Goal: Task Accomplishment & Management: Use online tool/utility

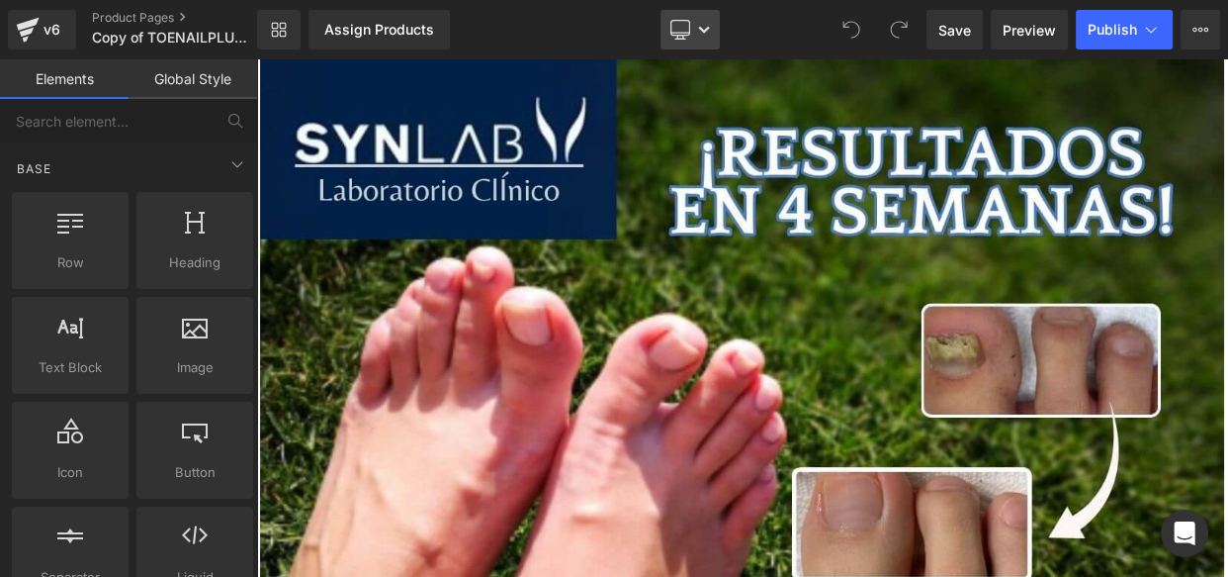
click at [708, 39] on link "Desktop" at bounding box center [690, 30] width 59 height 40
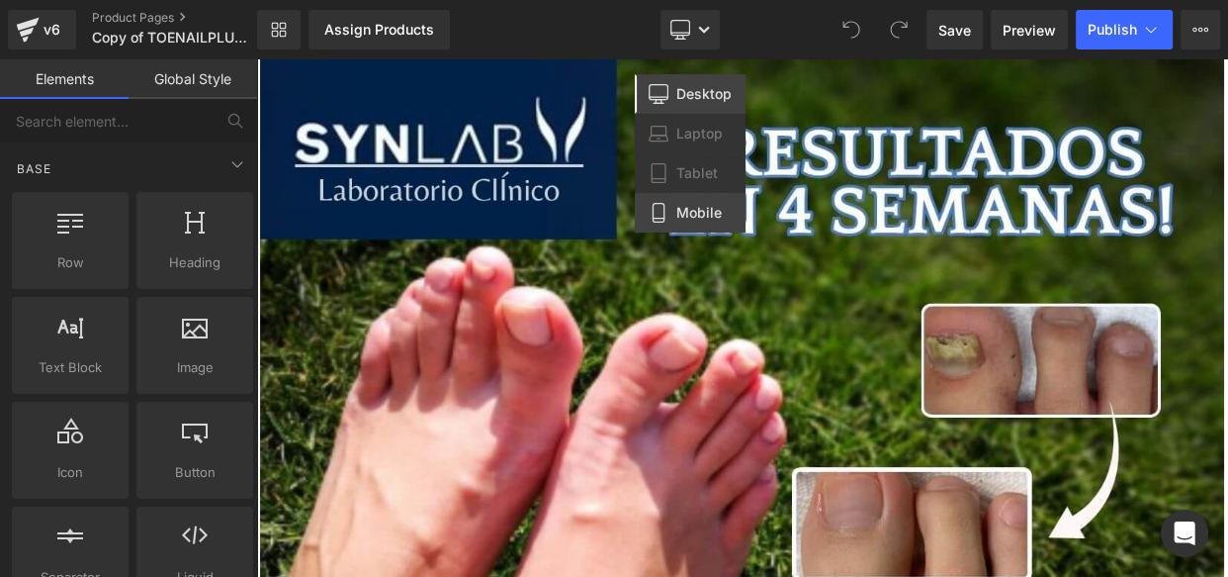
click at [696, 207] on span "Mobile" at bounding box center [698, 213] width 45 height 18
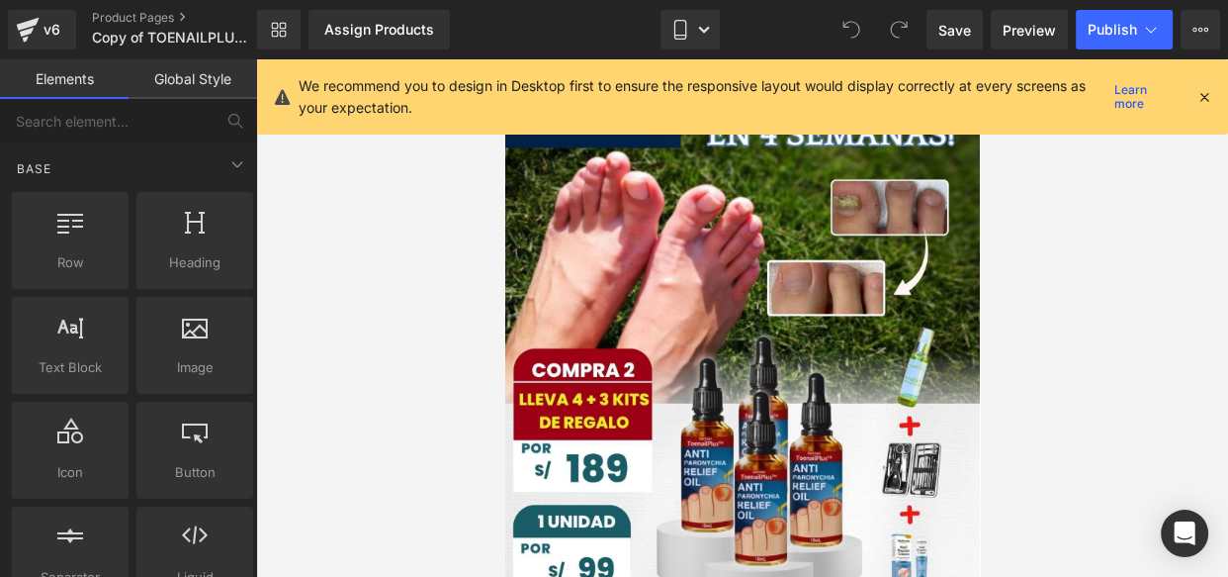
click at [1202, 102] on icon at bounding box center [1205, 97] width 18 height 18
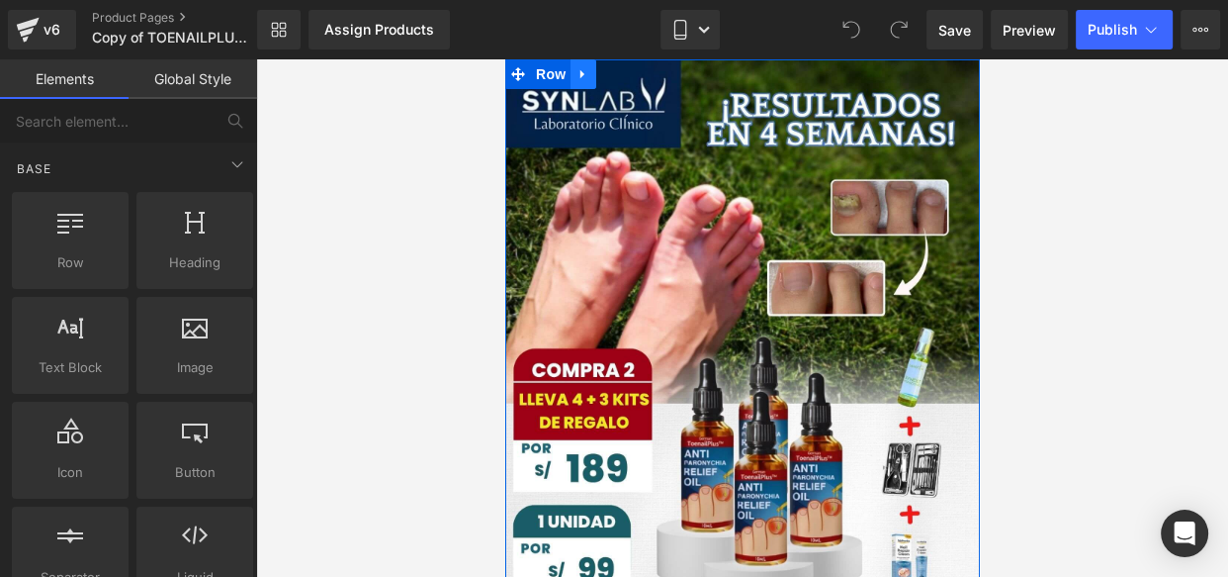
click at [580, 78] on icon at bounding box center [583, 74] width 14 height 15
click at [629, 65] on link at bounding box center [634, 74] width 26 height 30
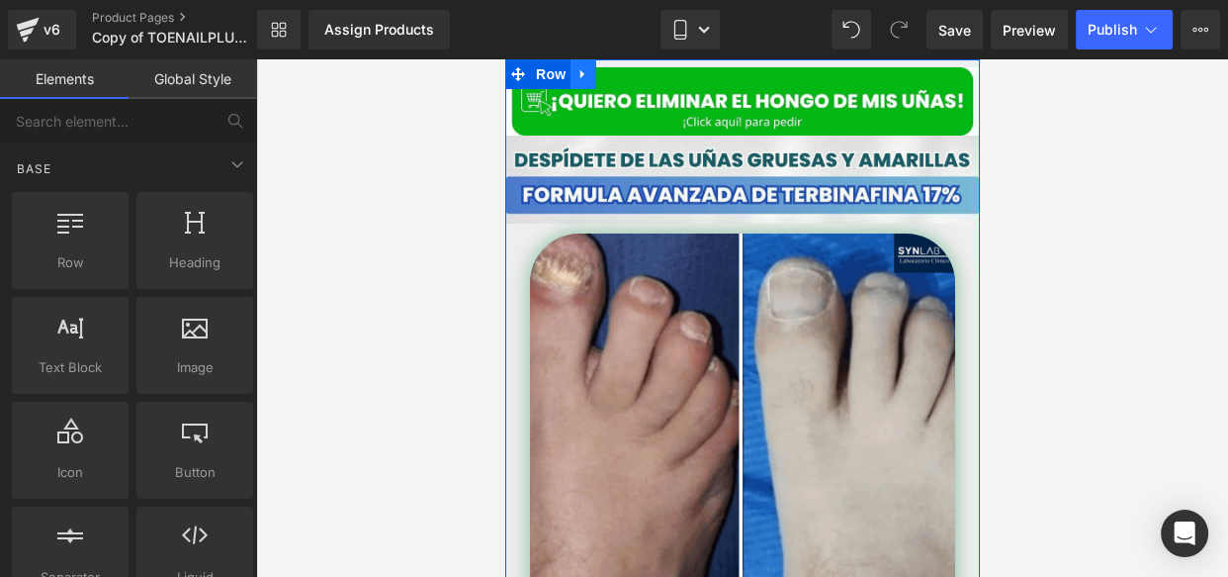
click at [586, 75] on link at bounding box center [583, 74] width 26 height 30
click at [629, 76] on icon at bounding box center [634, 74] width 14 height 14
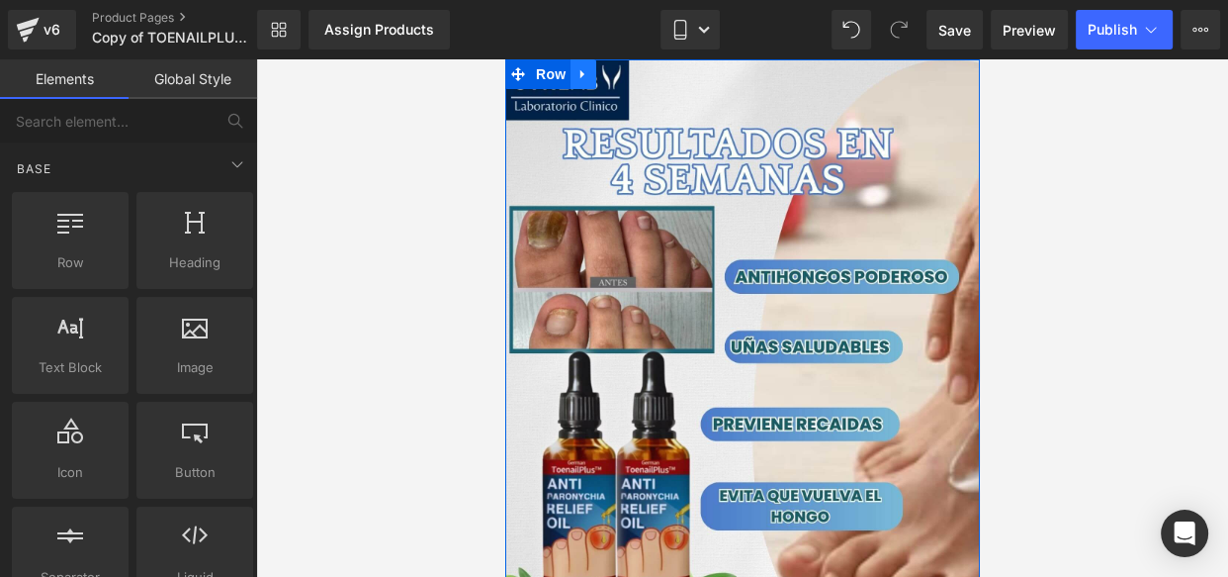
click at [577, 76] on icon at bounding box center [583, 74] width 14 height 15
click at [629, 79] on icon at bounding box center [634, 74] width 14 height 14
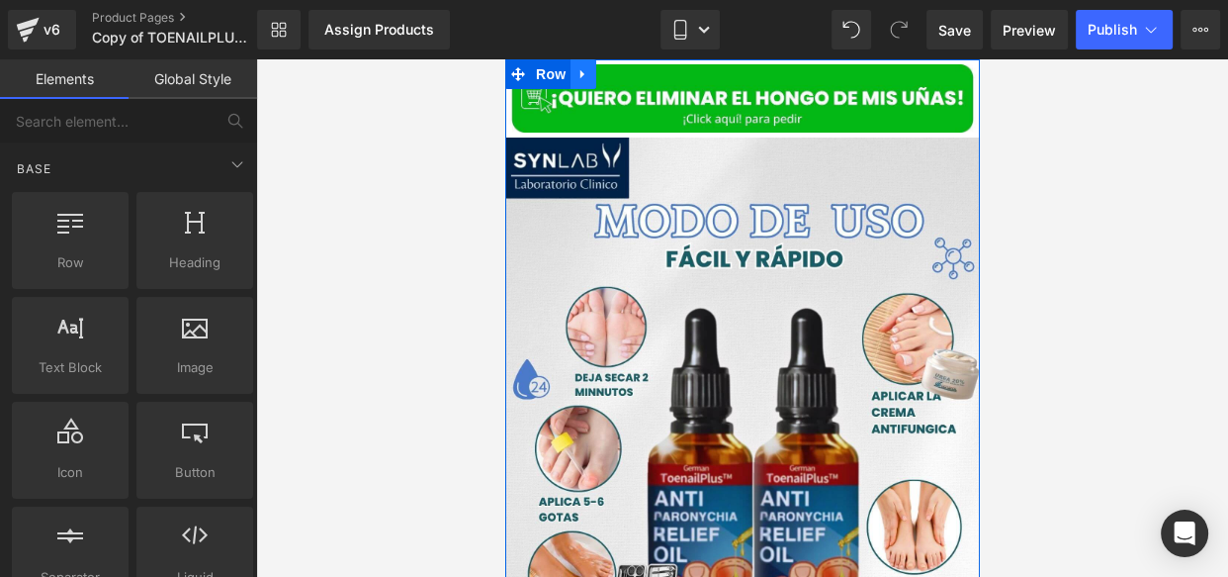
click at [580, 74] on icon at bounding box center [583, 74] width 14 height 15
click at [627, 76] on icon at bounding box center [634, 74] width 14 height 14
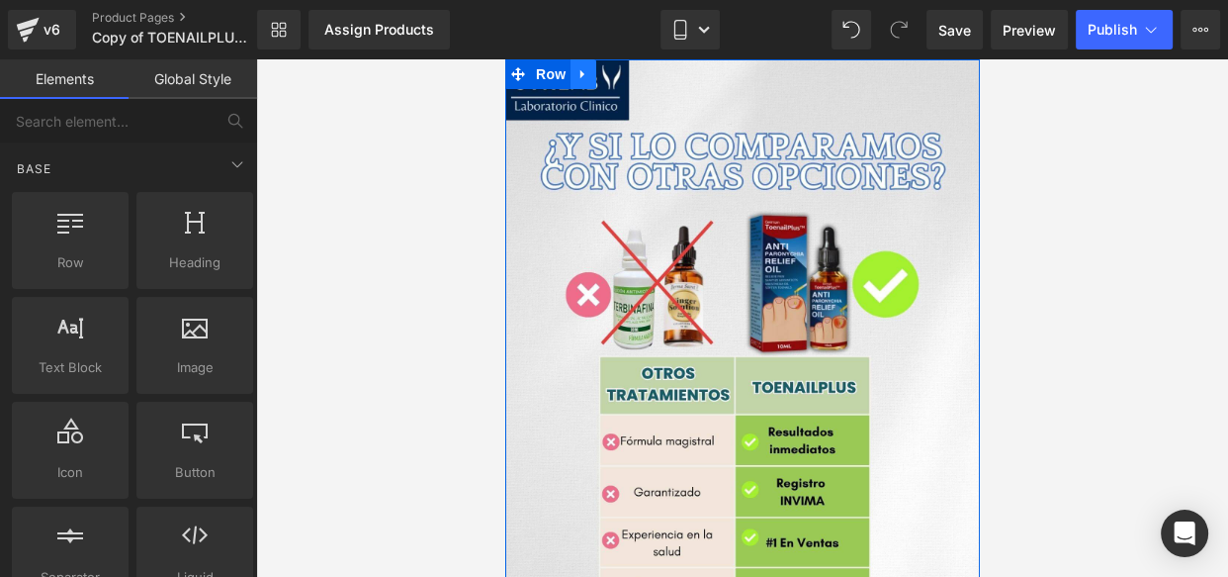
click at [583, 77] on link at bounding box center [583, 74] width 26 height 30
click at [621, 80] on link at bounding box center [634, 74] width 26 height 30
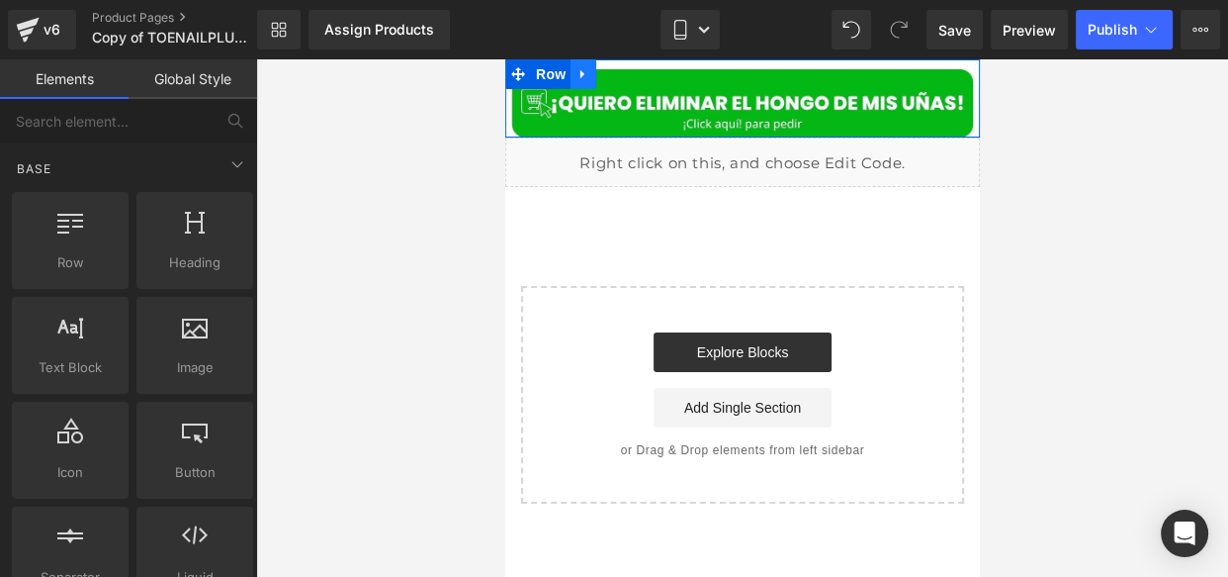
click at [583, 82] on link at bounding box center [583, 74] width 26 height 30
click at [629, 82] on link at bounding box center [634, 74] width 26 height 30
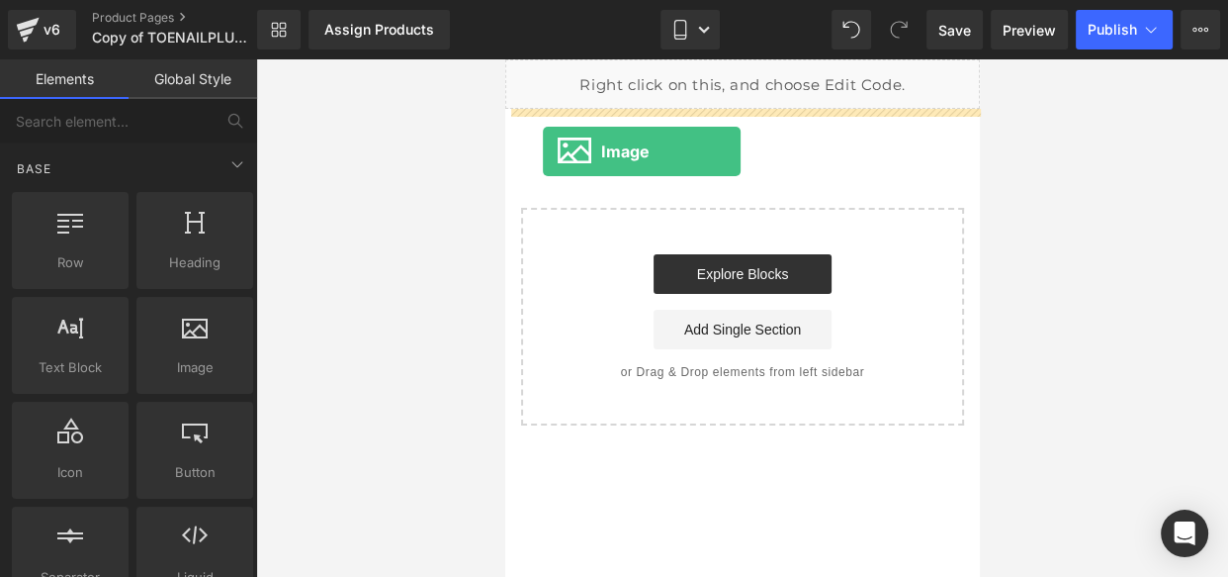
drag, startPoint x: 677, startPoint y: 400, endPoint x: 551, endPoint y: 148, distance: 281.3
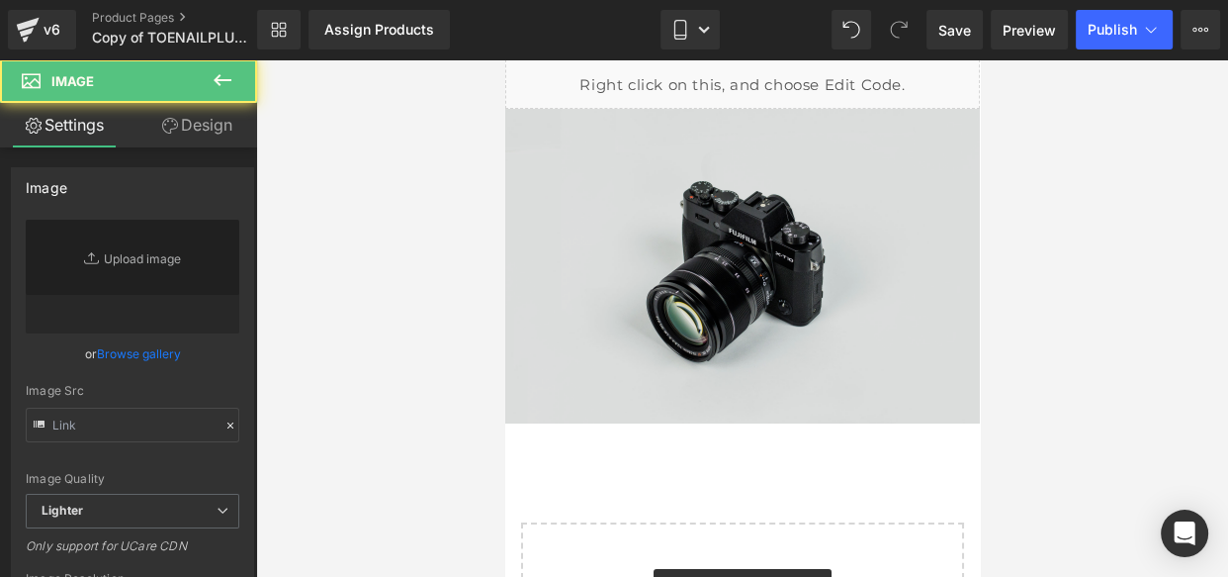
type input "//[DOMAIN_NAME][URL]"
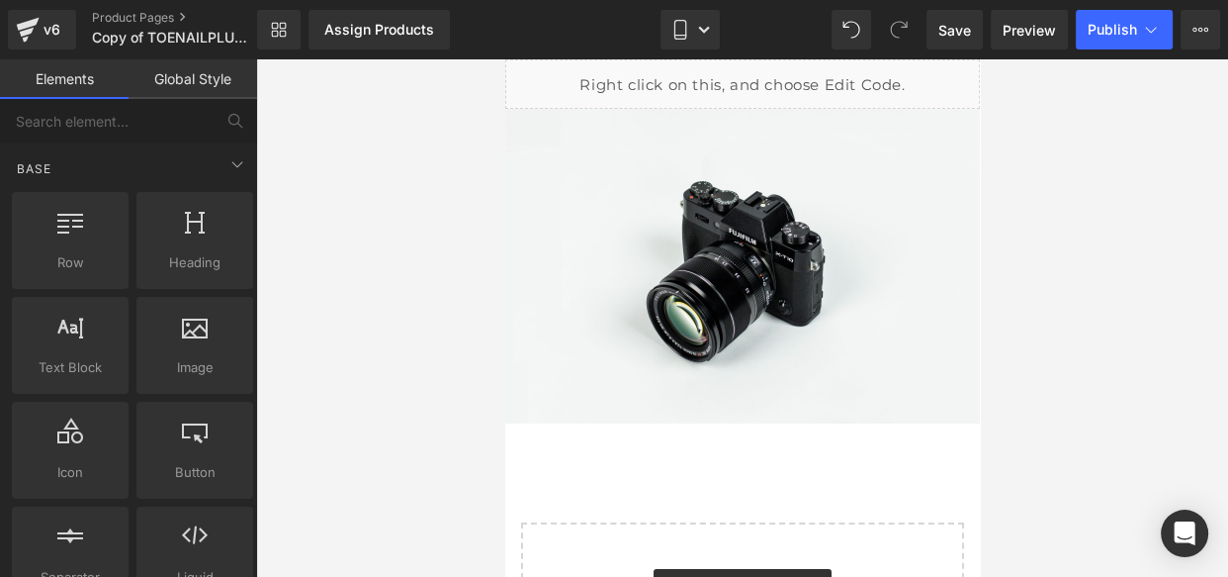
click at [550, 471] on div "Liquid Image Select your layout" at bounding box center [741, 399] width 475 height 680
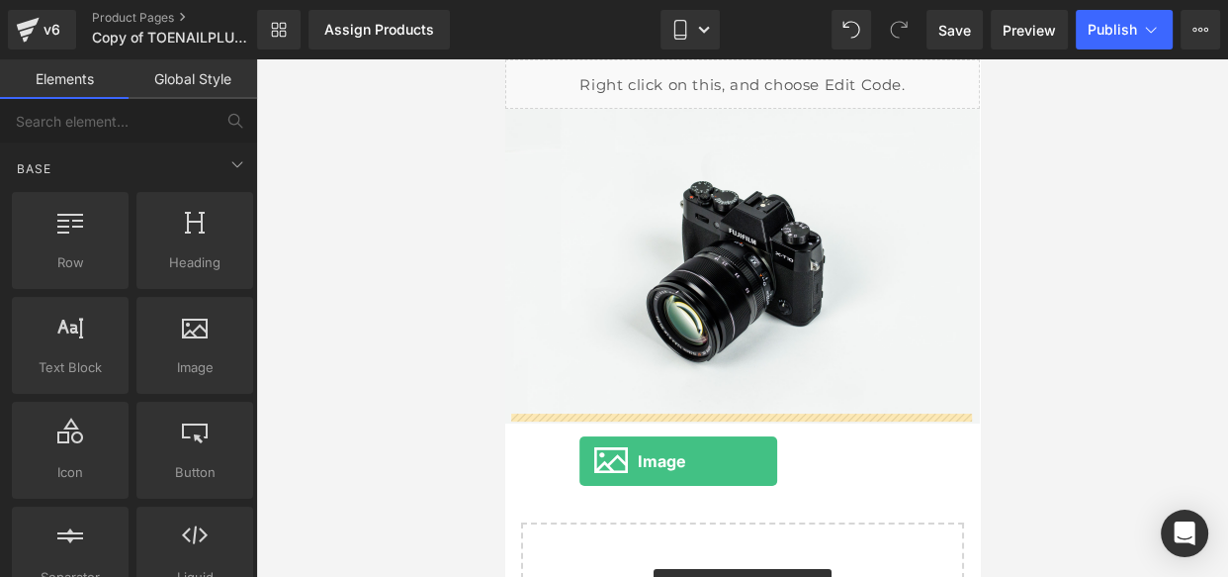
drag, startPoint x: 716, startPoint y: 426, endPoint x: 579, endPoint y: 463, distance: 142.2
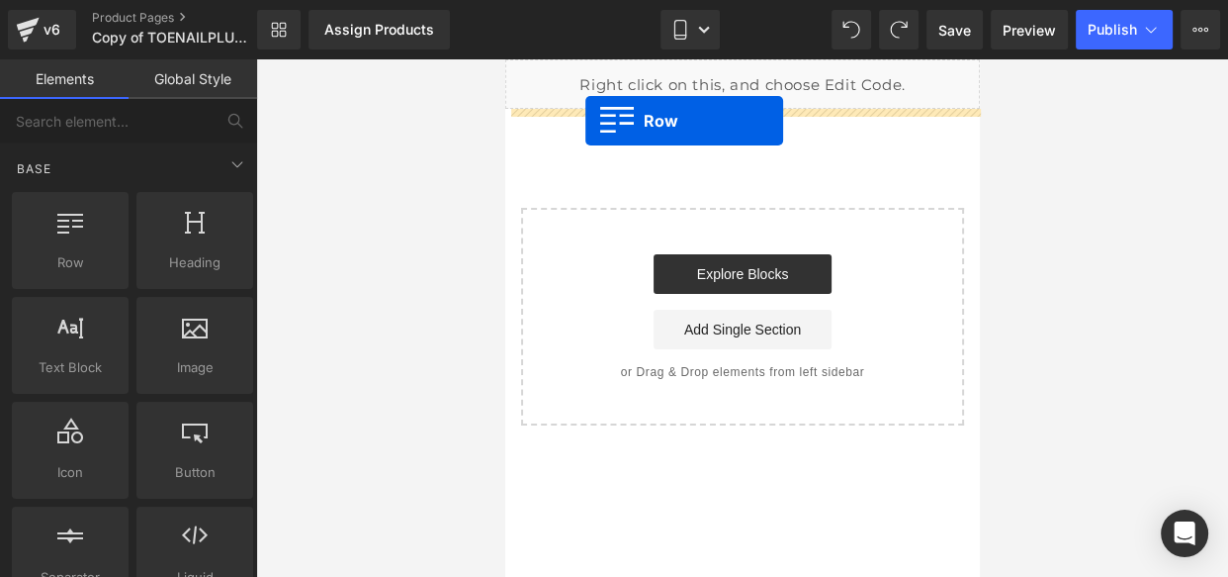
drag, startPoint x: 610, startPoint y: 301, endPoint x: 585, endPoint y: 121, distance: 181.7
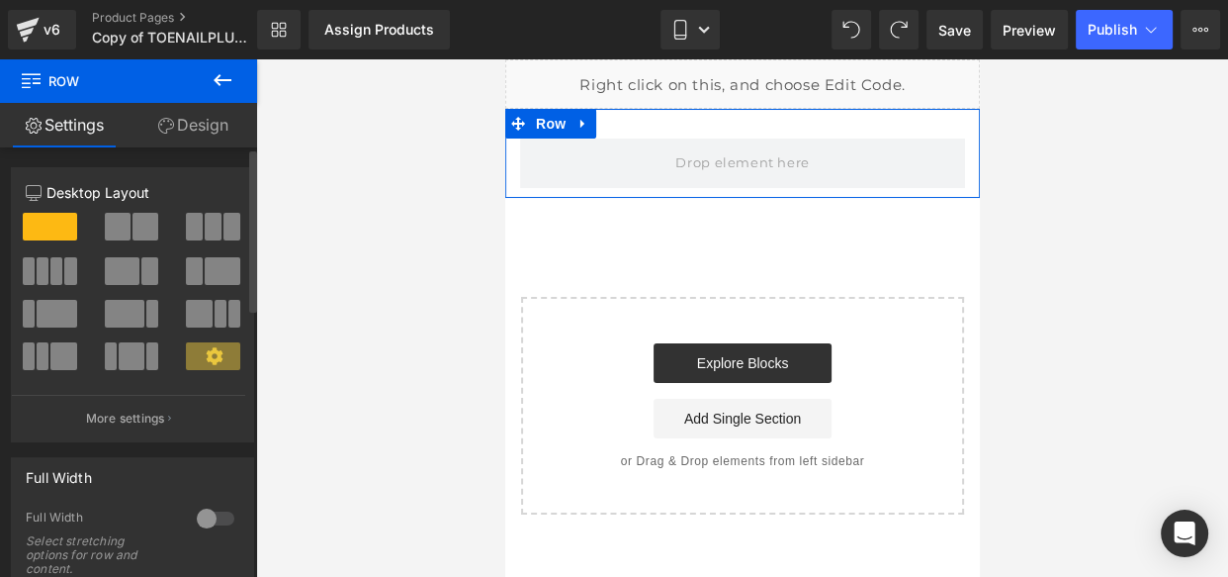
click at [190, 331] on div at bounding box center [214, 321] width 82 height 43
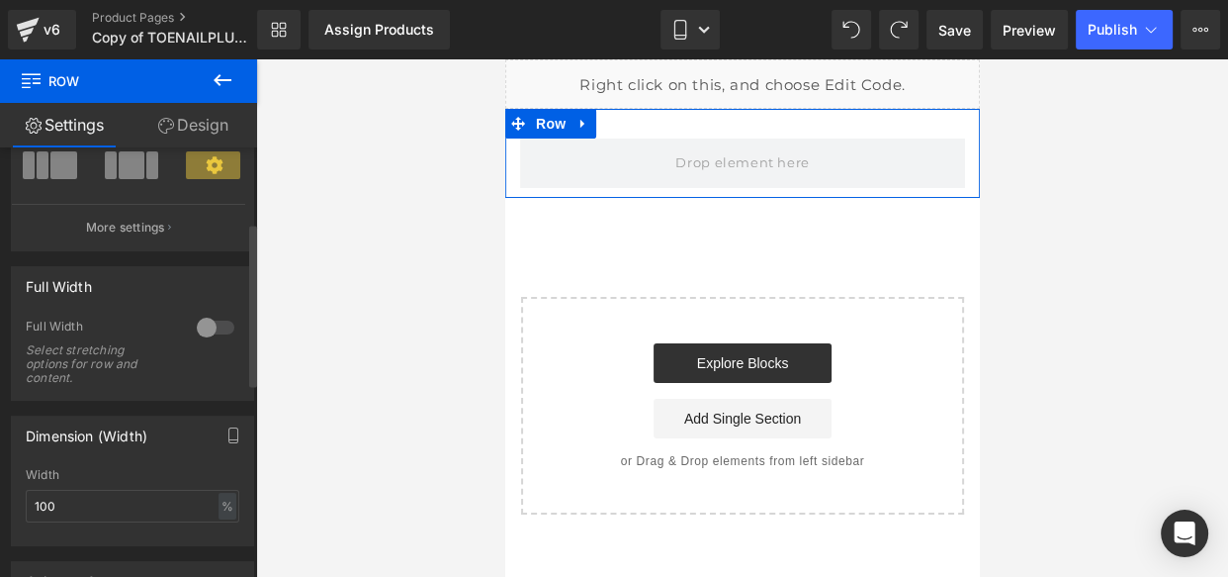
scroll to position [196, 0]
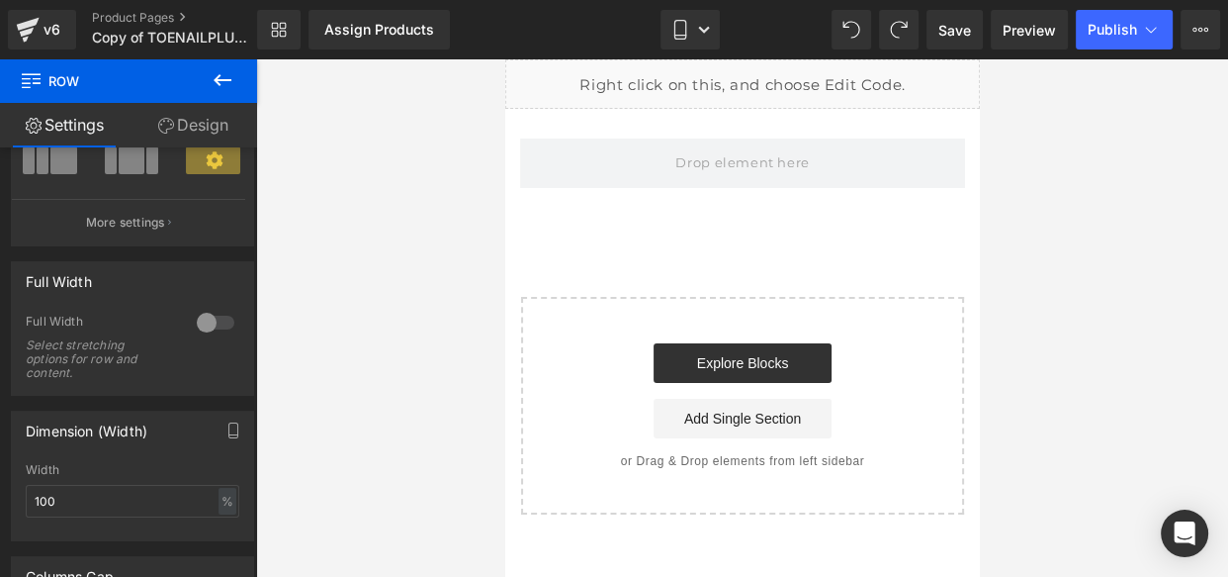
click at [232, 87] on icon at bounding box center [223, 80] width 24 height 24
click at [0, 0] on link "Global Style" at bounding box center [0, 0] width 0 height 0
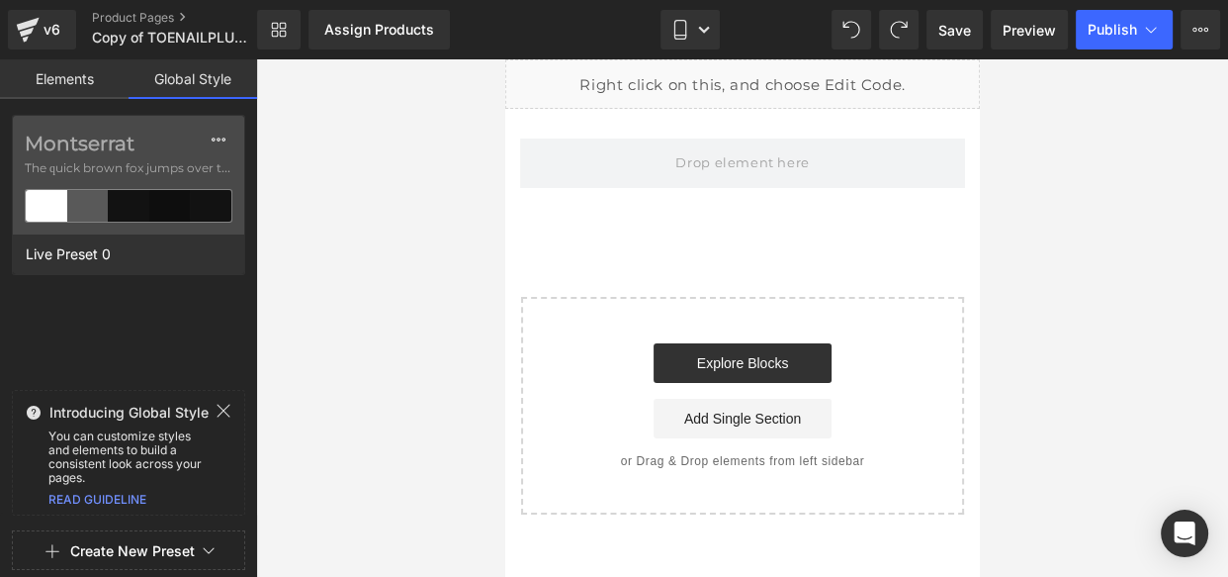
click at [60, 87] on link "Elements" at bounding box center [64, 79] width 129 height 40
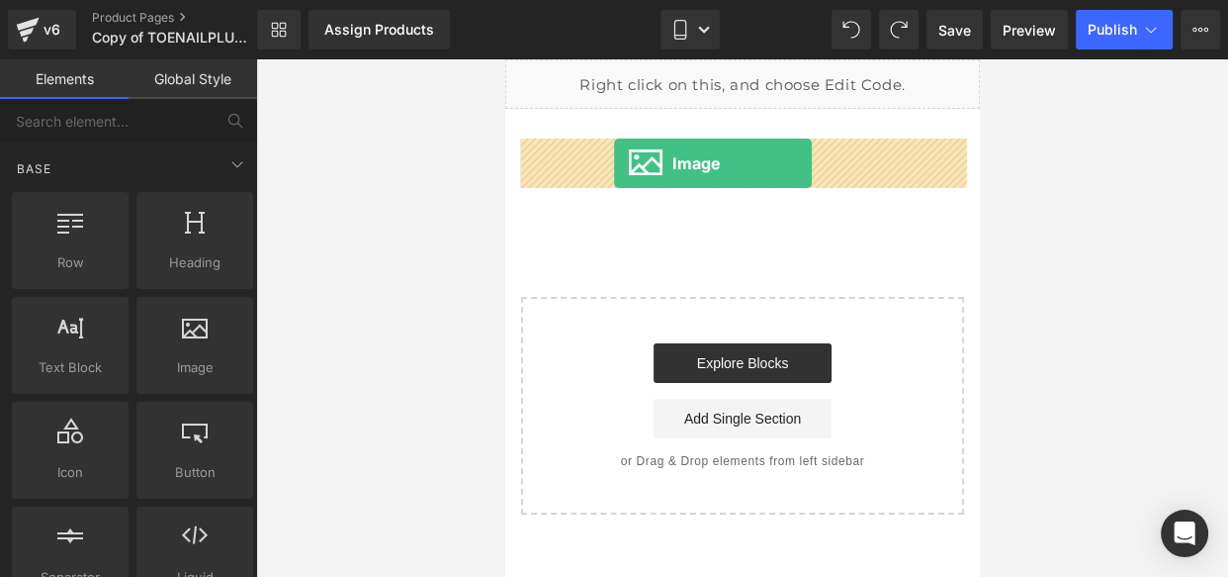
drag, startPoint x: 684, startPoint y: 404, endPoint x: 614, endPoint y: 163, distance: 251.3
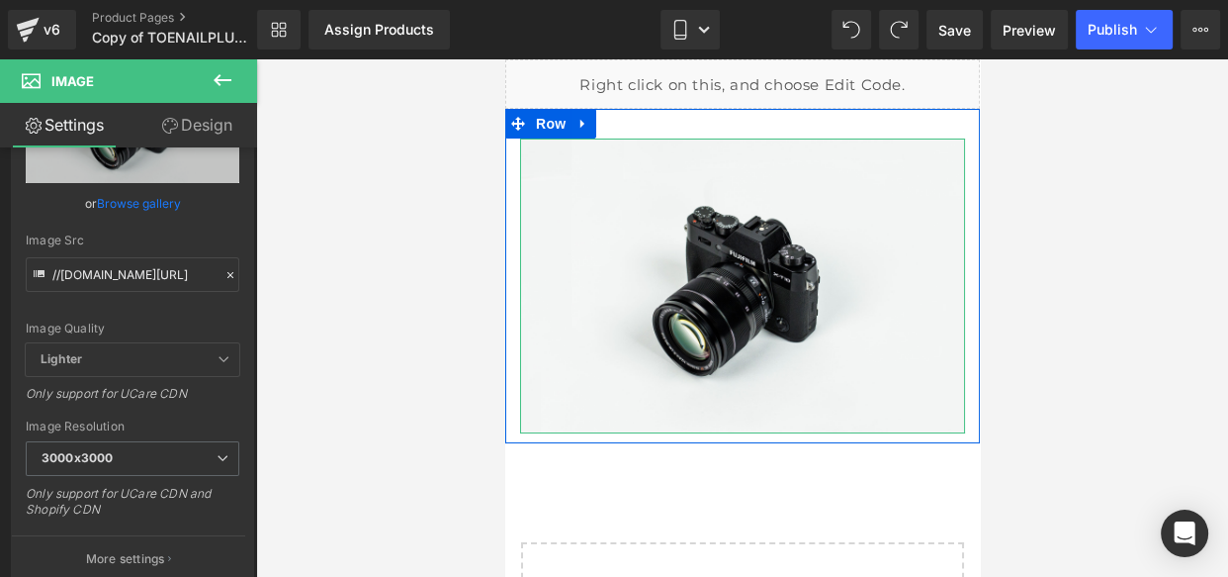
scroll to position [154, 0]
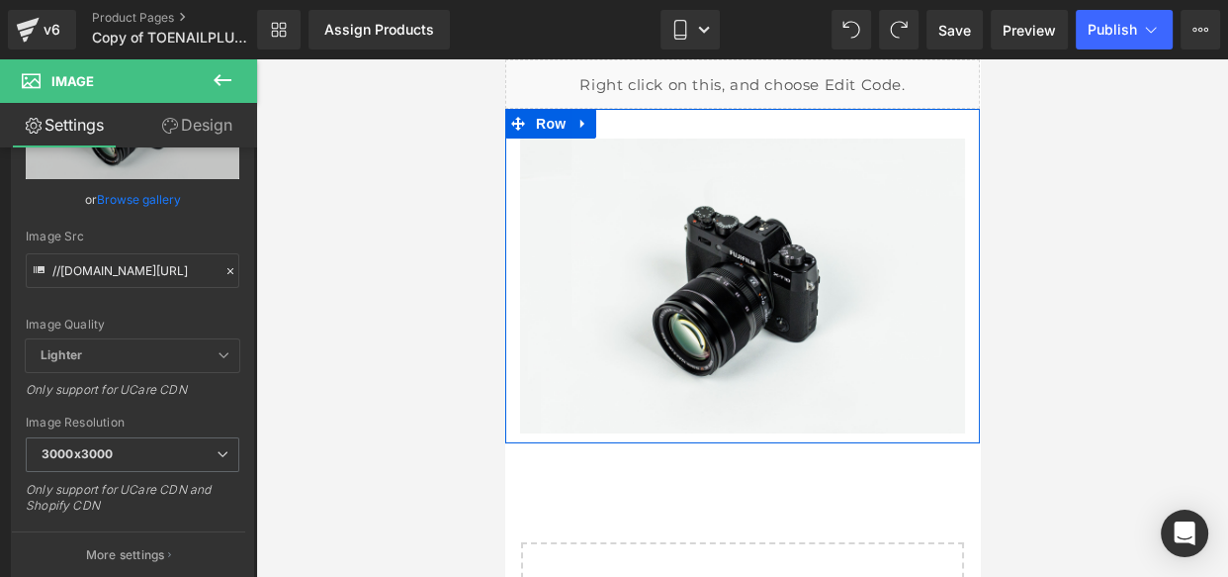
click at [222, 77] on icon at bounding box center [223, 80] width 24 height 24
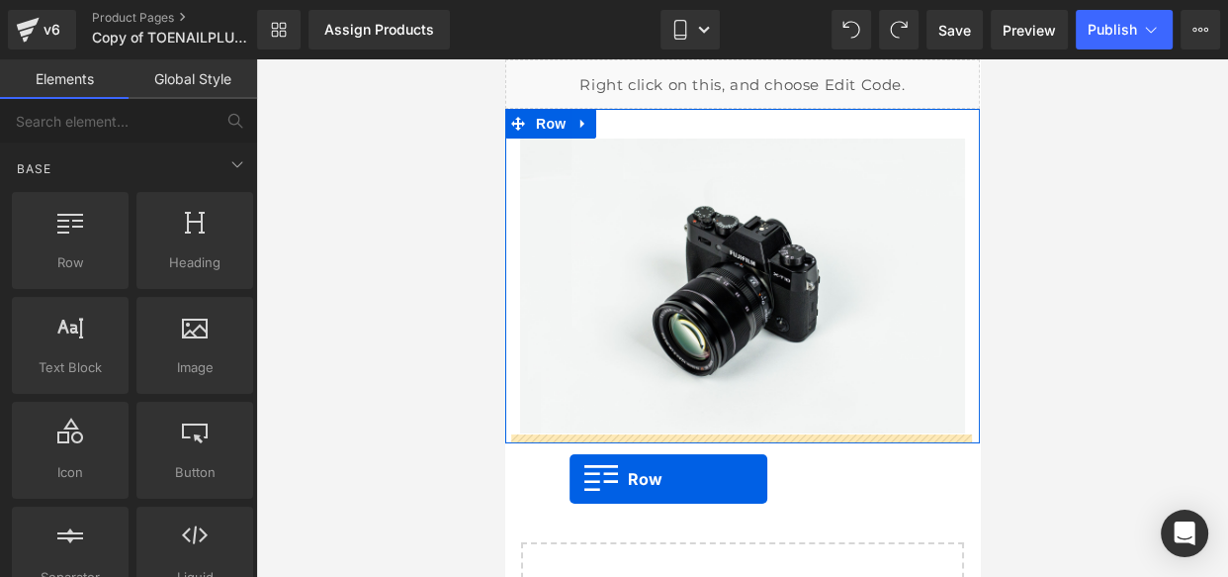
drag, startPoint x: 577, startPoint y: 343, endPoint x: 570, endPoint y: 479, distance: 135.7
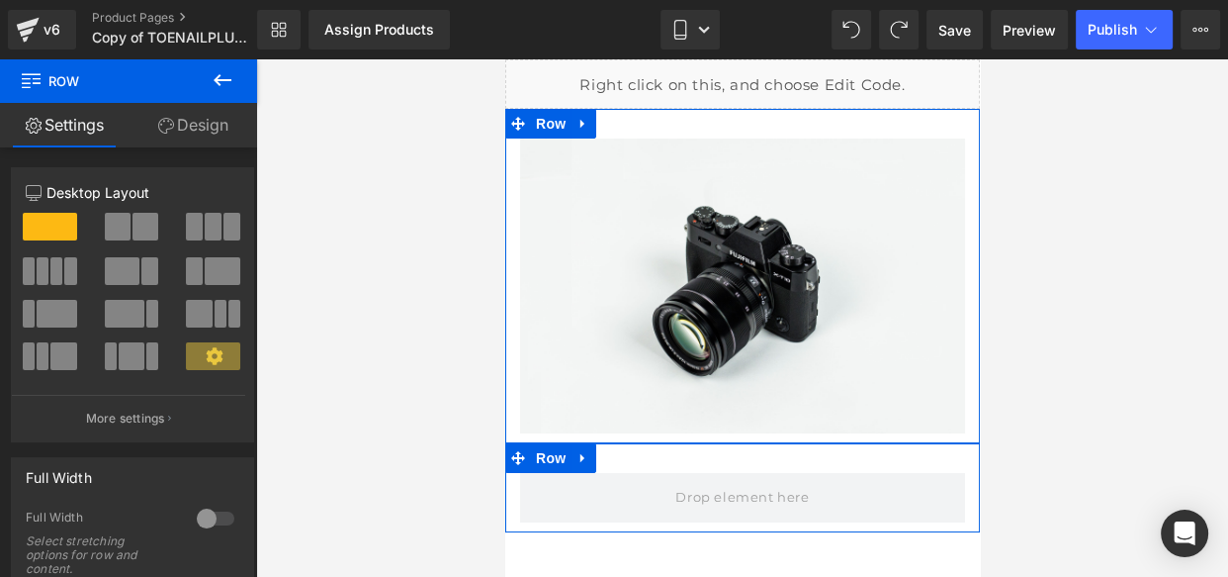
click at [225, 72] on icon at bounding box center [223, 80] width 24 height 24
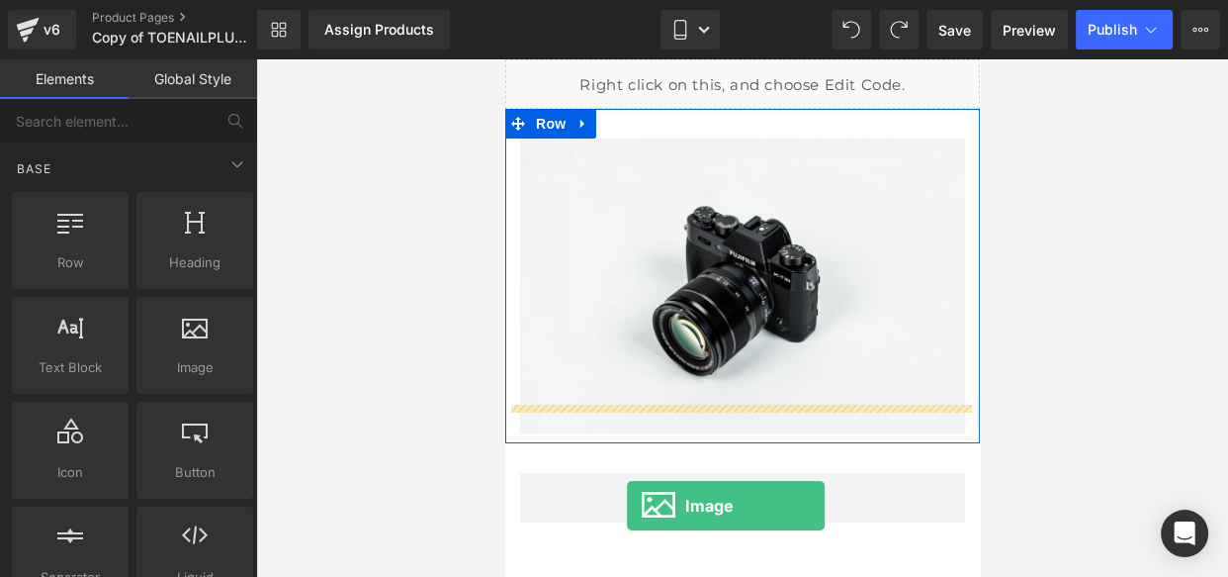
scroll to position [119, 0]
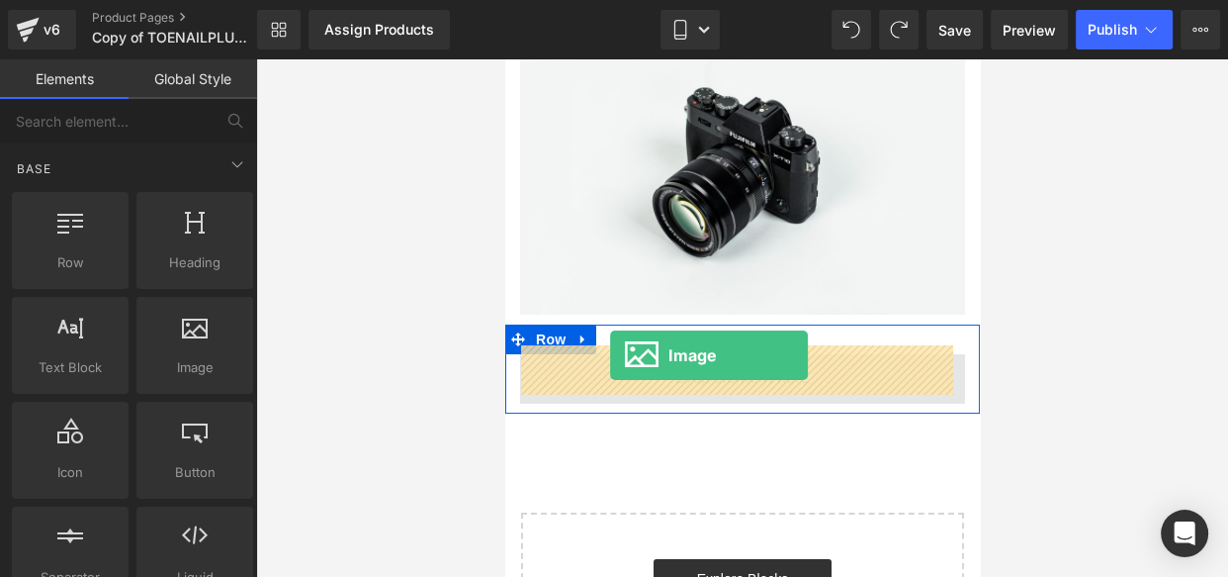
drag, startPoint x: 702, startPoint y: 423, endPoint x: 610, endPoint y: 355, distance: 114.5
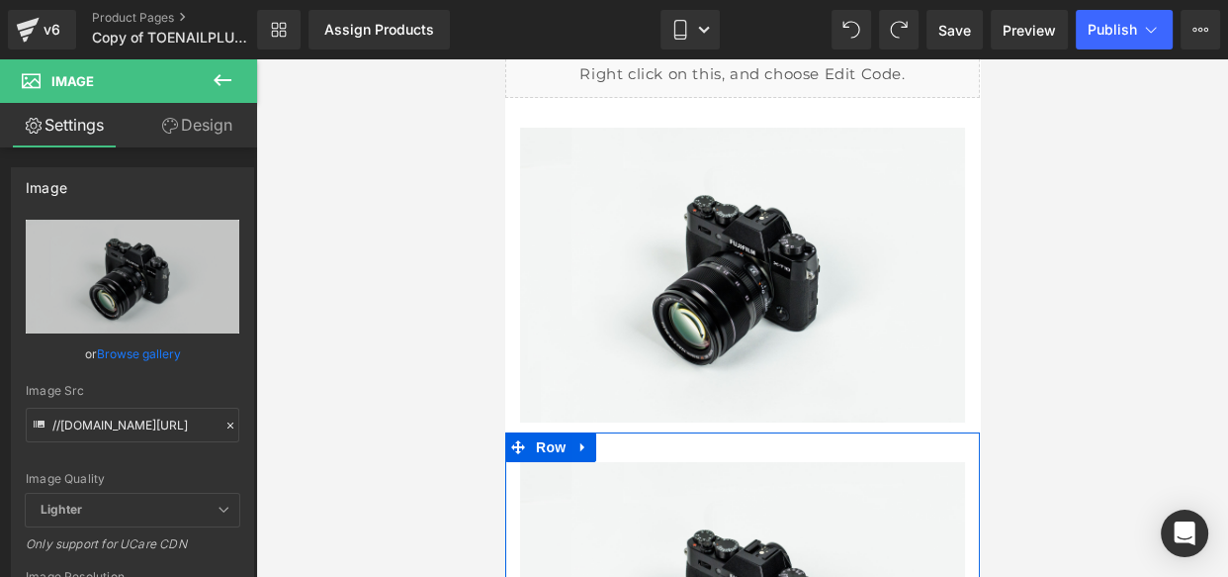
scroll to position [10, 0]
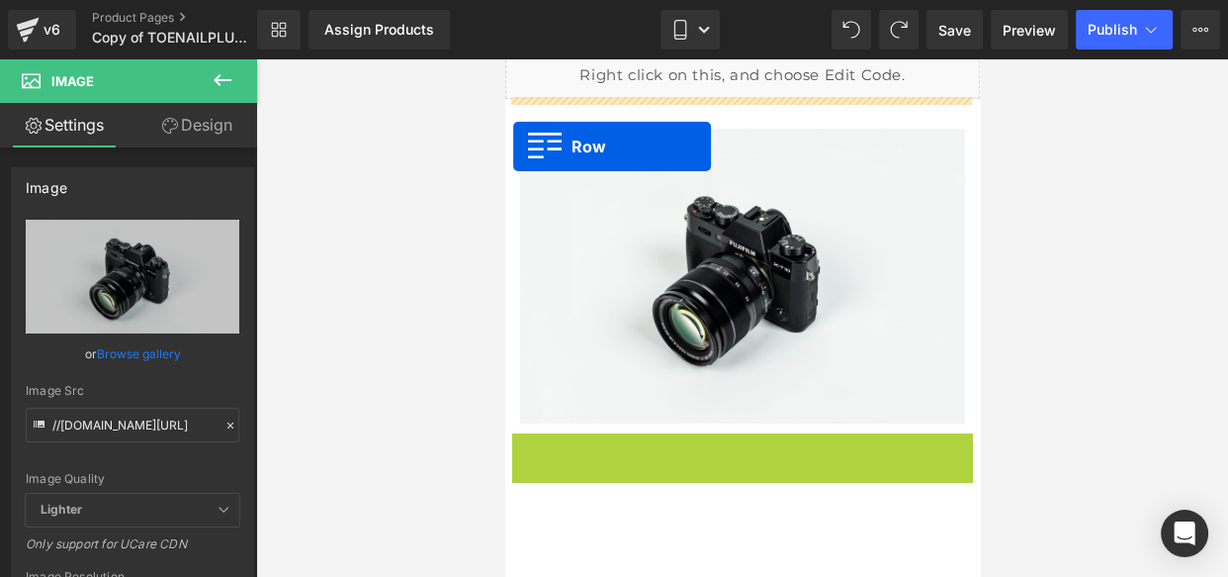
drag, startPoint x: 517, startPoint y: 446, endPoint x: 514, endPoint y: 146, distance: 299.6
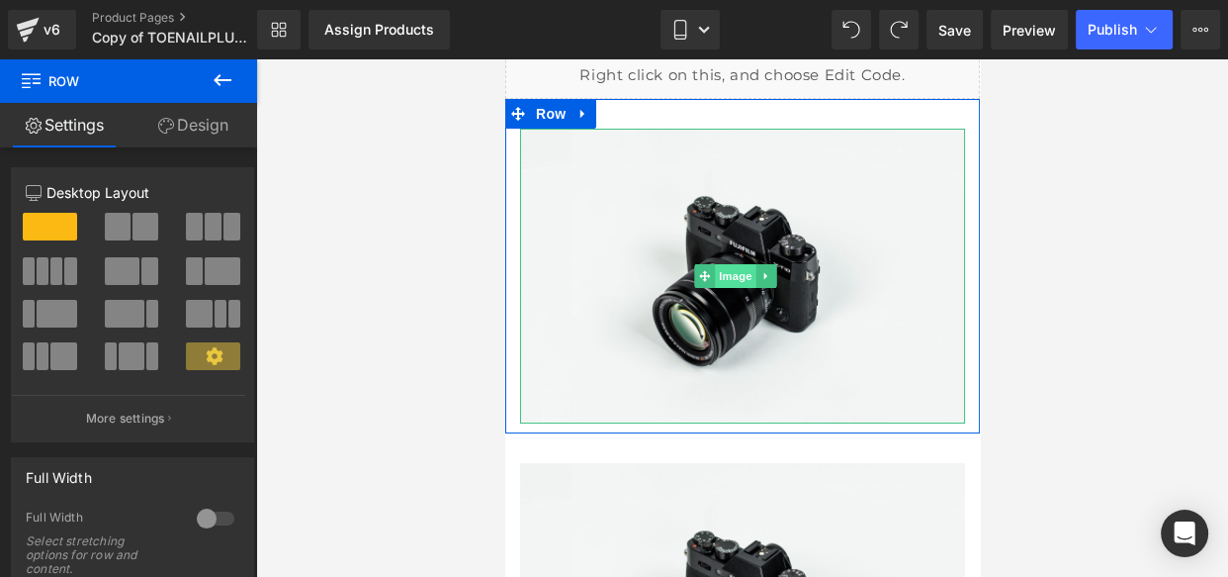
click at [733, 279] on span "Image" at bounding box center [735, 276] width 42 height 24
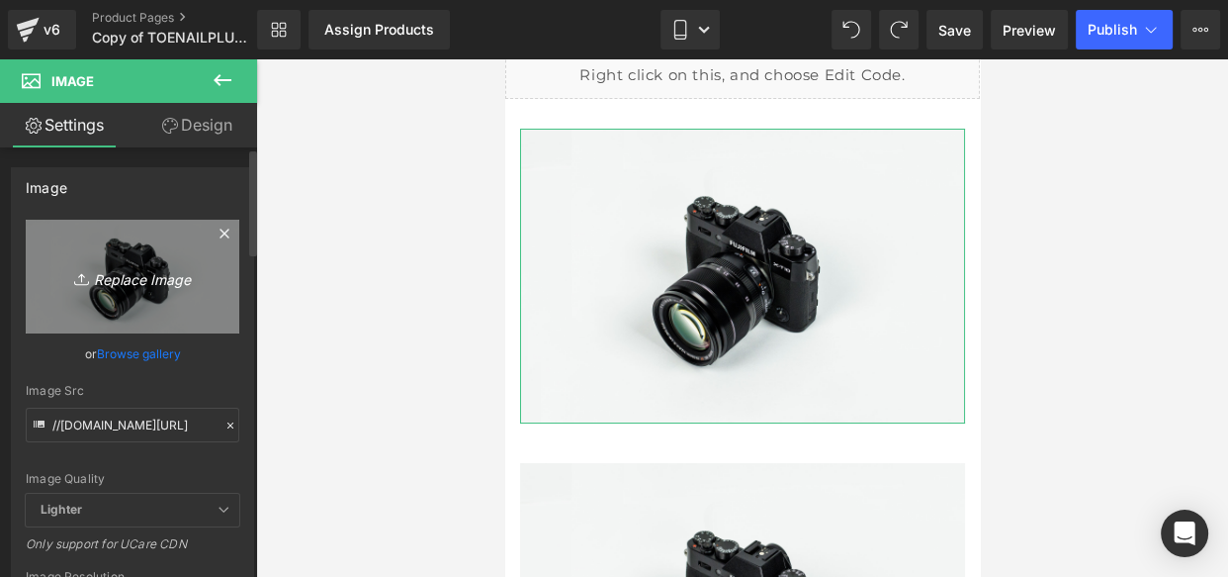
click at [145, 282] on icon "Replace Image" at bounding box center [132, 276] width 158 height 25
type input "C:\fakepath\gempages_535789817393317055-fa4bfc7d-2b3c-4e00-ba23-326aea78850f.we…"
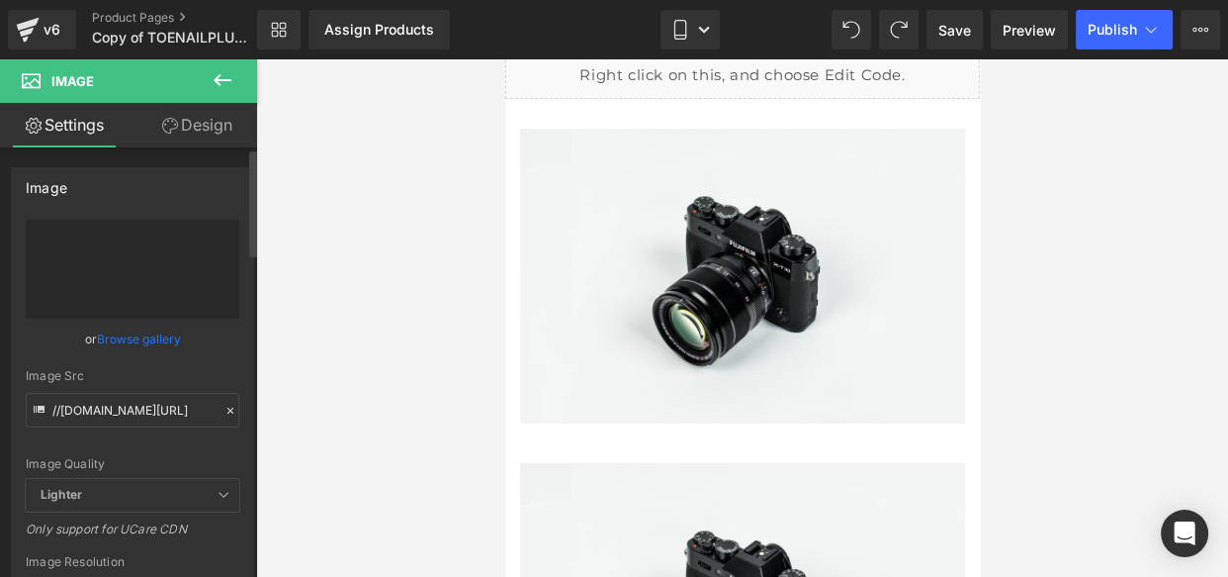
type input "[URL][DOMAIN_NAME]"
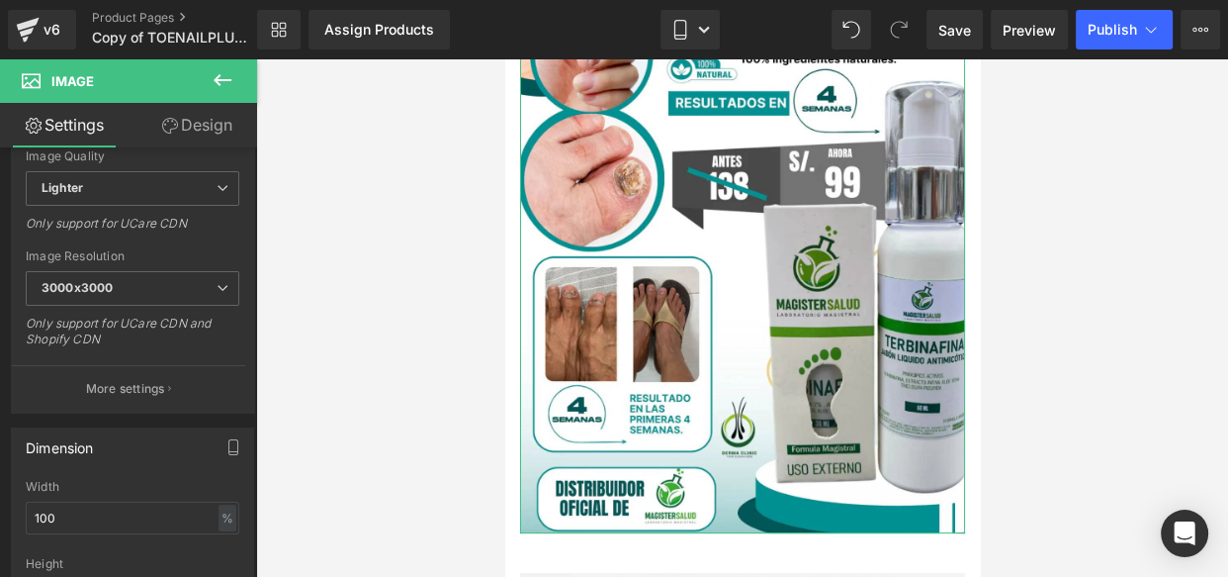
scroll to position [325, 0]
click at [208, 70] on button at bounding box center [222, 81] width 69 height 44
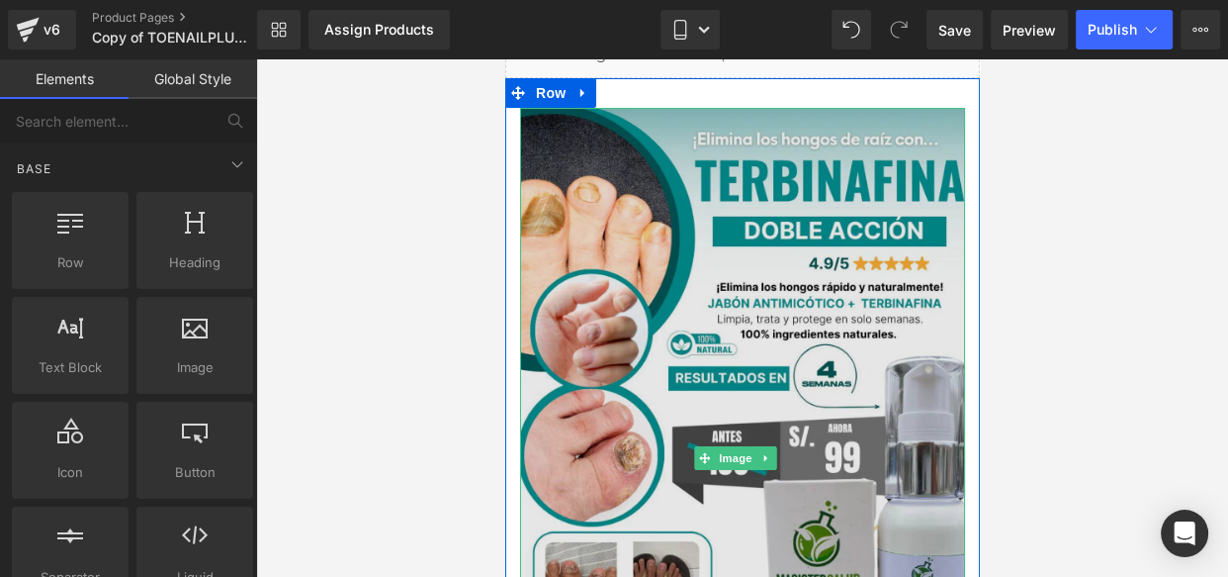
scroll to position [29, 0]
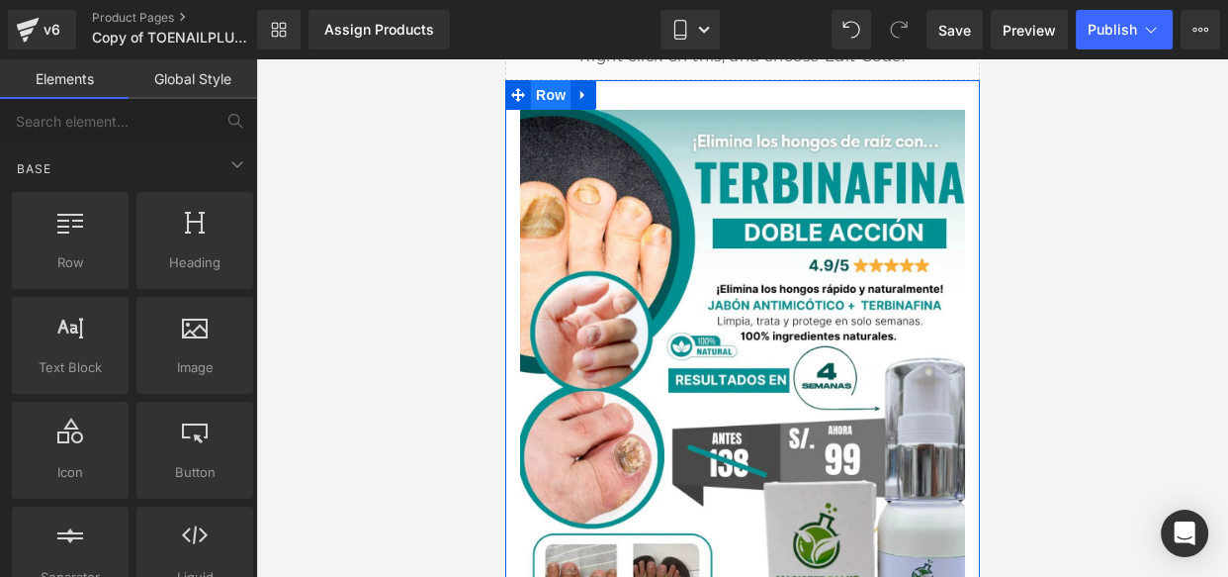
click at [532, 100] on span "Row" at bounding box center [550, 95] width 40 height 30
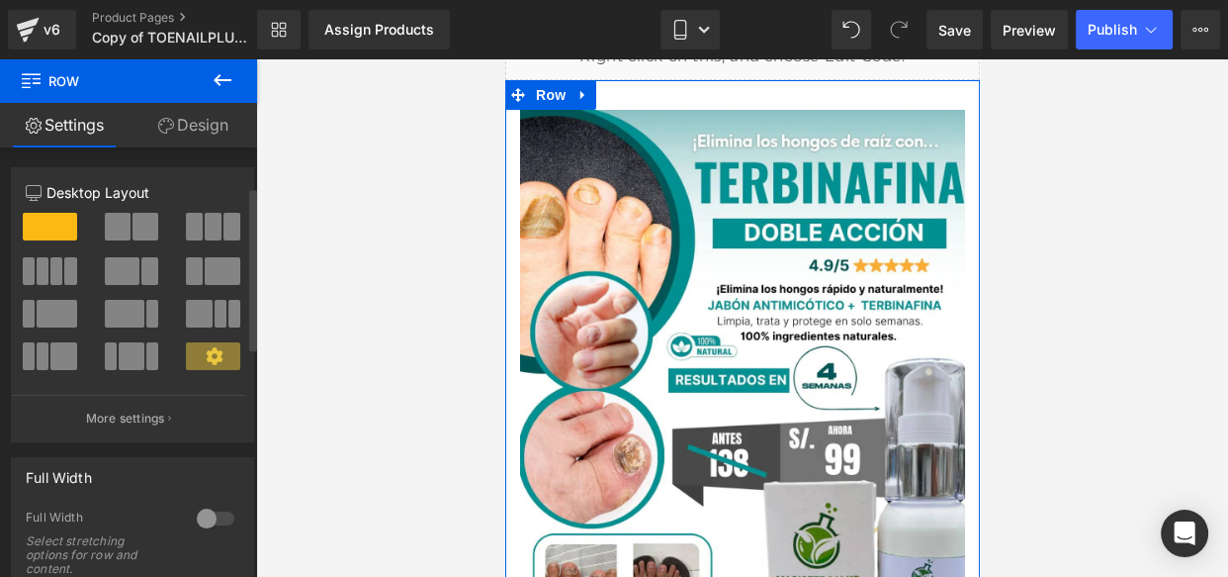
scroll to position [196, 0]
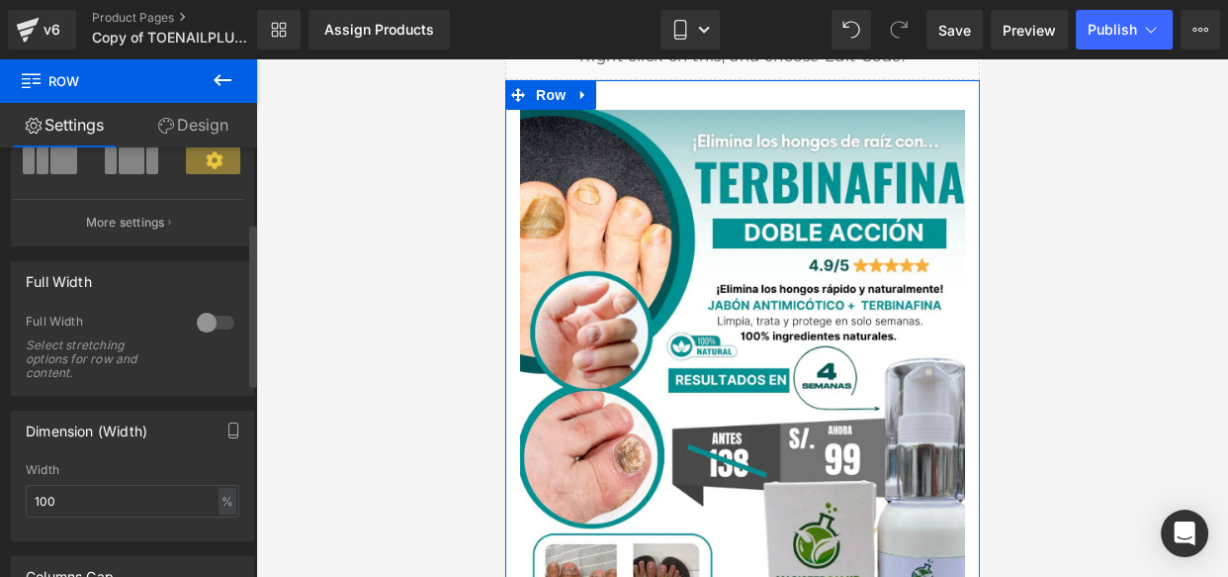
click at [201, 328] on div at bounding box center [215, 323] width 47 height 32
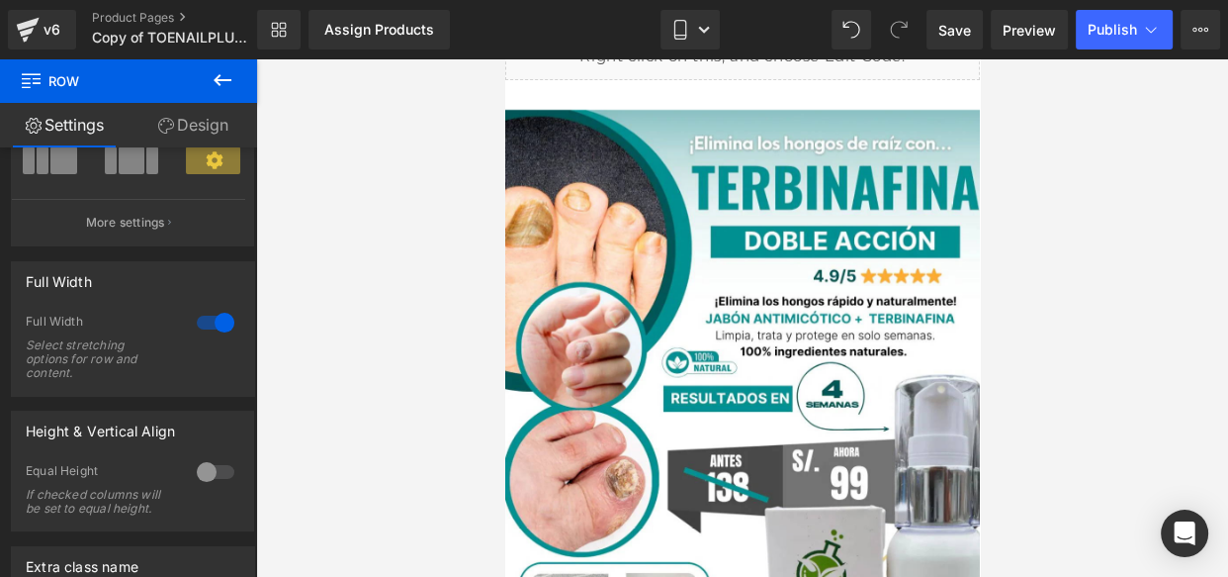
click at [216, 90] on icon at bounding box center [223, 80] width 24 height 24
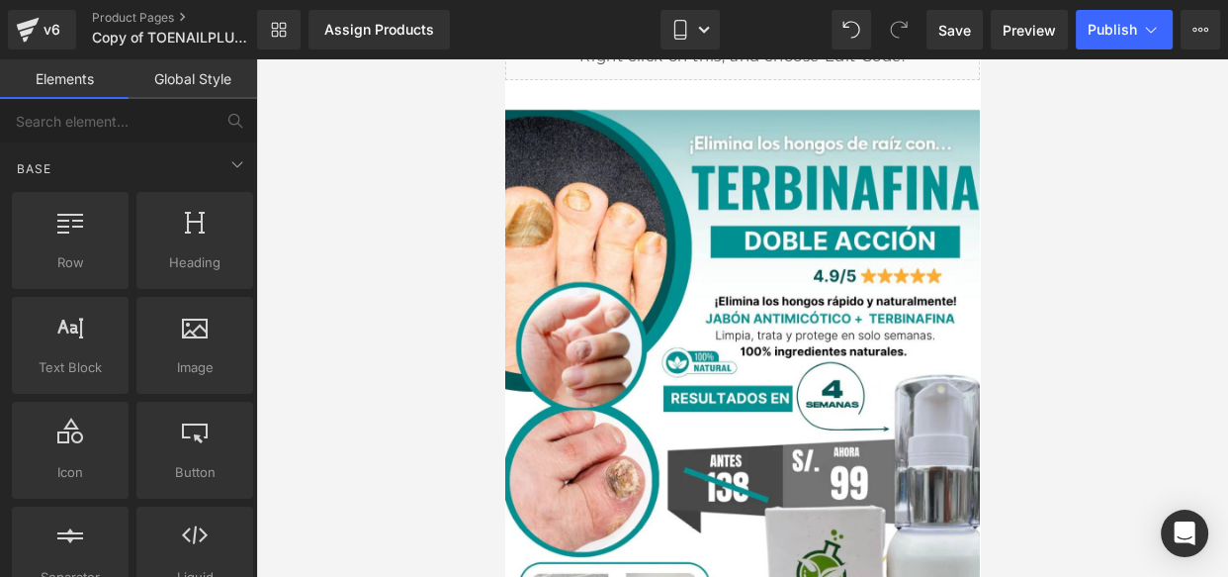
click at [208, 83] on link "Global Style" at bounding box center [193, 79] width 129 height 40
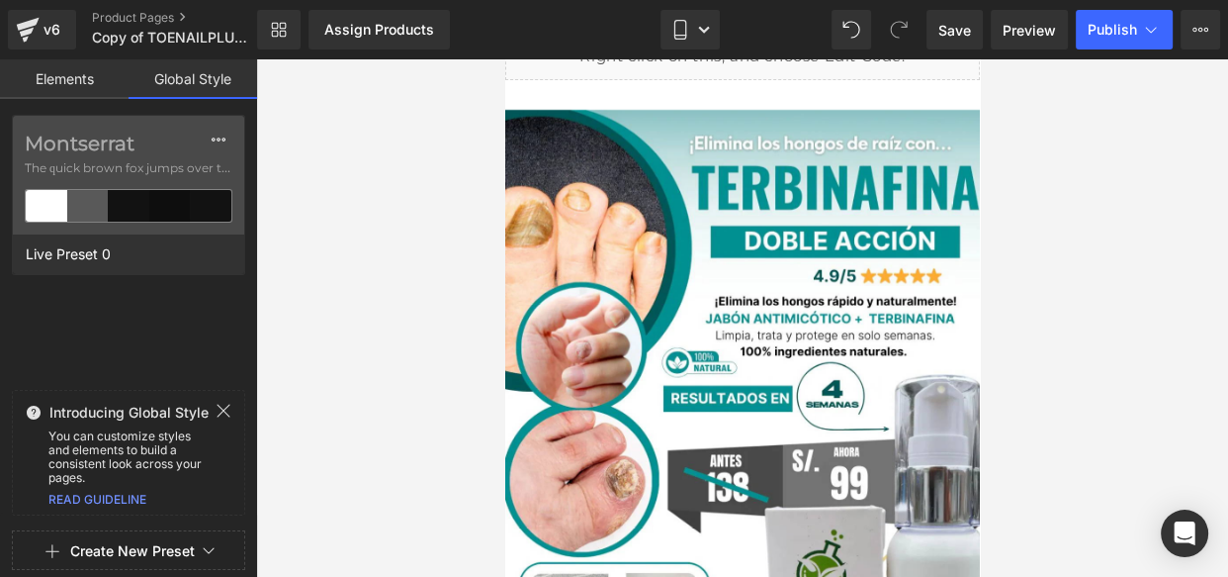
click at [75, 98] on link "Elements" at bounding box center [64, 79] width 129 height 40
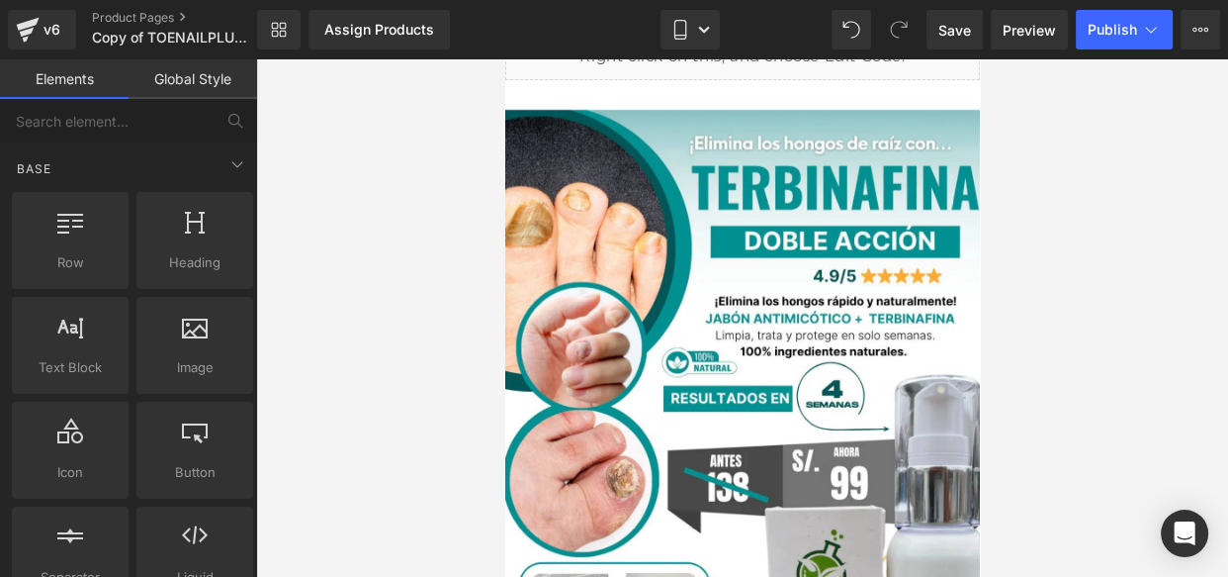
click at [168, 81] on link "Global Style" at bounding box center [193, 79] width 129 height 40
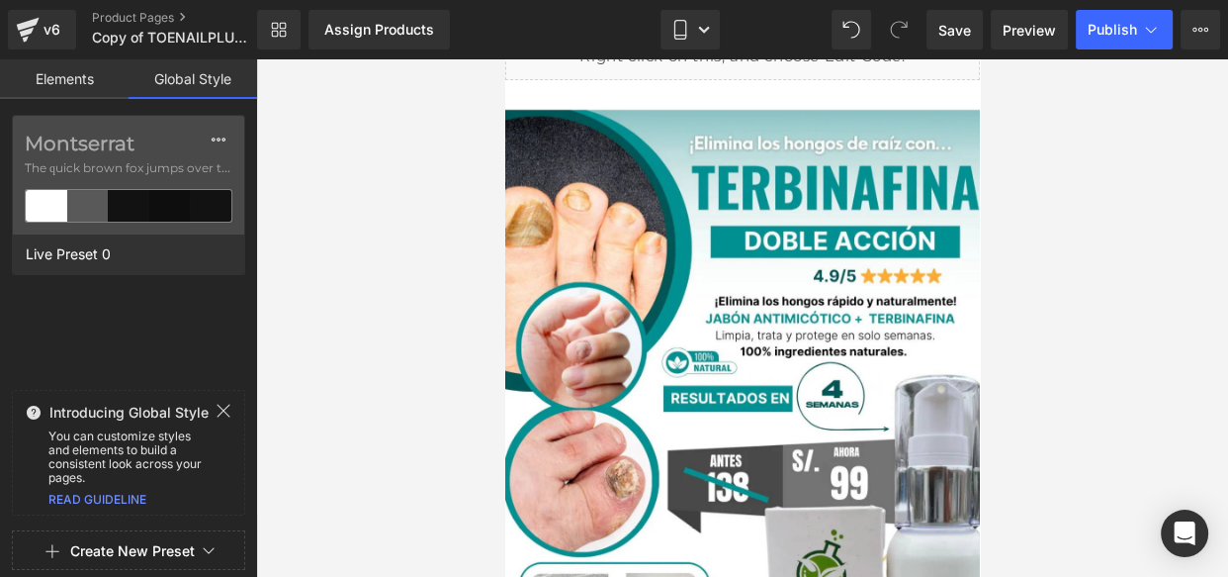
click at [218, 407] on icon at bounding box center [224, 410] width 16 height 16
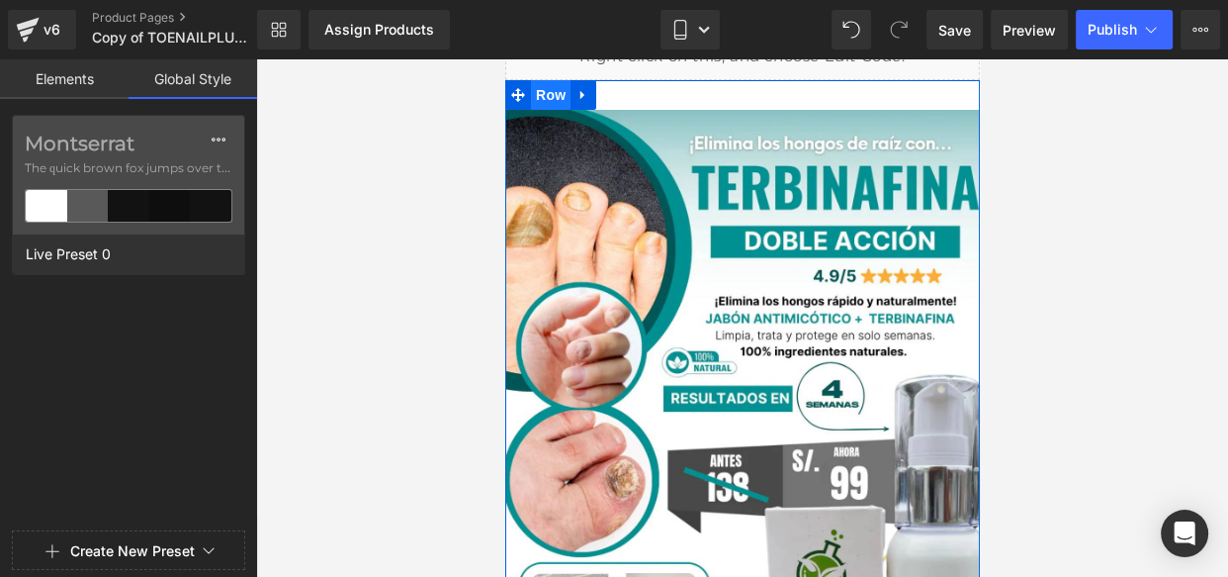
click at [538, 92] on span "Row" at bounding box center [550, 95] width 40 height 30
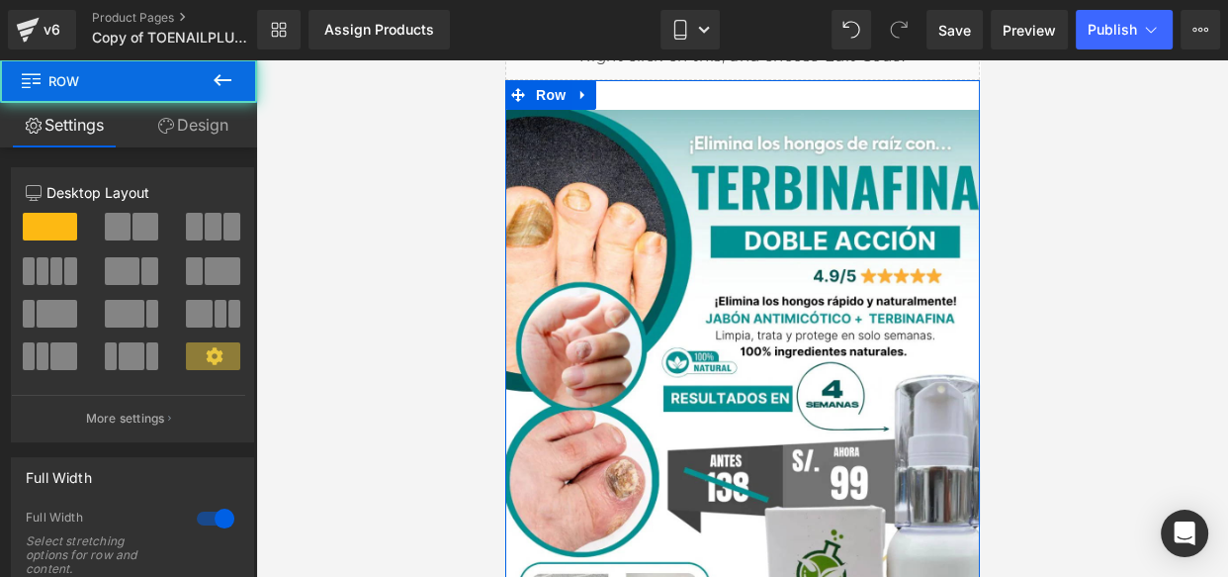
click at [158, 128] on icon at bounding box center [166, 126] width 16 height 16
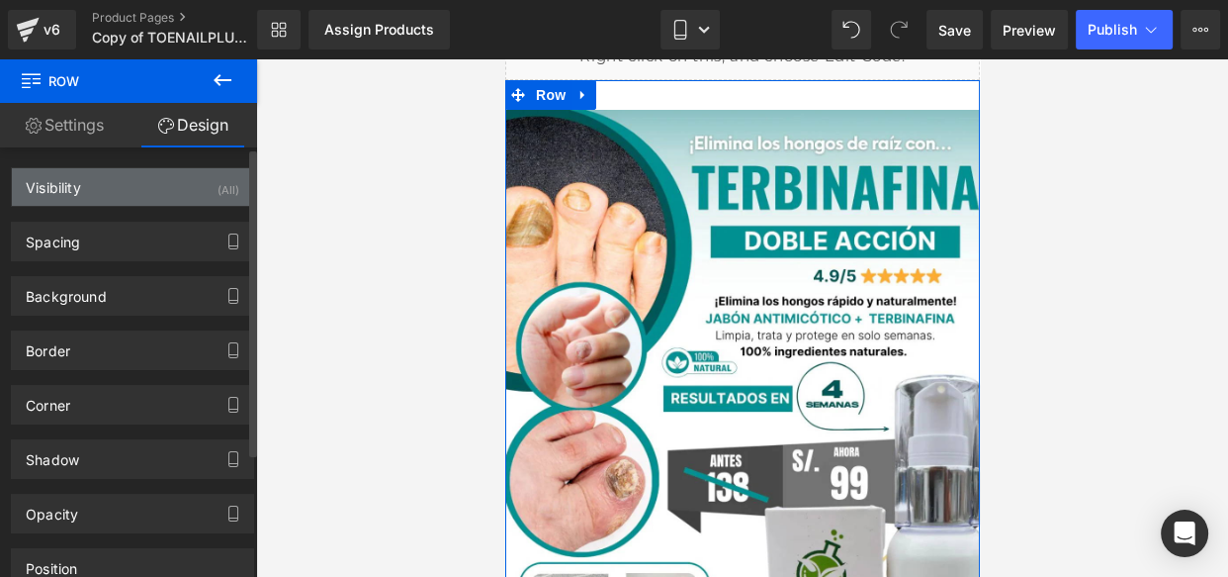
click at [111, 189] on div "Visibility (All)" at bounding box center [132, 187] width 241 height 38
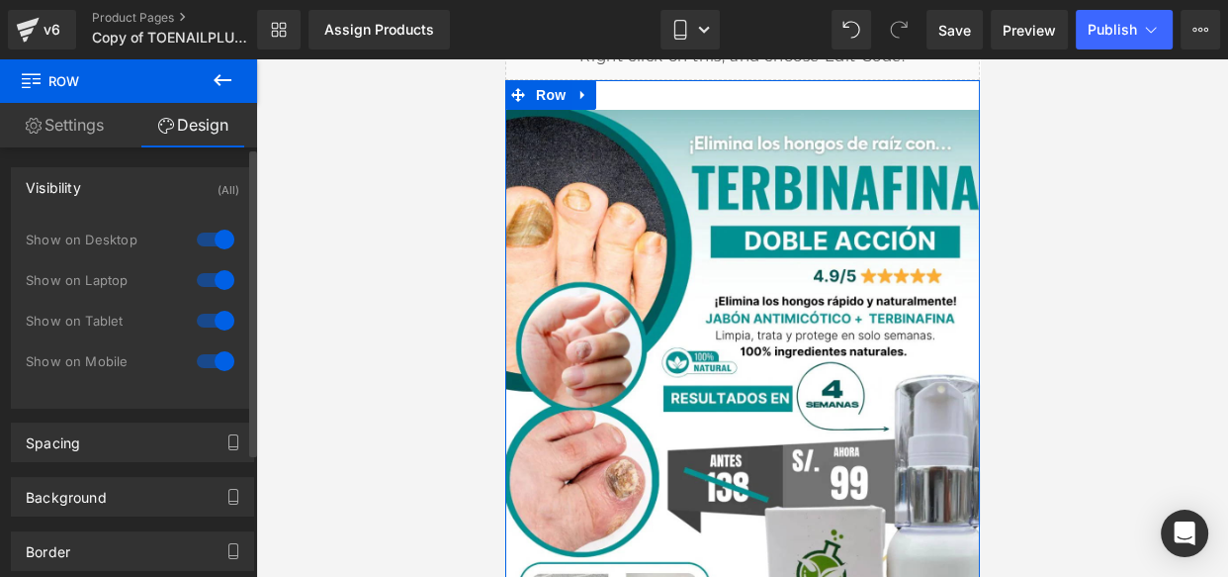
click at [115, 191] on div "Visibility (All)" at bounding box center [132, 187] width 241 height 38
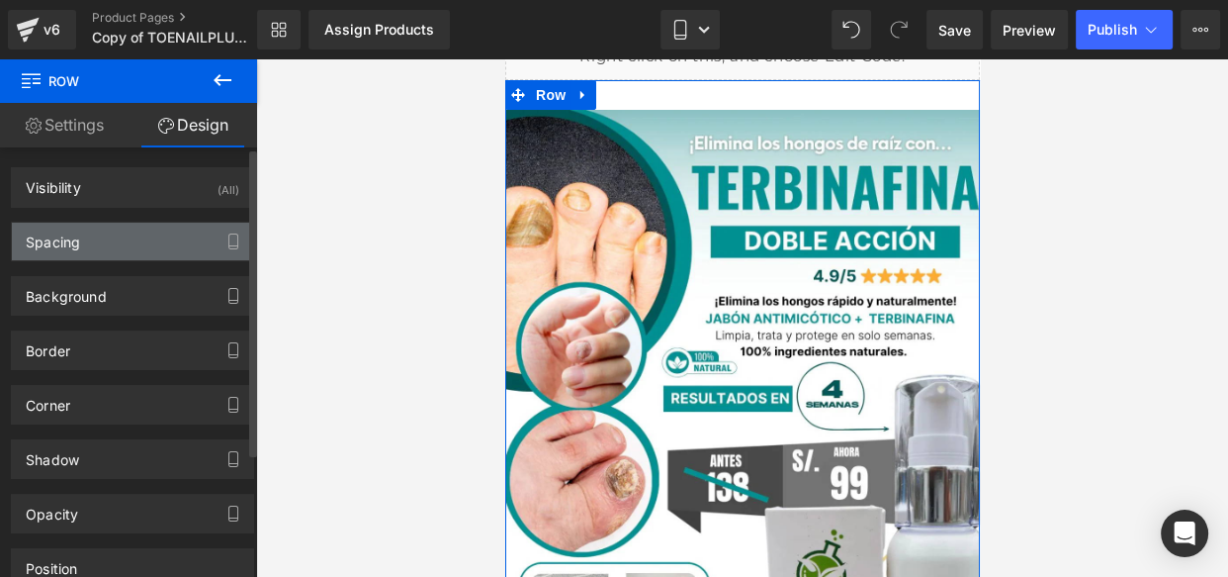
click at [114, 245] on div "Spacing" at bounding box center [132, 242] width 241 height 38
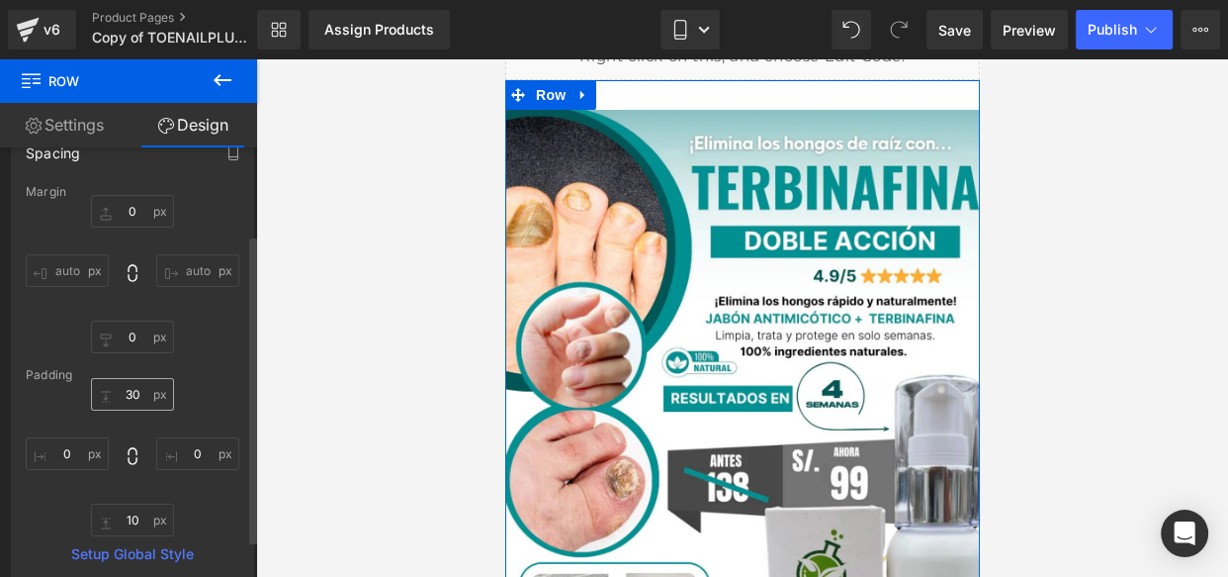
scroll to position [122, 0]
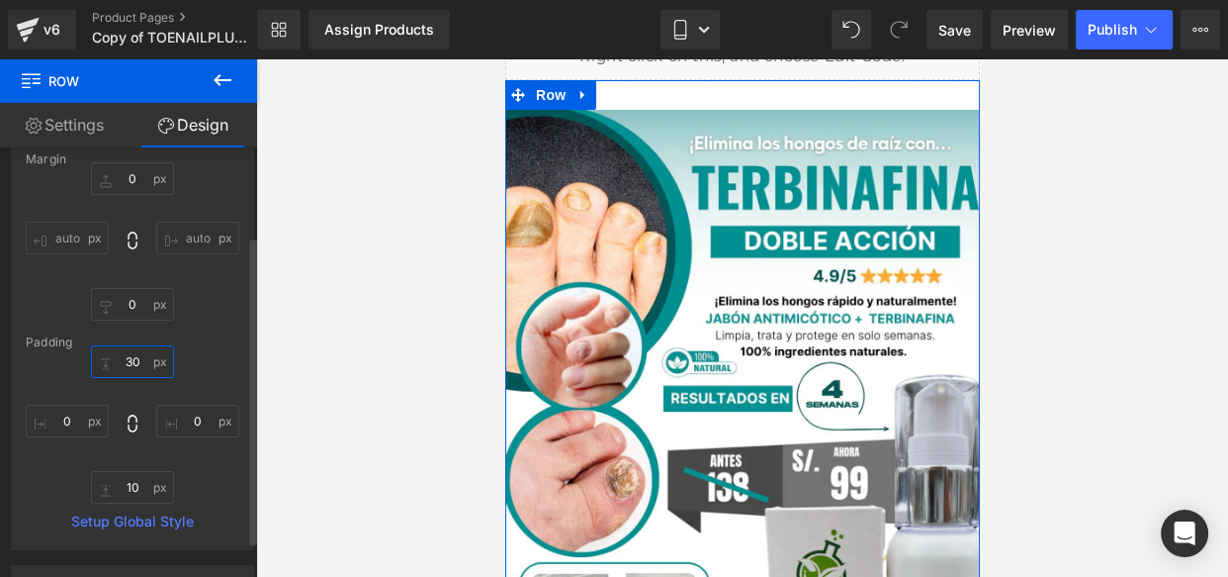
click at [137, 367] on input "30" at bounding box center [132, 361] width 83 height 33
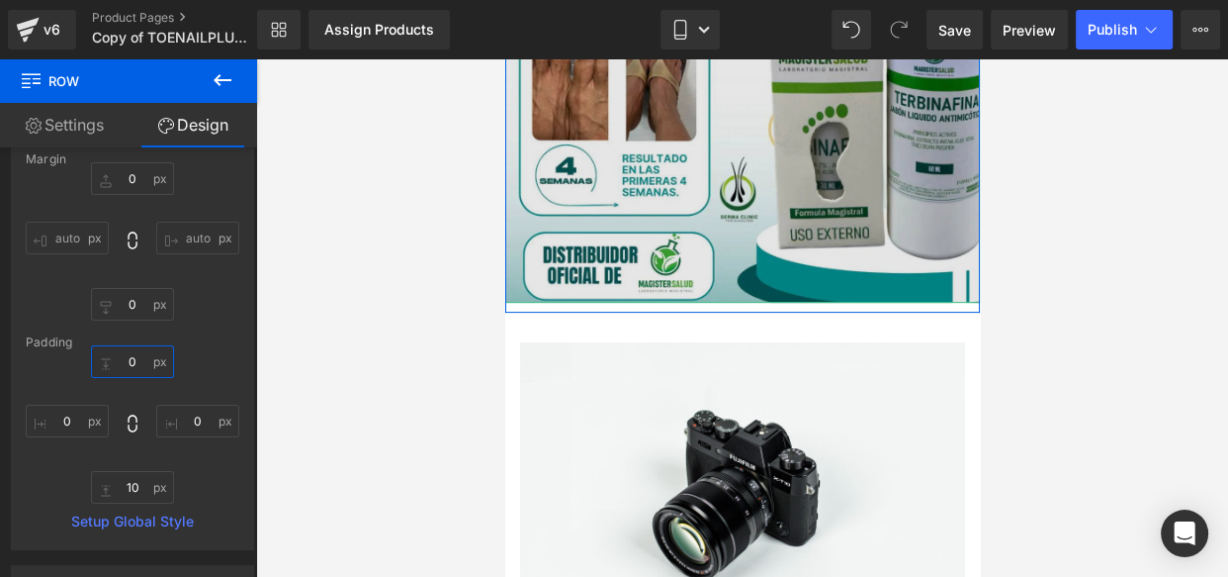
scroll to position [556, 0]
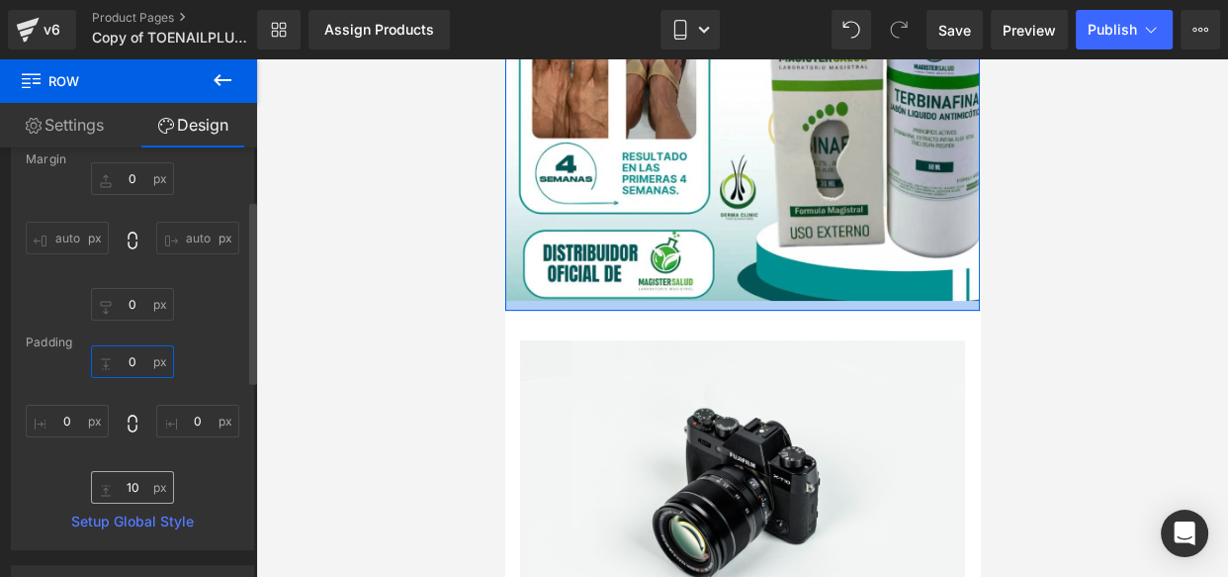
type input "0"
click at [148, 490] on input "10" at bounding box center [132, 487] width 83 height 33
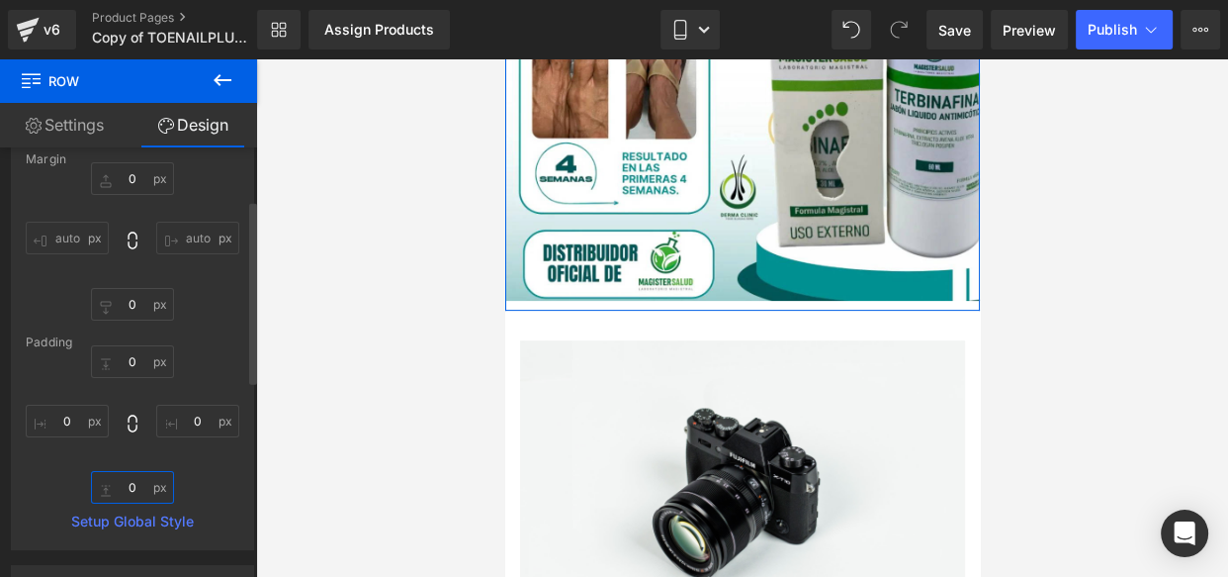
type input "0"
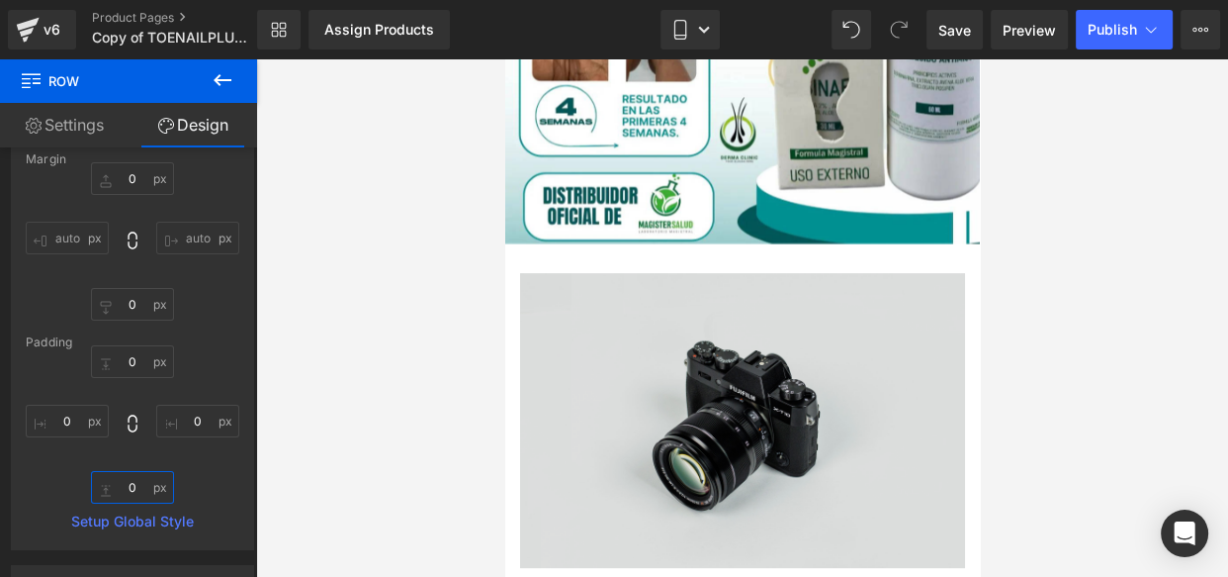
scroll to position [647, 0]
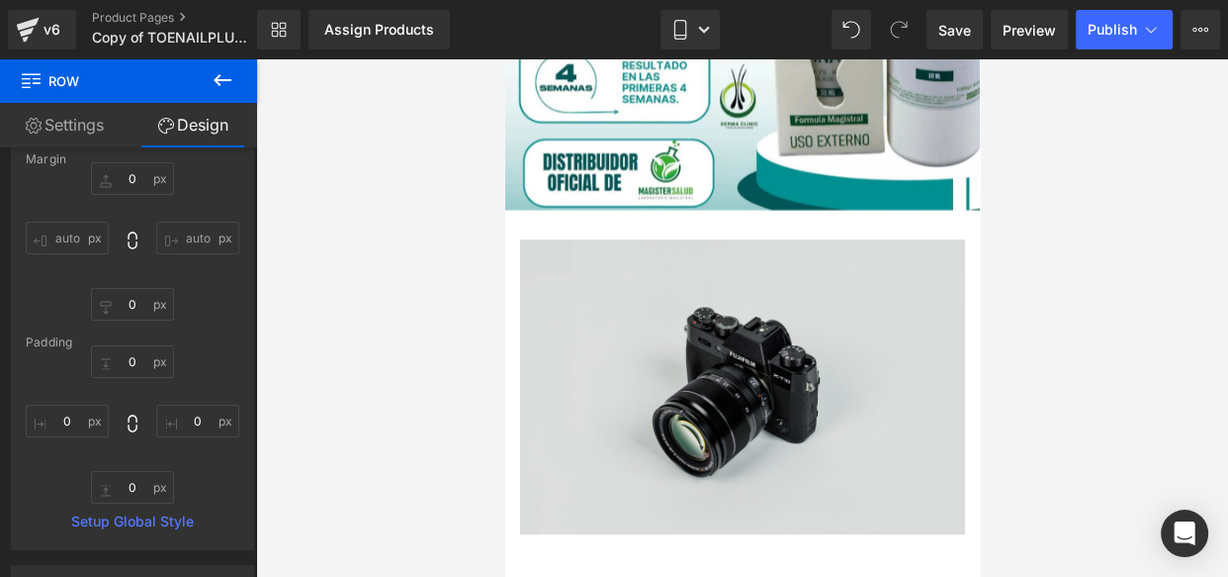
click at [660, 295] on img at bounding box center [741, 386] width 445 height 295
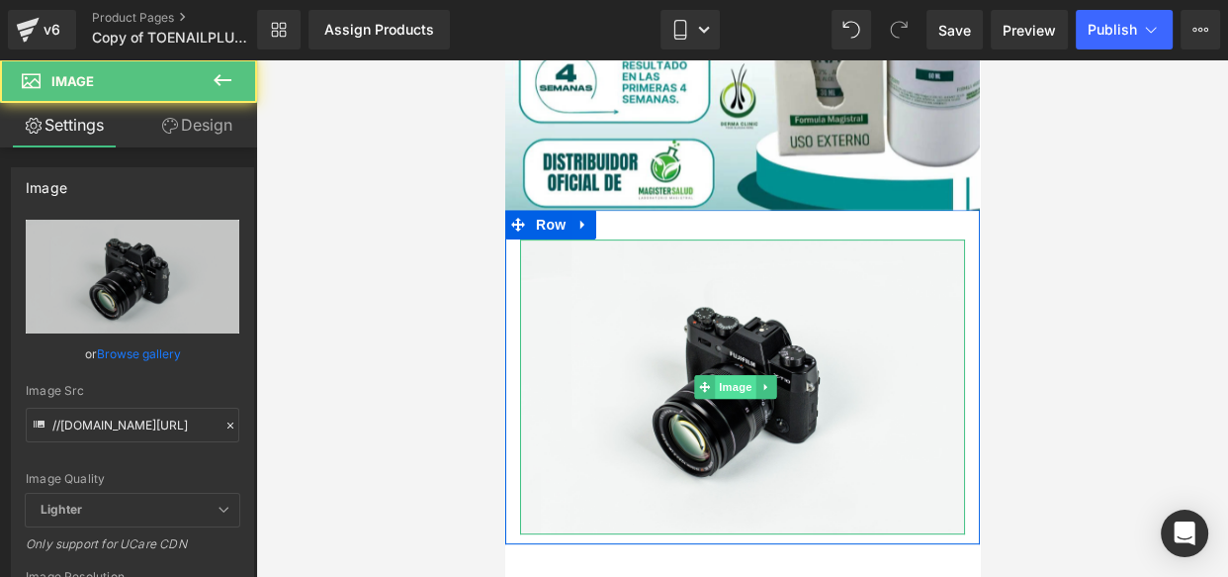
click at [728, 380] on span "Image" at bounding box center [735, 387] width 42 height 24
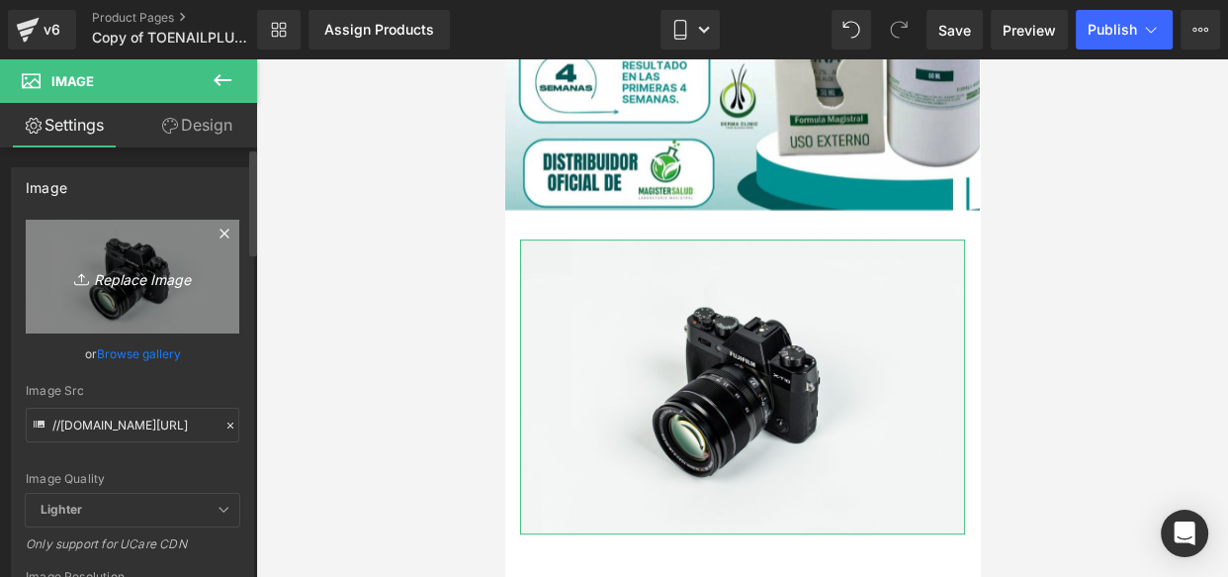
click at [126, 280] on icon "Replace Image" at bounding box center [132, 276] width 158 height 25
type input "C:\fakepath\gempages_535789817393317055-17eb3e2c-64ea-4a2f-bacb-e0b50b90cef9.we…"
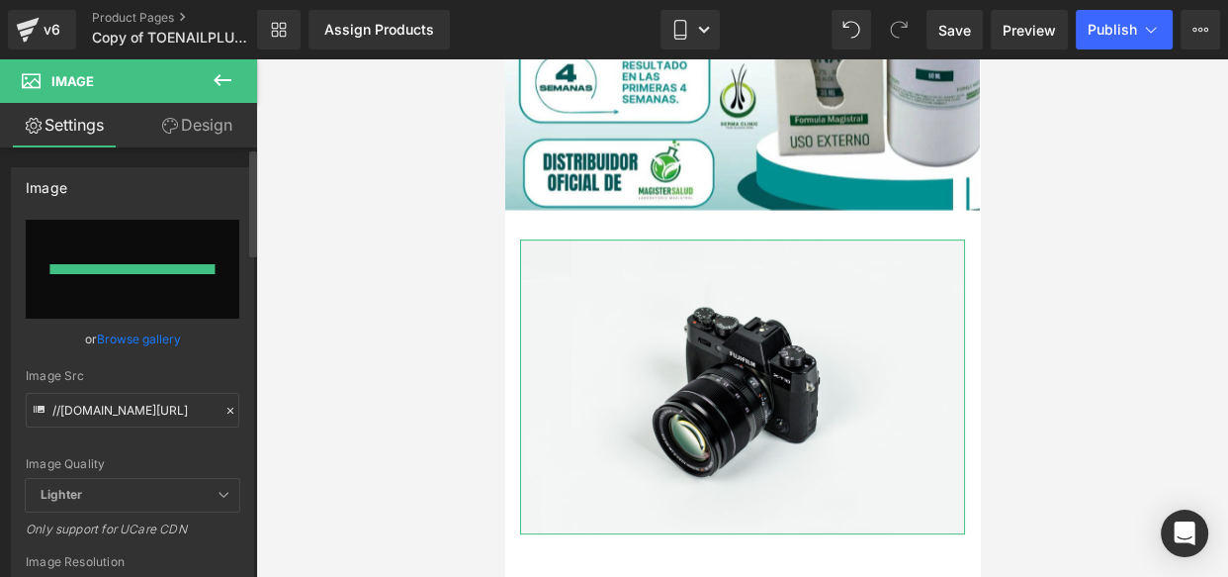
type input "[URL][DOMAIN_NAME]"
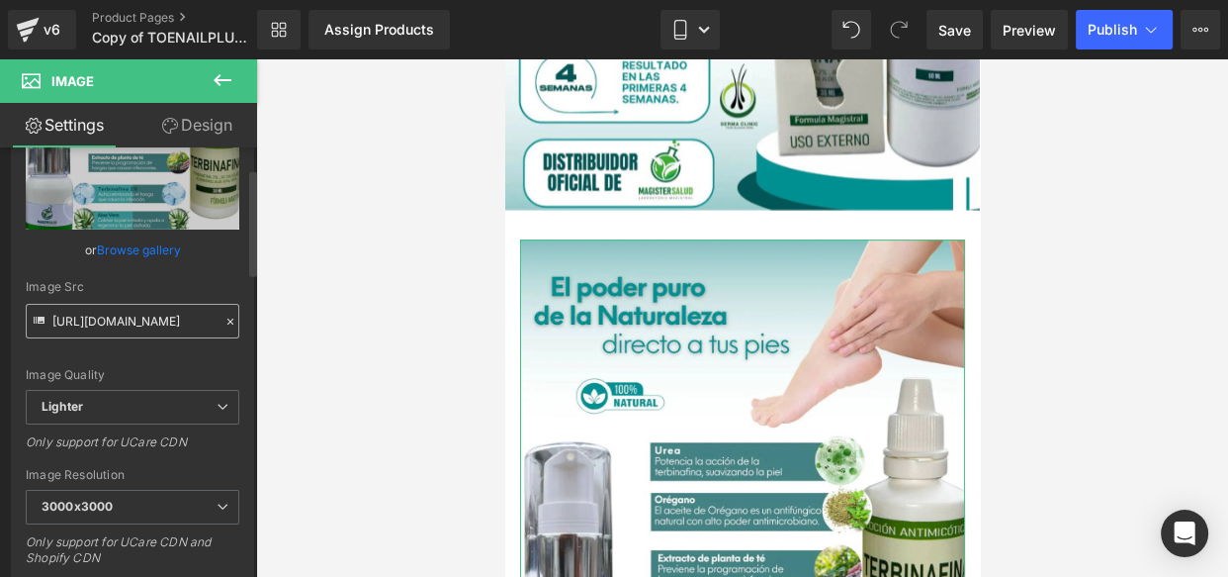
scroll to position [134, 0]
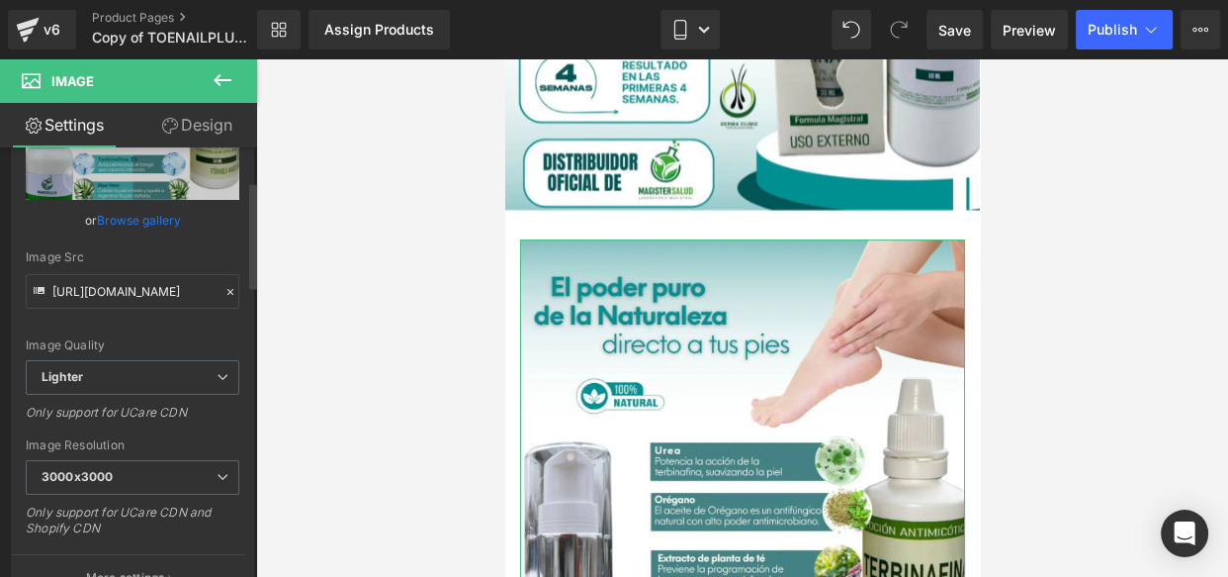
drag, startPoint x: 49, startPoint y: 250, endPoint x: 77, endPoint y: 251, distance: 27.7
click at [77, 251] on div "Image Src" at bounding box center [133, 257] width 214 height 14
click at [118, 291] on input "[URL][DOMAIN_NAME]" at bounding box center [133, 291] width 214 height 35
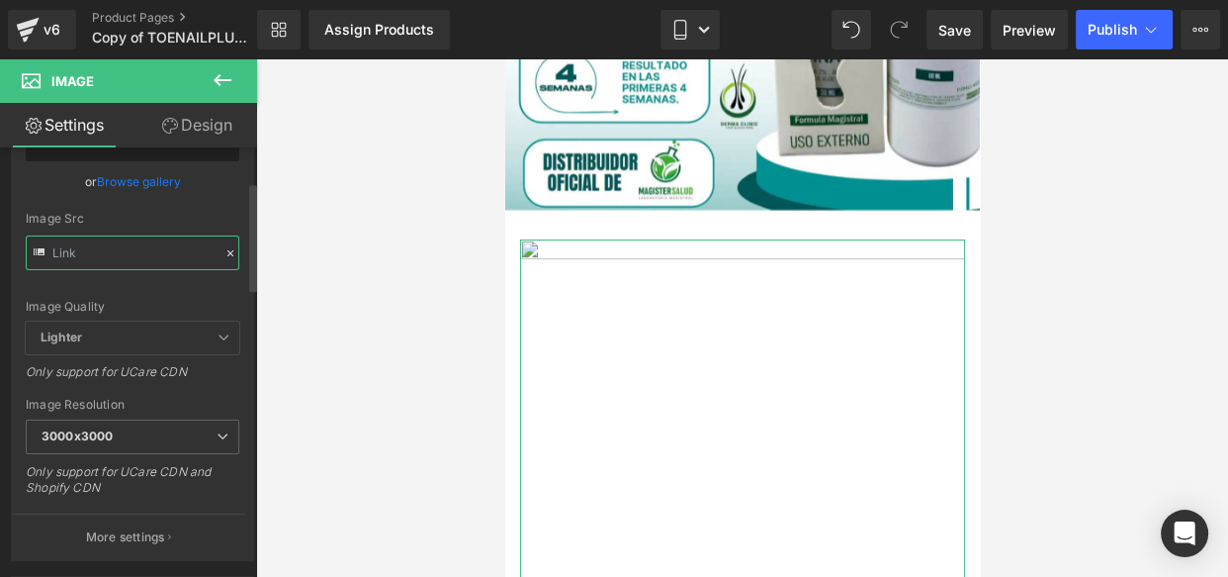
paste input "[URL][DOMAIN_NAME]"
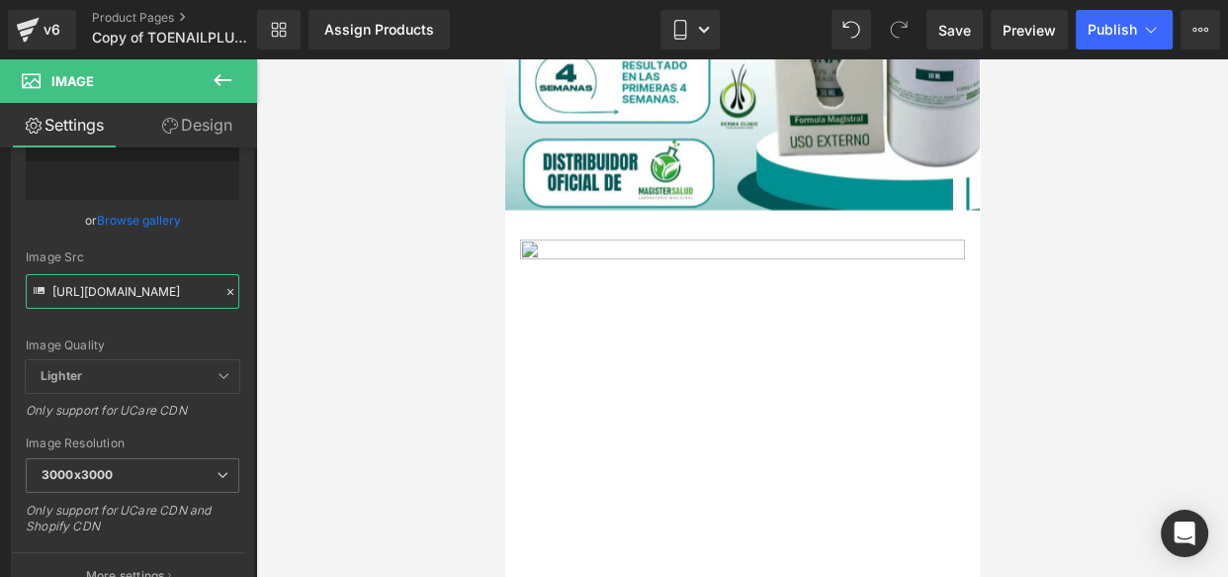
type input "[URL][DOMAIN_NAME]"
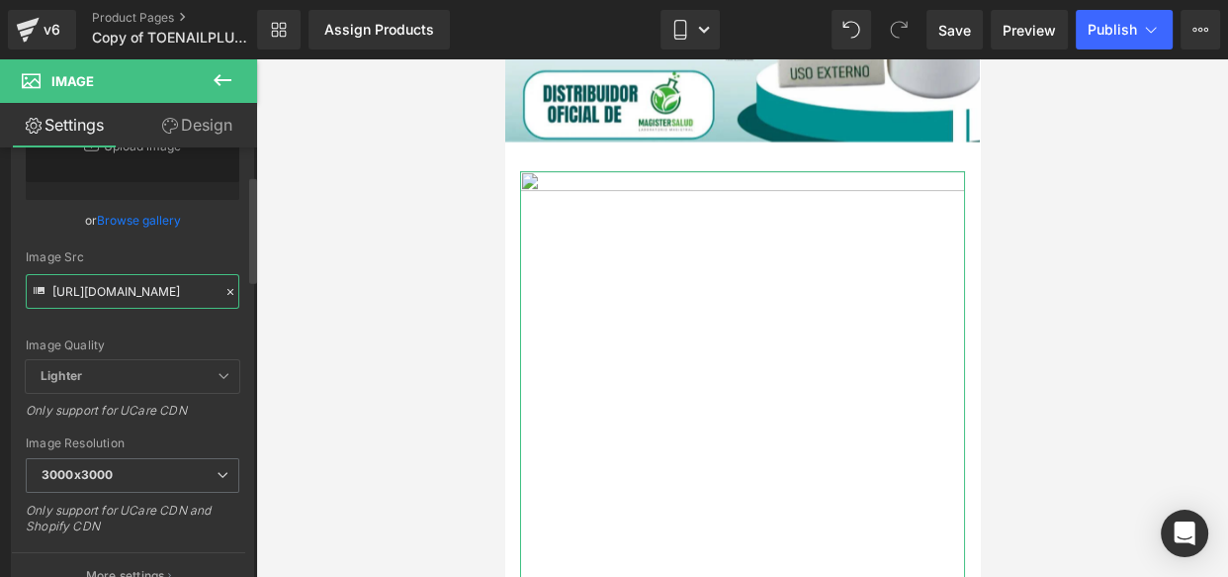
scroll to position [0, 0]
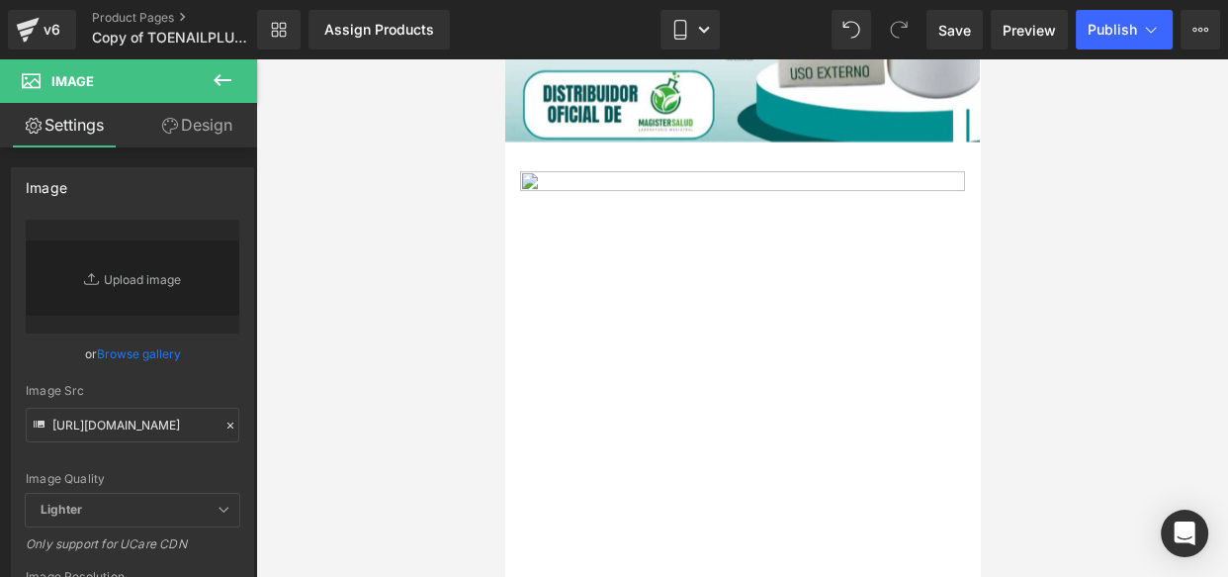
click at [222, 75] on icon at bounding box center [223, 80] width 24 height 24
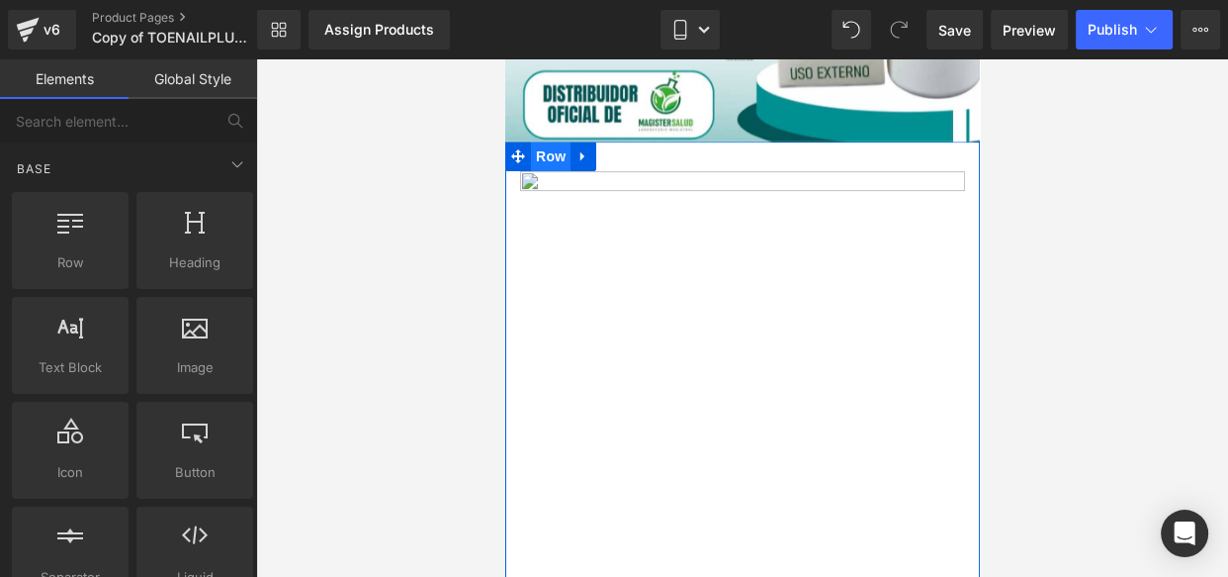
click at [558, 158] on span "Row" at bounding box center [550, 156] width 40 height 30
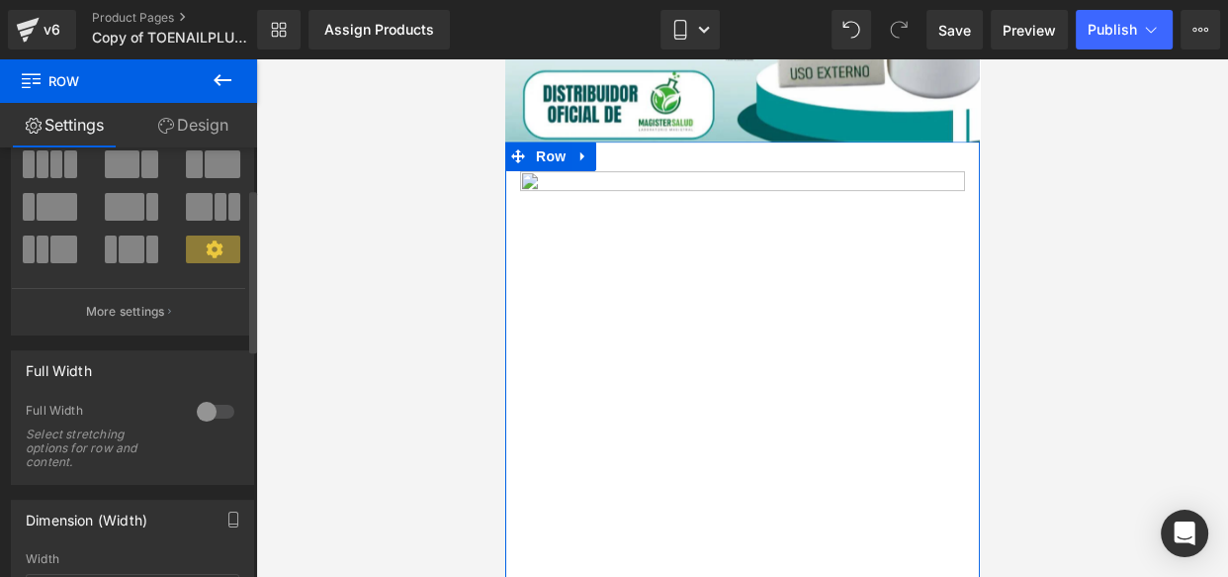
scroll to position [112, 0]
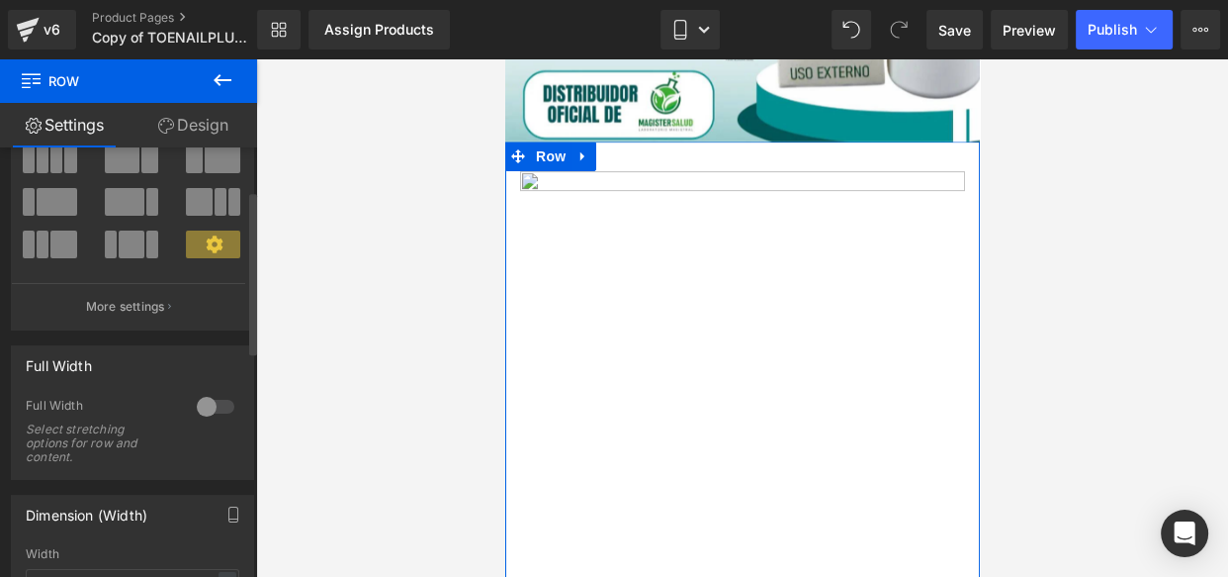
click at [192, 414] on div at bounding box center [215, 407] width 47 height 32
click at [183, 418] on div "Full Width Select stretching options for row and content." at bounding box center [133, 438] width 214 height 81
click at [216, 109] on link "Design" at bounding box center [193, 125] width 129 height 45
click at [0, 0] on div "Spacing" at bounding box center [0, 0] width 0 height 0
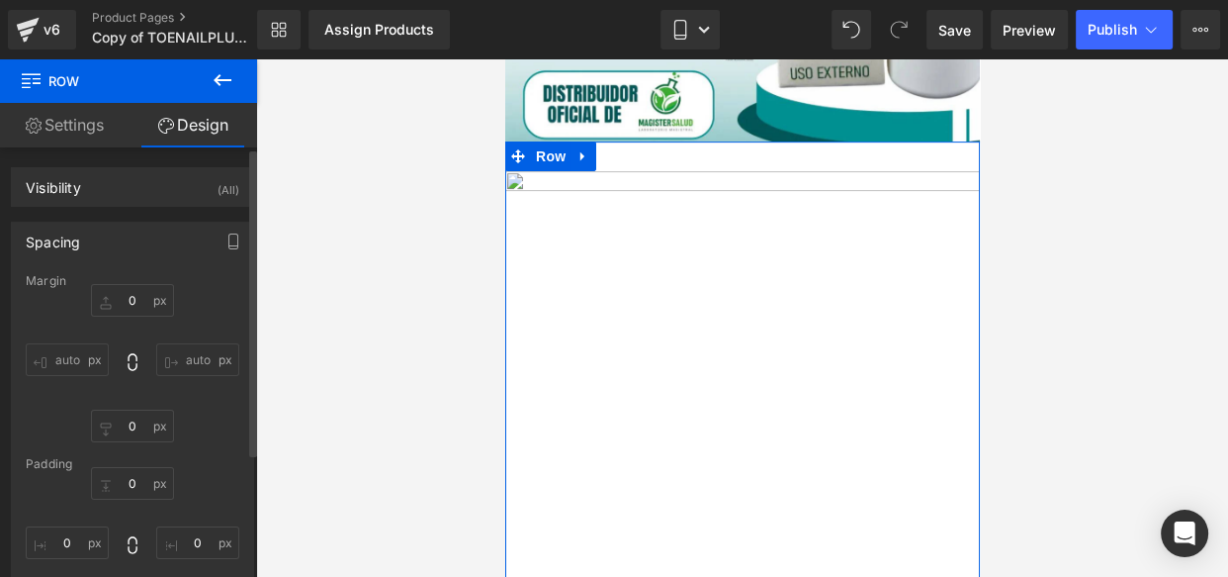
type input "0"
type input "30"
type input "0"
type input "10"
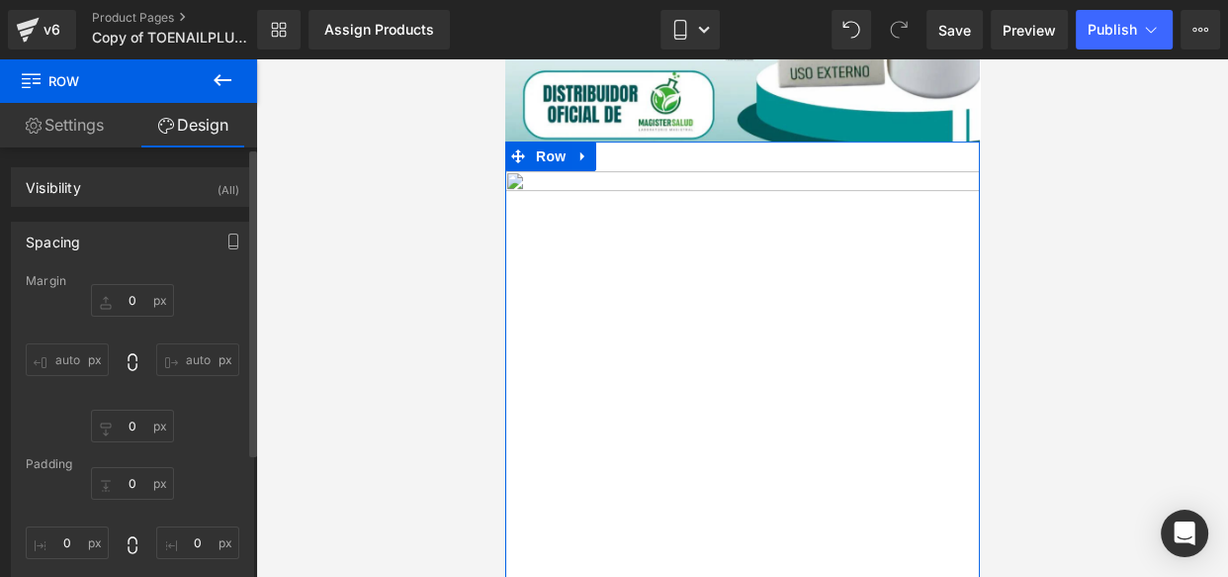
type input "0"
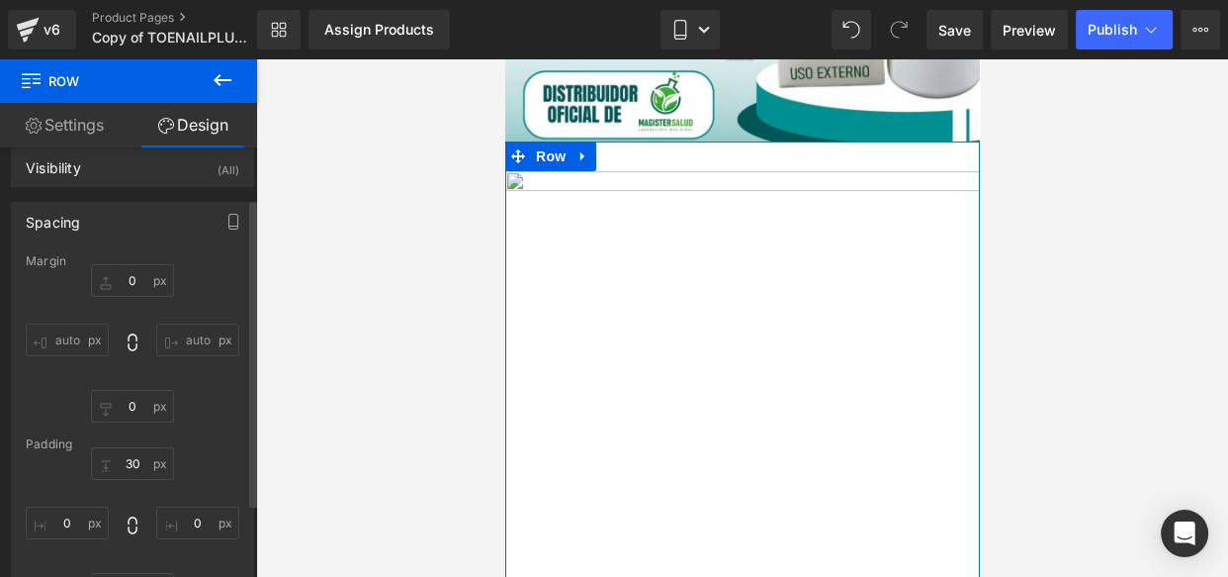
scroll to position [119, 0]
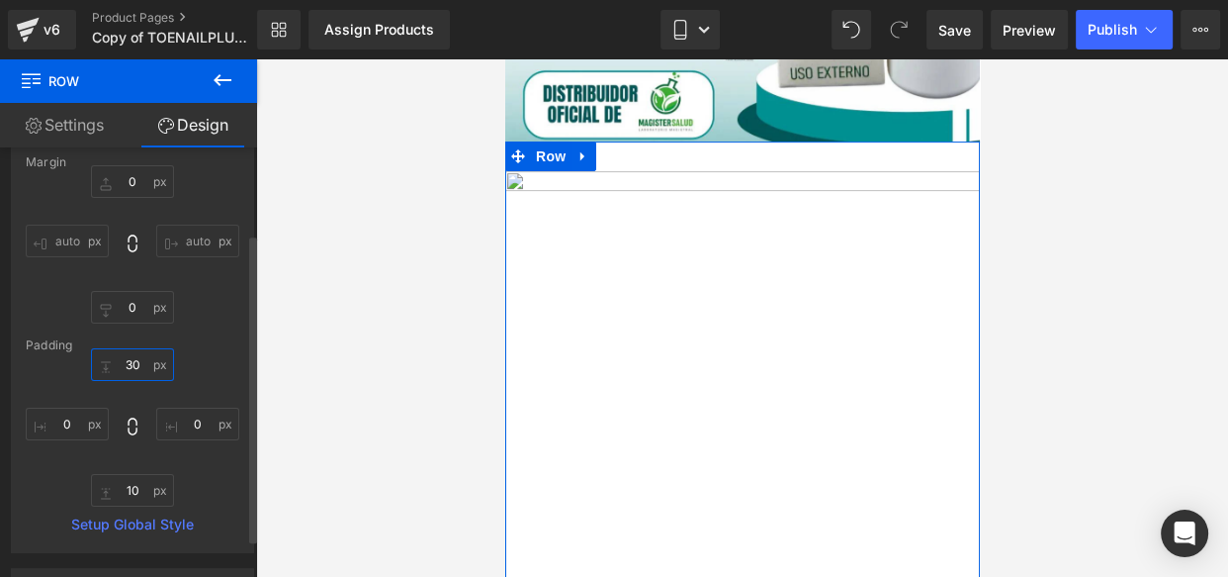
click at [138, 372] on input "30" at bounding box center [132, 364] width 83 height 33
type input "0"
click at [135, 475] on input "10" at bounding box center [132, 490] width 83 height 33
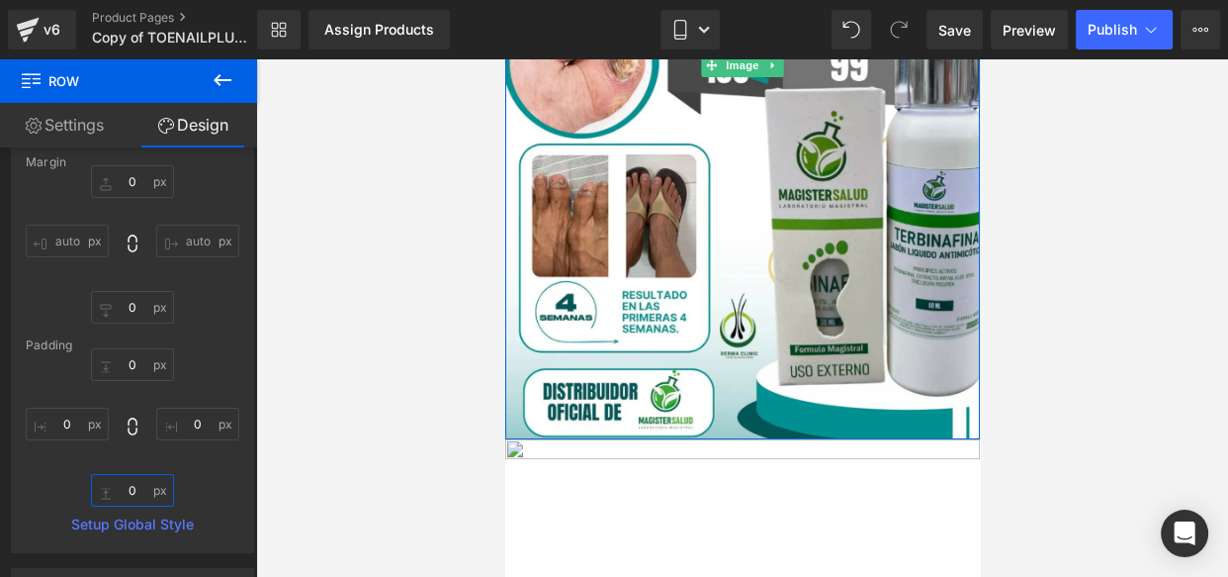
scroll to position [424, 0]
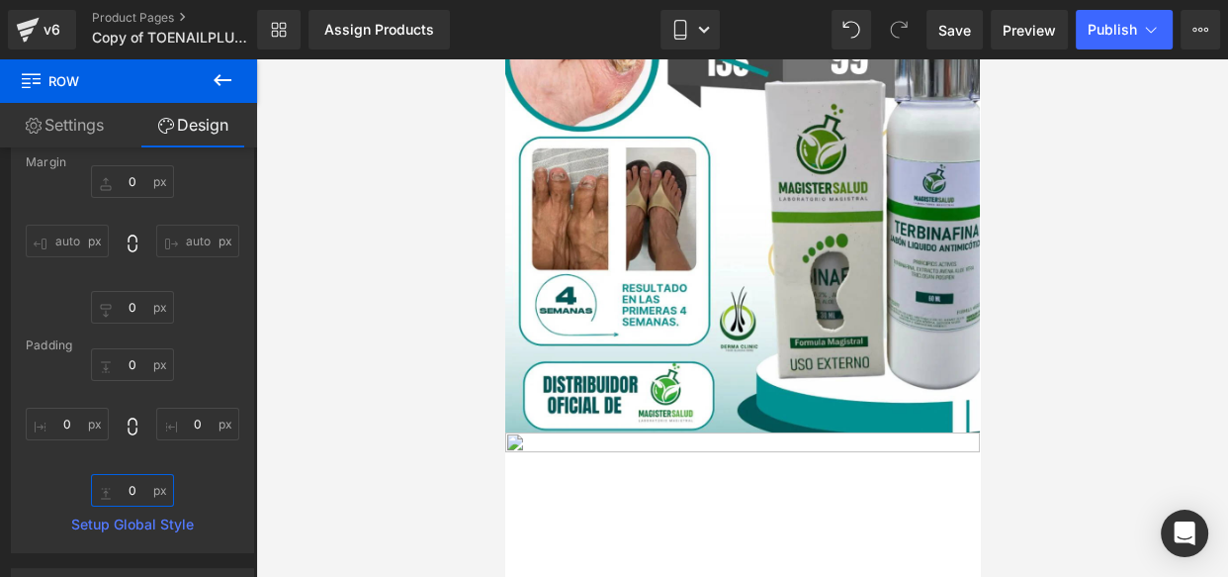
type input "0"
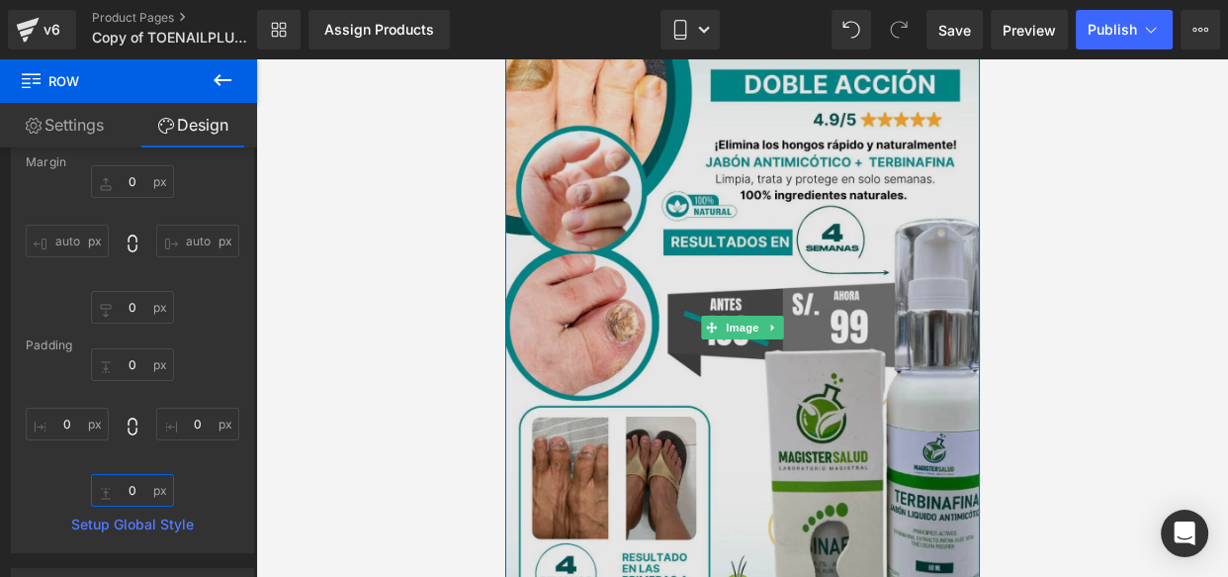
scroll to position [153, 0]
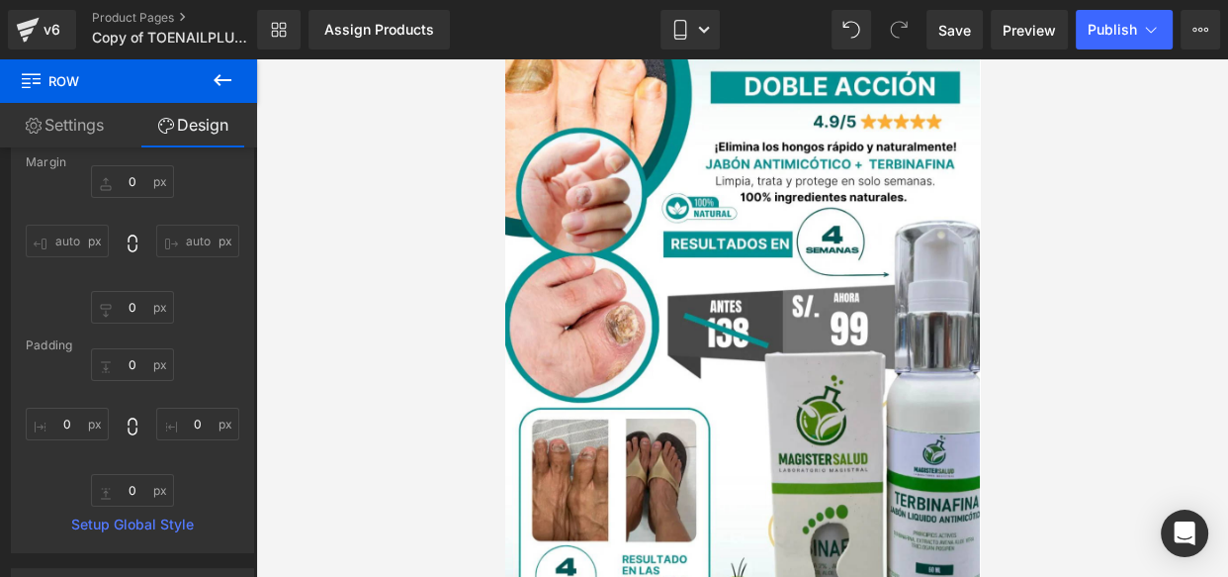
click at [230, 77] on icon at bounding box center [223, 80] width 24 height 24
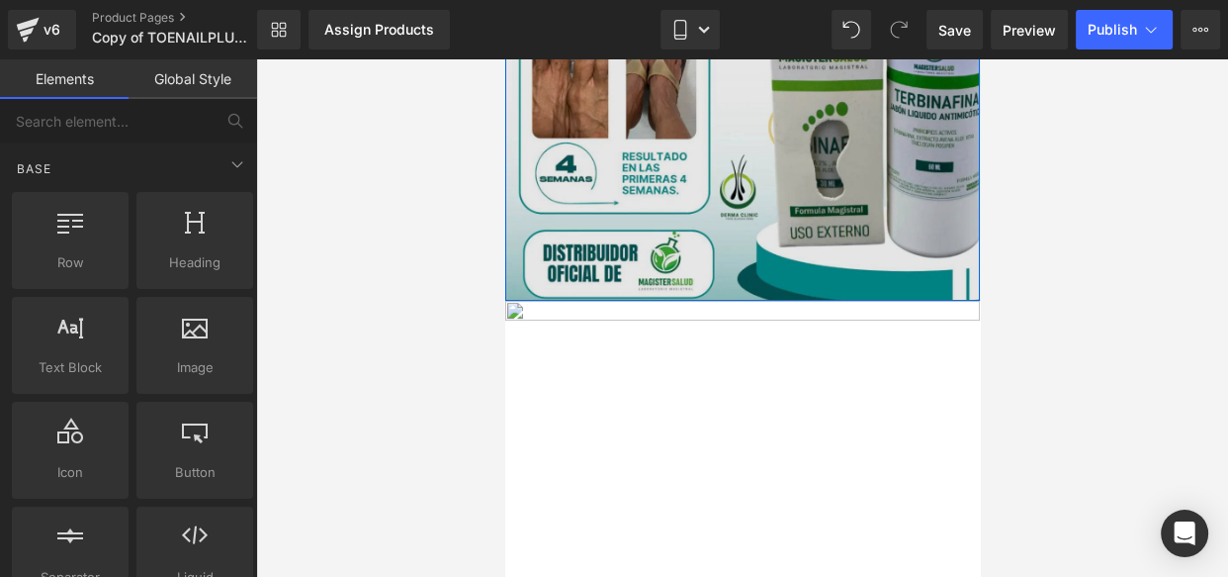
scroll to position [584, 0]
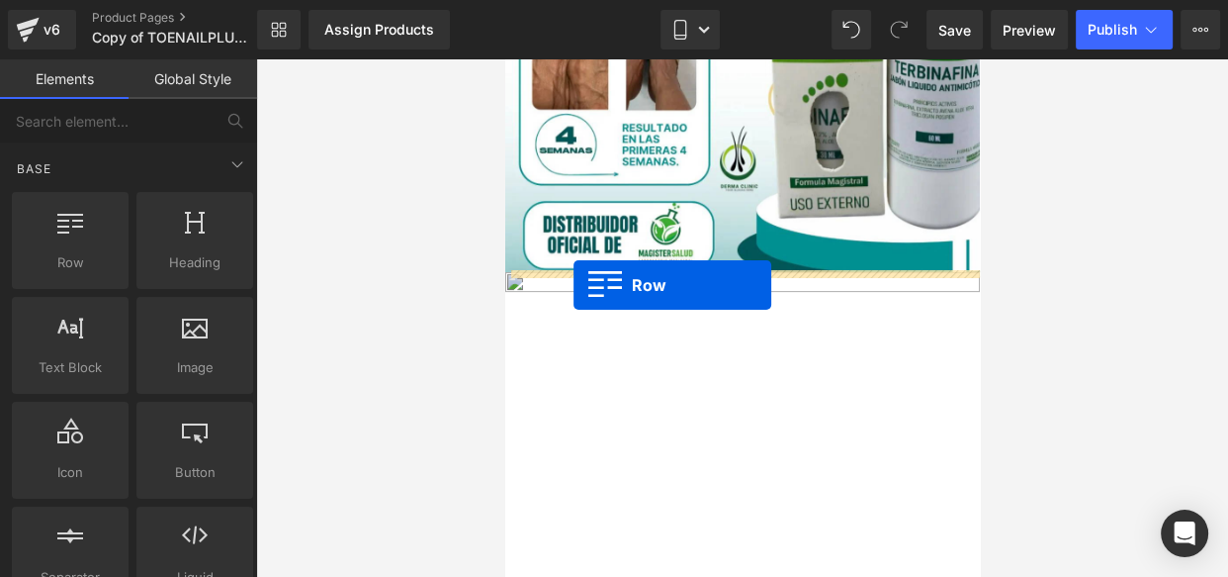
drag, startPoint x: 598, startPoint y: 282, endPoint x: 574, endPoint y: 286, distance: 25.0
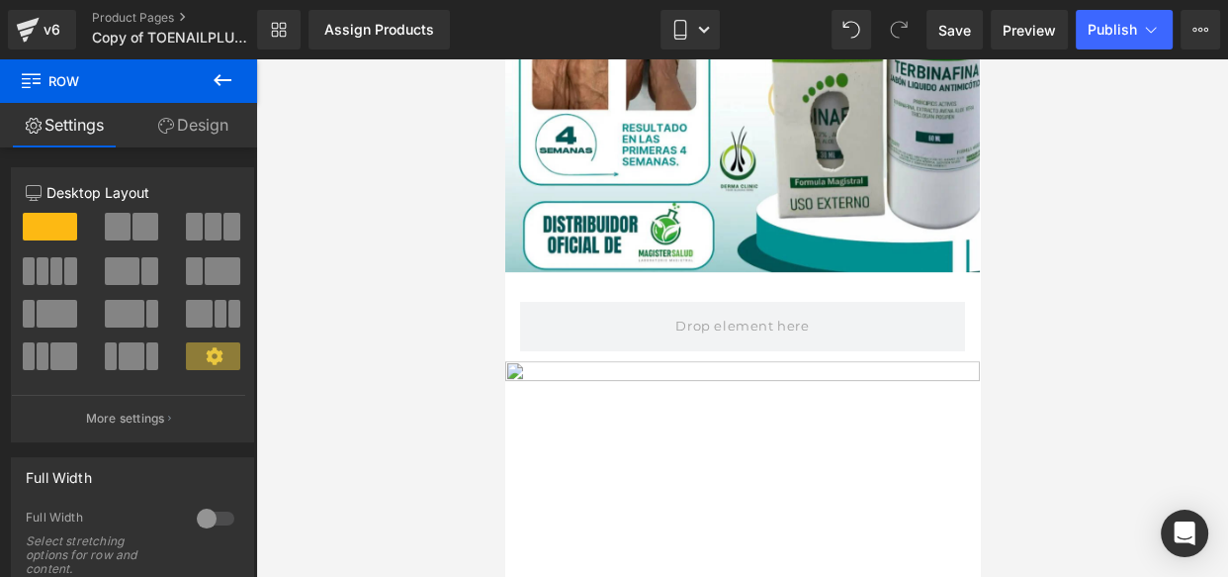
click at [208, 50] on div "Row You are previewing how the will restyle your page. You can not edit Element…" at bounding box center [614, 305] width 1228 height 610
click at [217, 80] on icon at bounding box center [223, 80] width 18 height 12
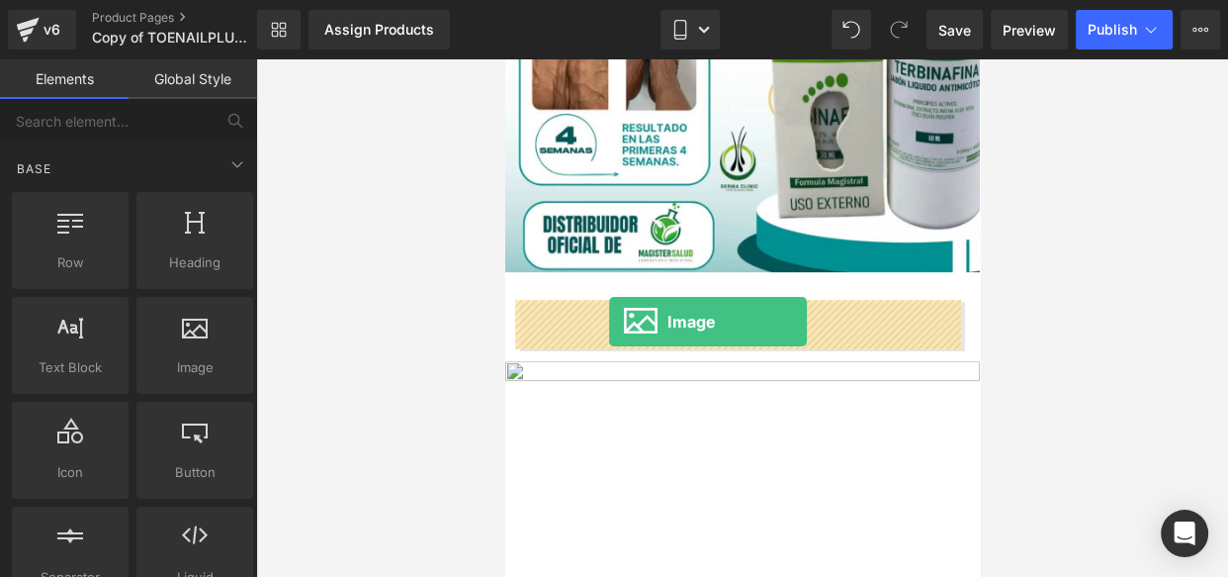
drag, startPoint x: 699, startPoint y: 411, endPoint x: 609, endPoint y: 321, distance: 127.3
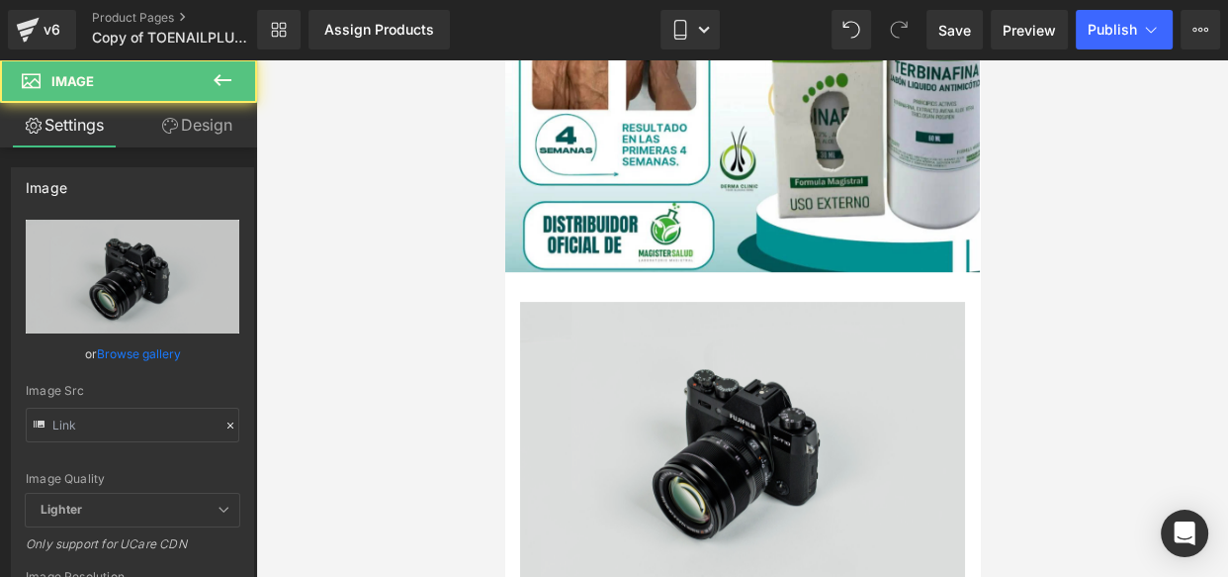
type input "//[DOMAIN_NAME][URL]"
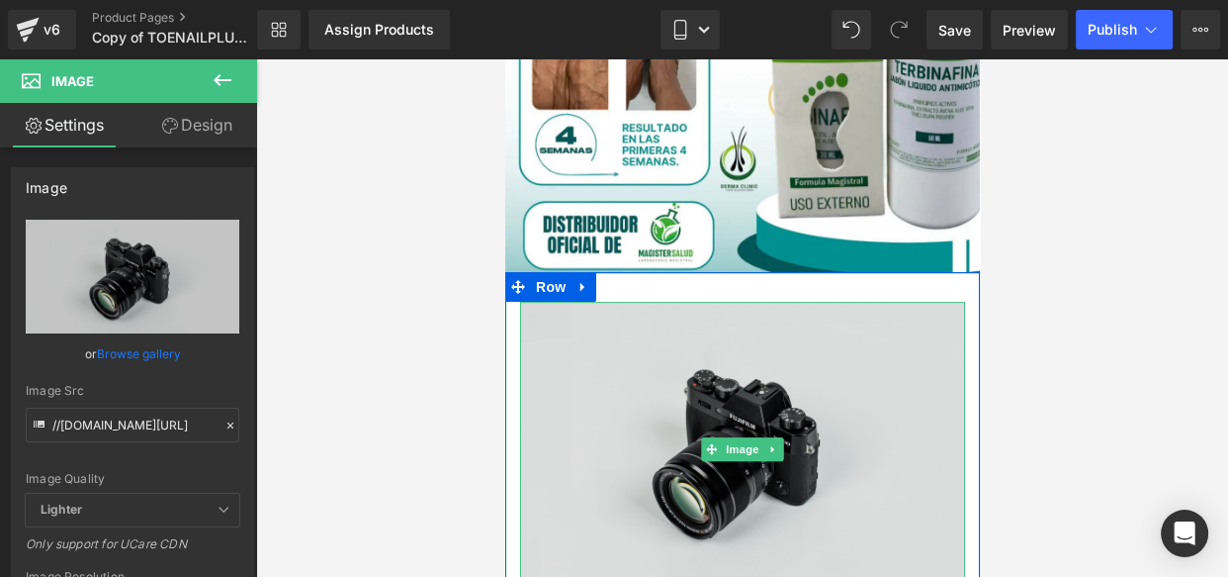
click at [665, 399] on img at bounding box center [741, 449] width 445 height 295
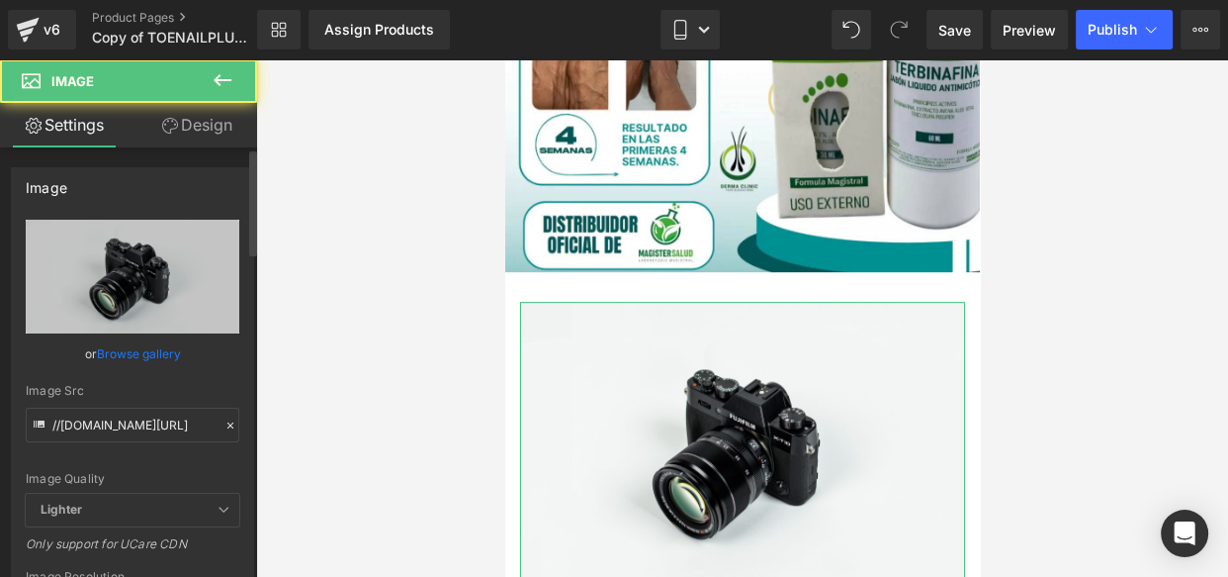
click at [224, 350] on div "or Browse gallery" at bounding box center [133, 353] width 214 height 21
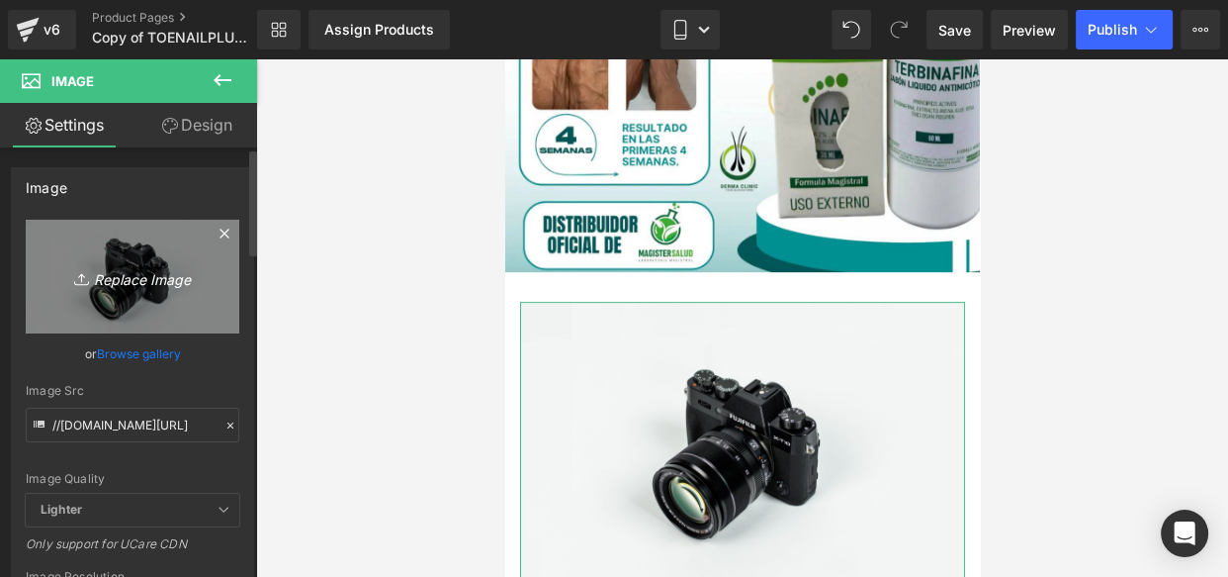
click at [190, 285] on icon "Replace Image" at bounding box center [132, 276] width 158 height 25
type input "C:\fakepath\QUIERO ELIMINAR EL HONGO (9).jpg"
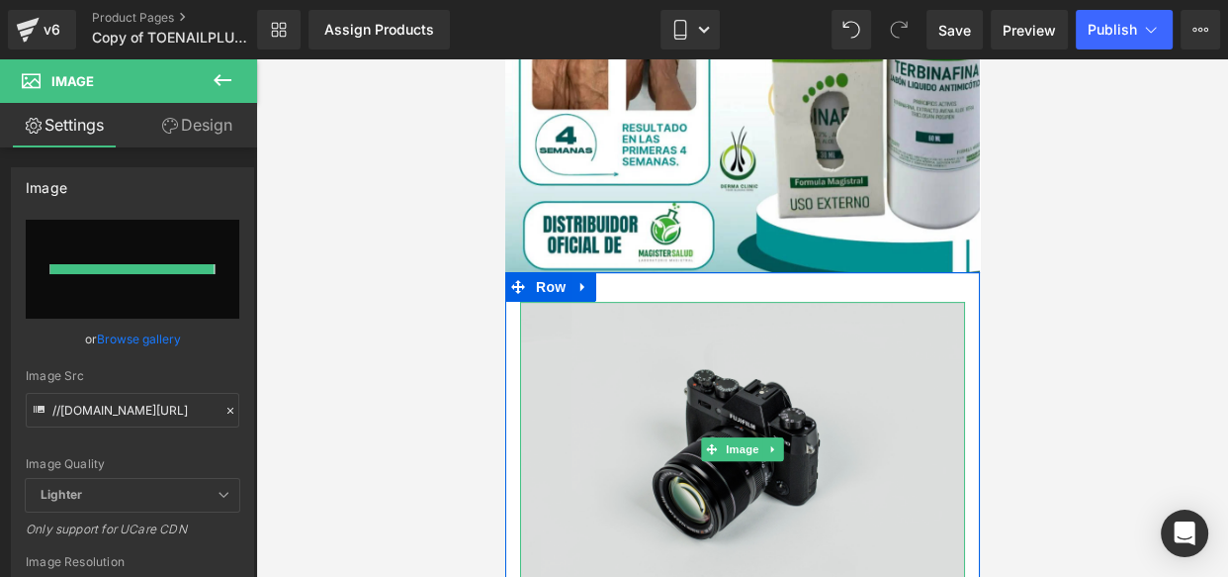
type input "[URL][DOMAIN_NAME]"
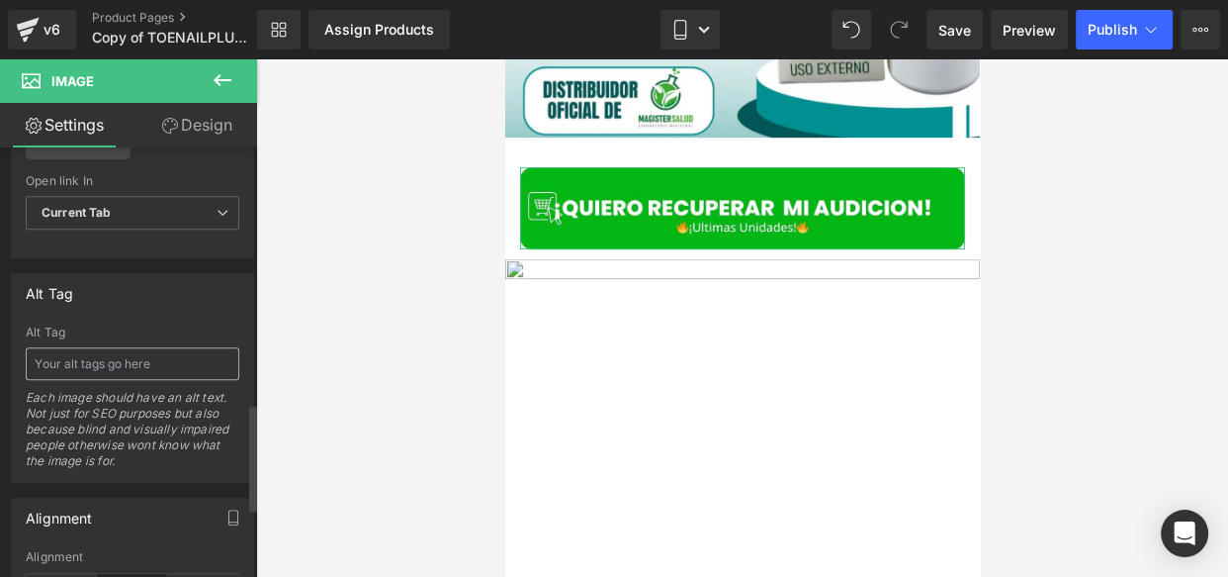
scroll to position [1036, 0]
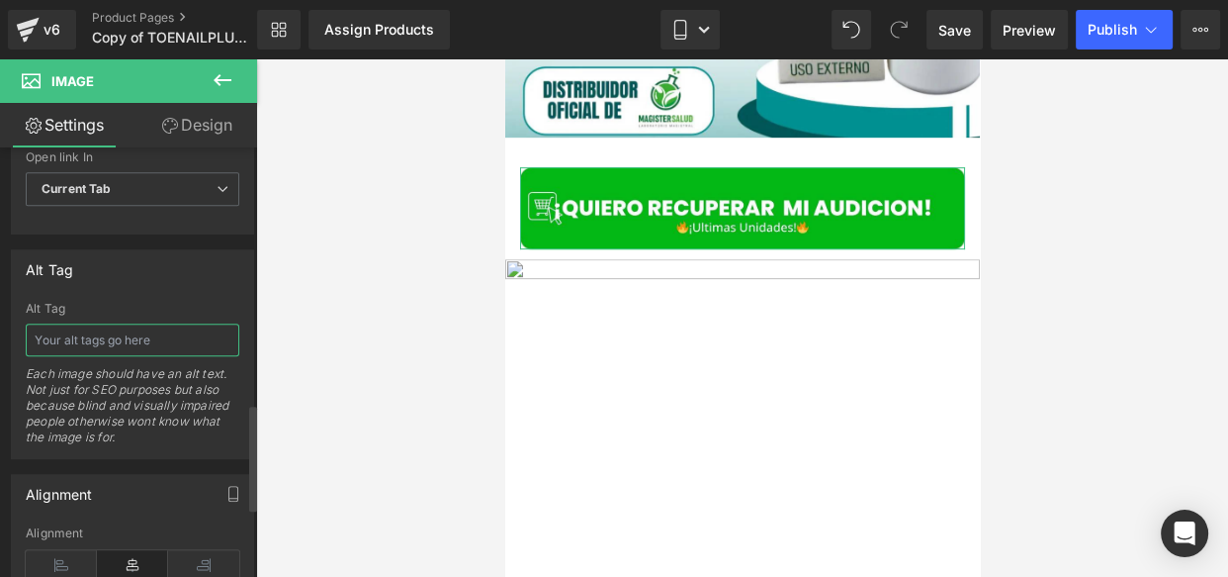
drag, startPoint x: 71, startPoint y: 333, endPoint x: 129, endPoint y: 333, distance: 57.4
click at [125, 333] on input "text" at bounding box center [133, 339] width 214 height 33
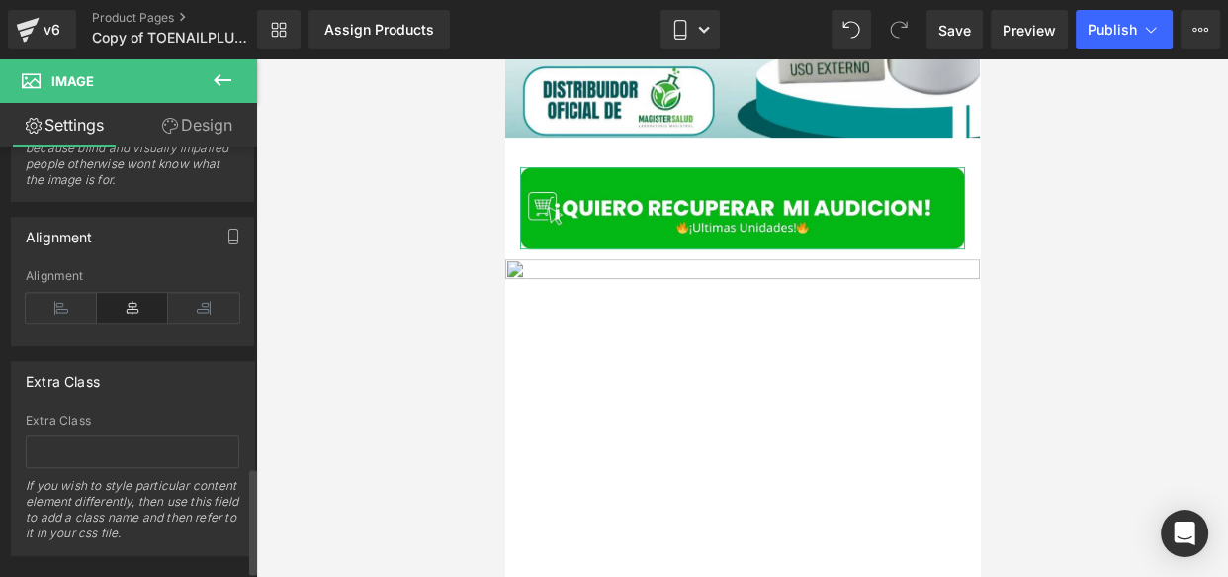
scroll to position [1321, 0]
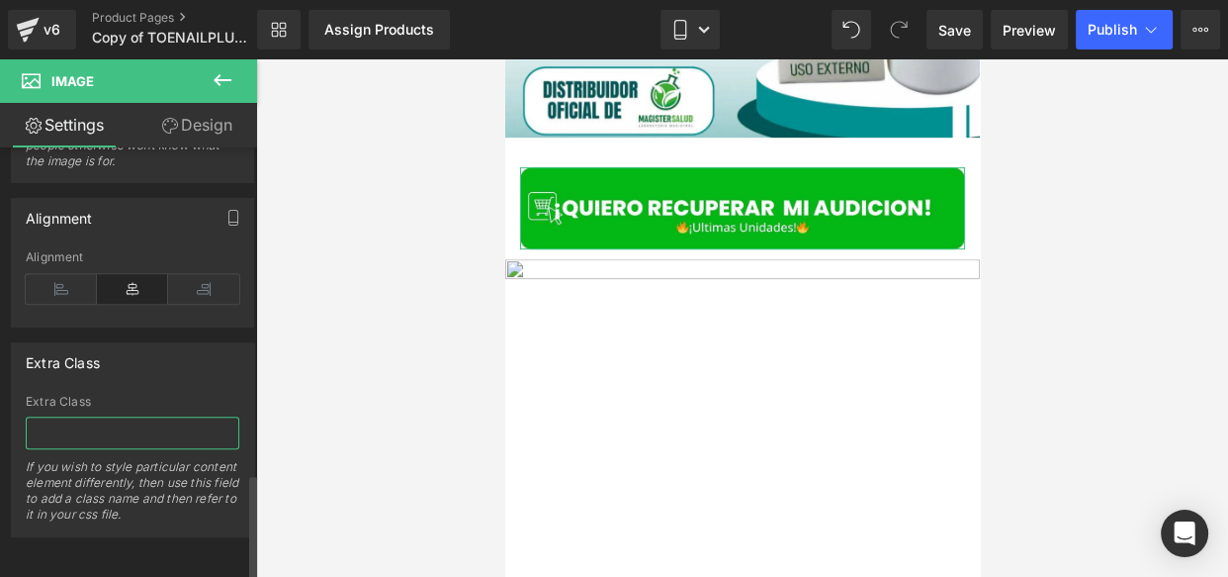
click at [49, 419] on input "text" at bounding box center [133, 432] width 214 height 33
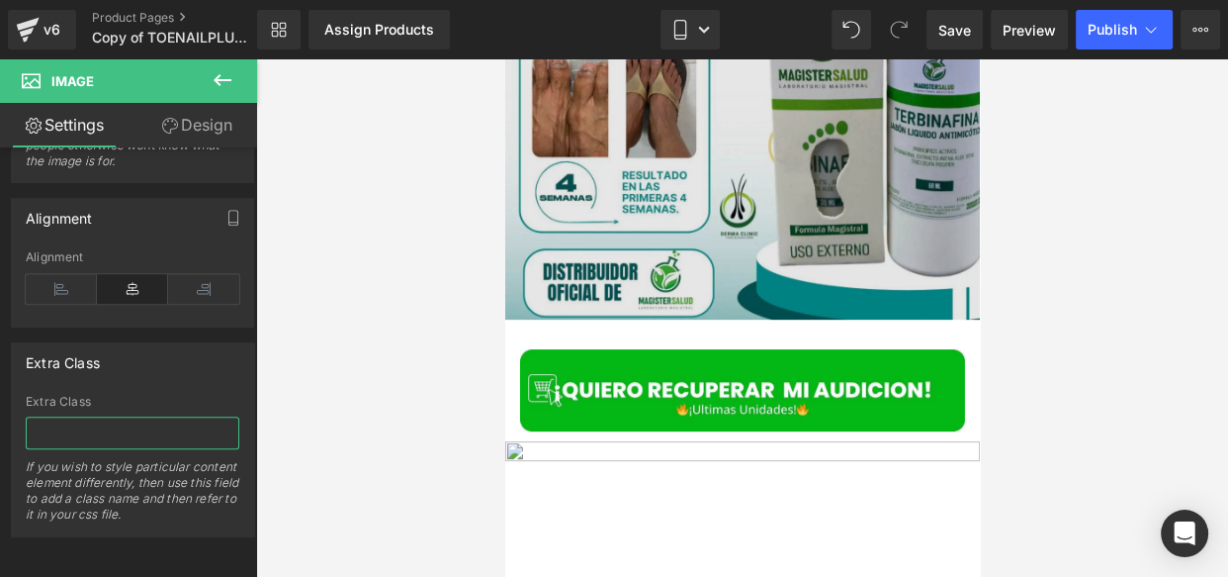
scroll to position [566, 0]
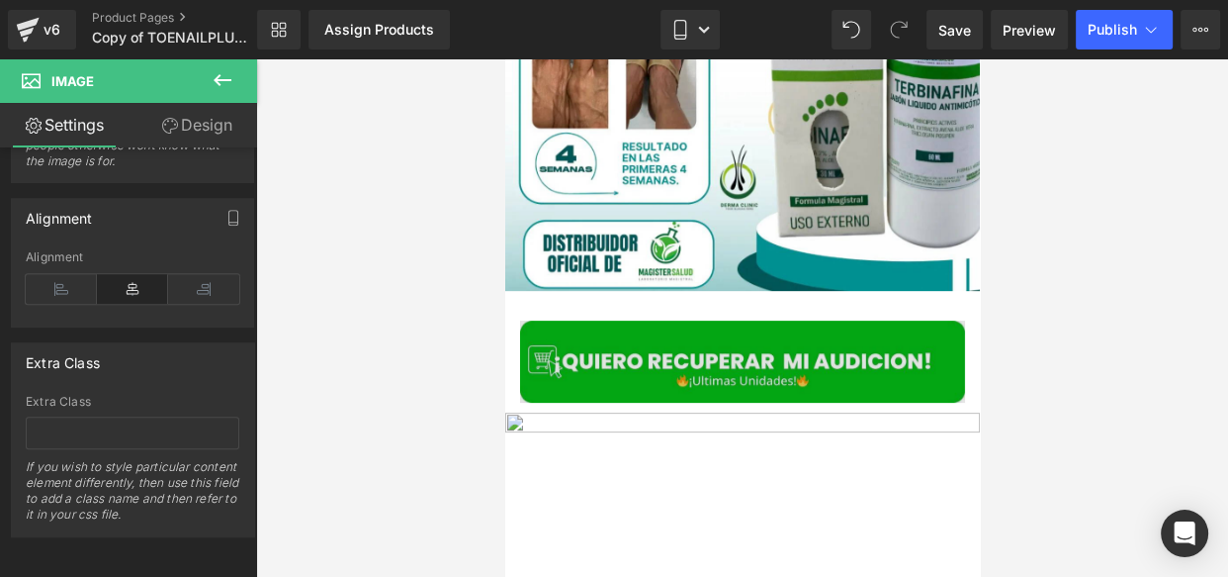
click at [630, 346] on img at bounding box center [741, 361] width 445 height 82
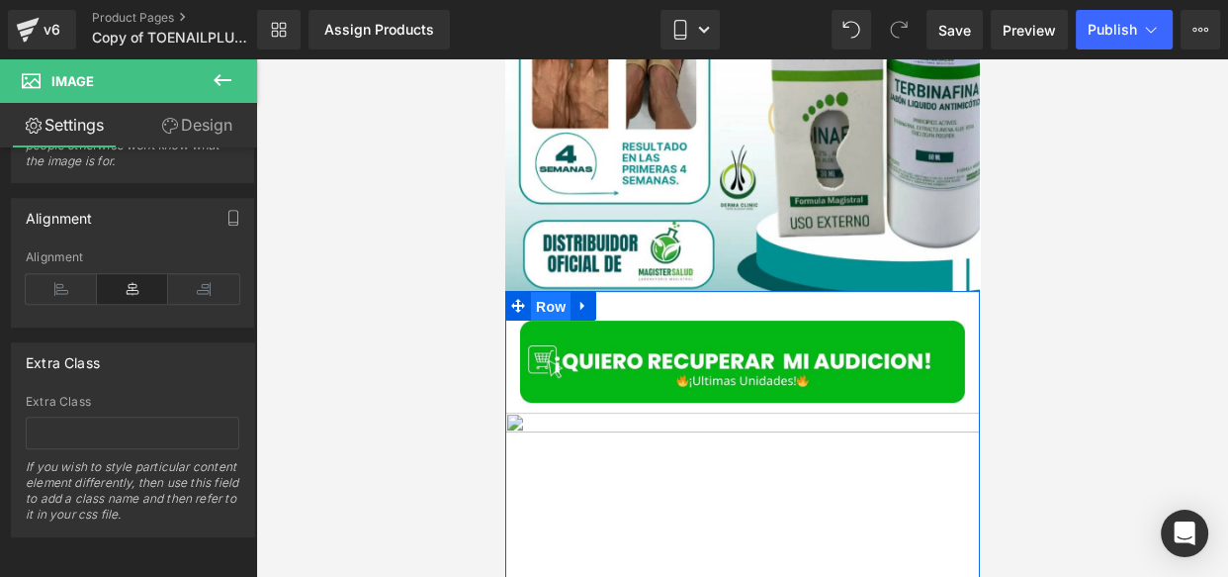
click at [549, 296] on span "Row" at bounding box center [550, 307] width 40 height 30
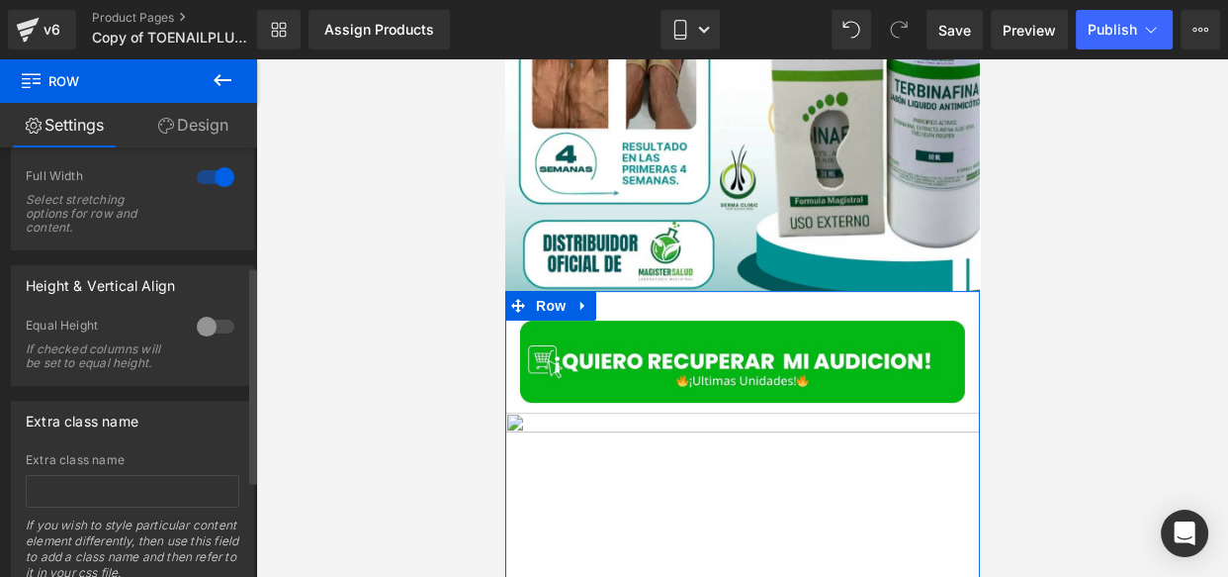
scroll to position [425, 0]
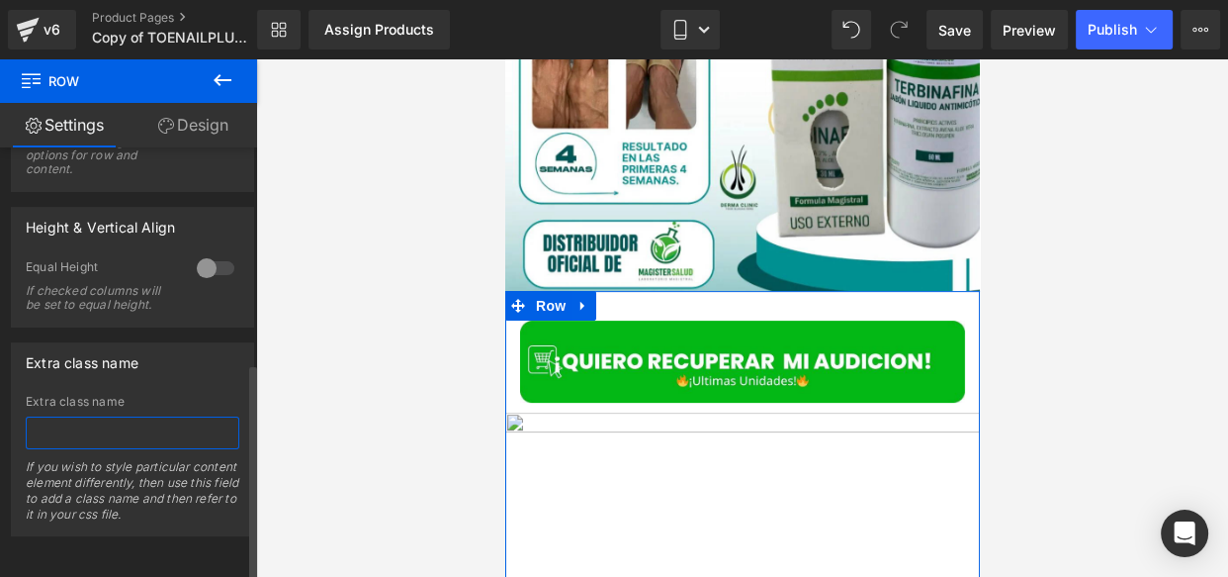
click at [129, 416] on input "text" at bounding box center [133, 432] width 214 height 33
paste input "_rsi-cod-form-is-gempage _rsi-cod-form-gempages-button-overwrite"
type input "_rsi-cod-form-is-gempage _rsi-cod-form-gempages-button-overwrite"
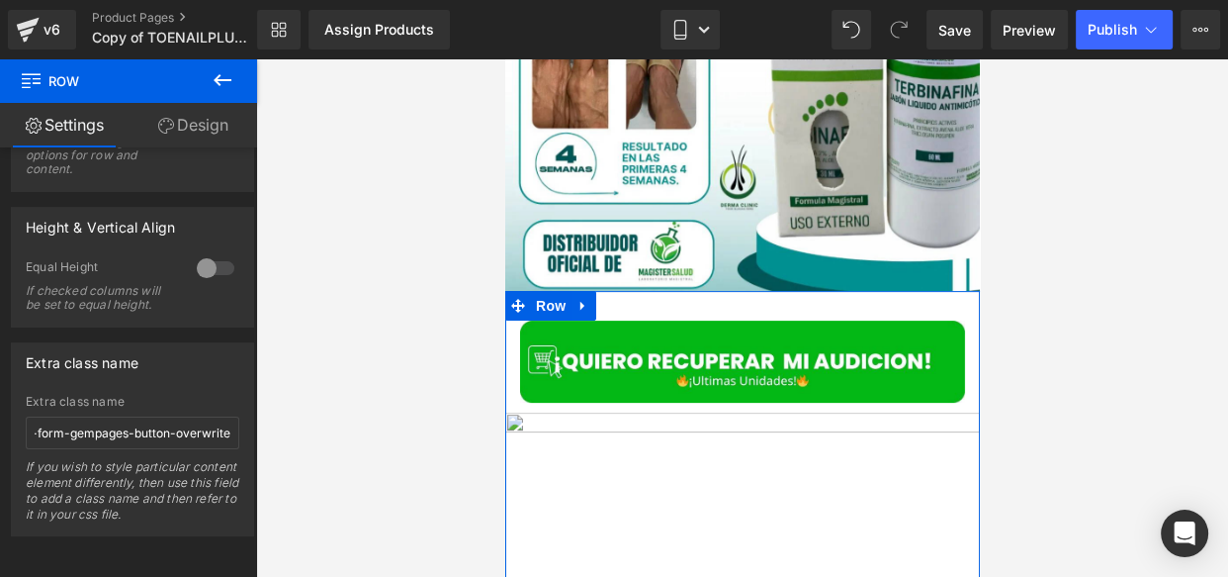
click at [193, 140] on link "Design" at bounding box center [193, 125] width 129 height 45
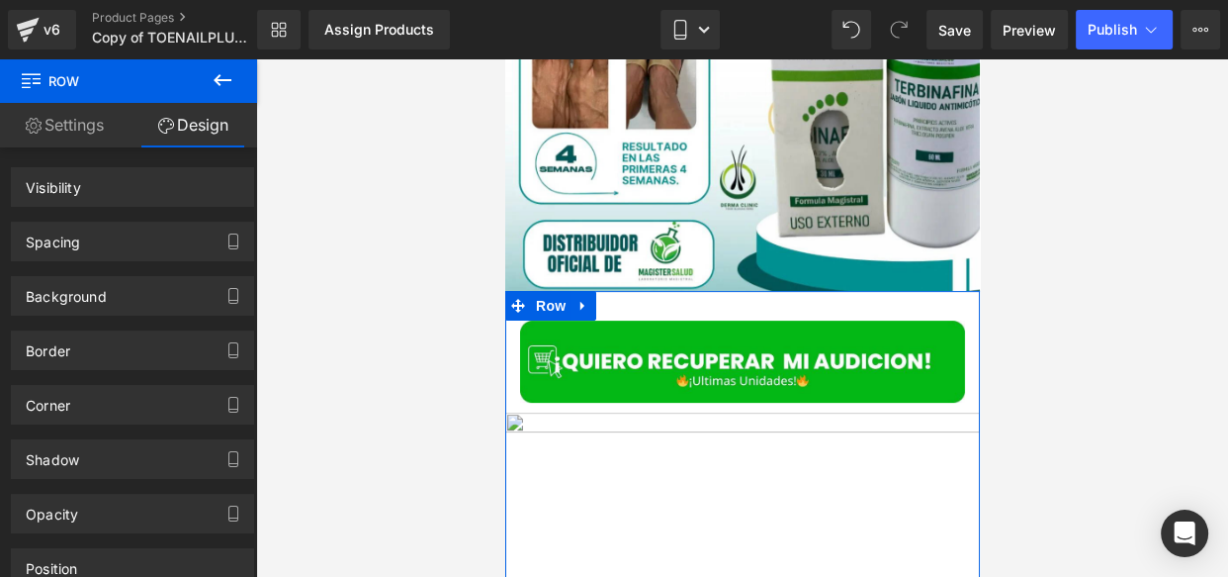
click at [89, 155] on div "Visibility 0|0|0|0" at bounding box center [133, 179] width 266 height 54
click at [85, 140] on link "Settings" at bounding box center [64, 125] width 129 height 45
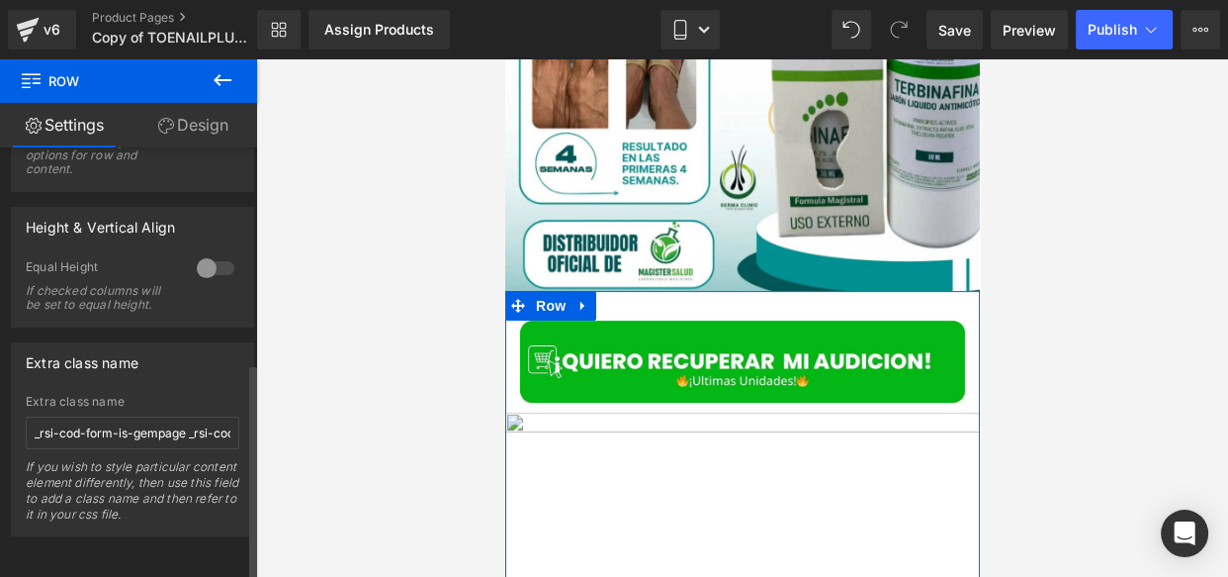
click at [222, 253] on div at bounding box center [215, 268] width 47 height 32
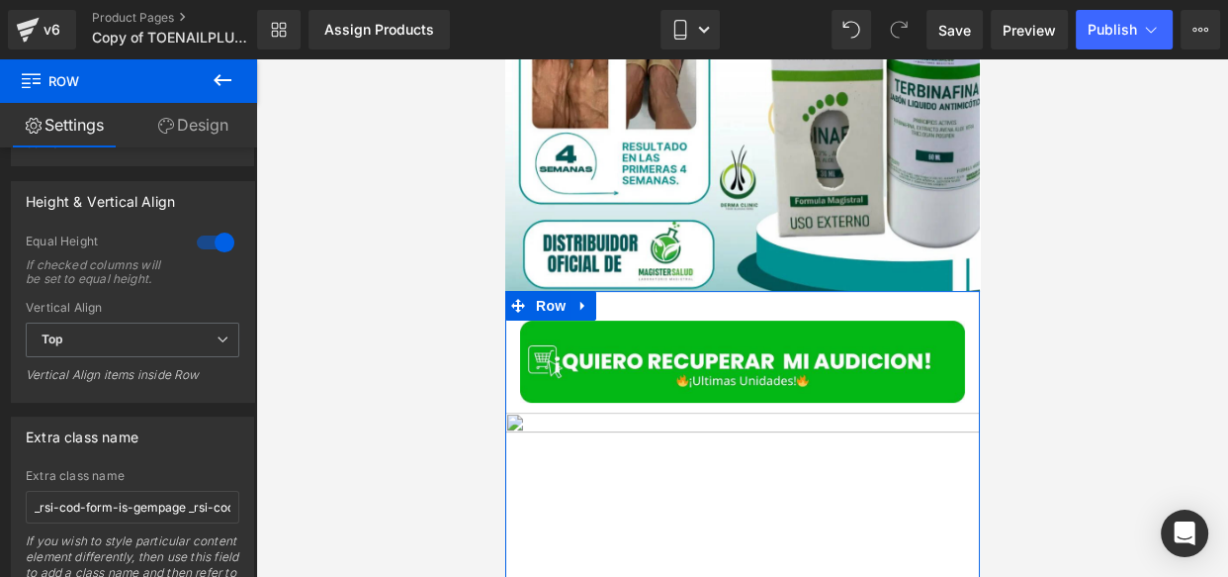
click at [210, 118] on link "Design" at bounding box center [193, 125] width 129 height 45
click at [220, 112] on link "Design" at bounding box center [193, 125] width 129 height 45
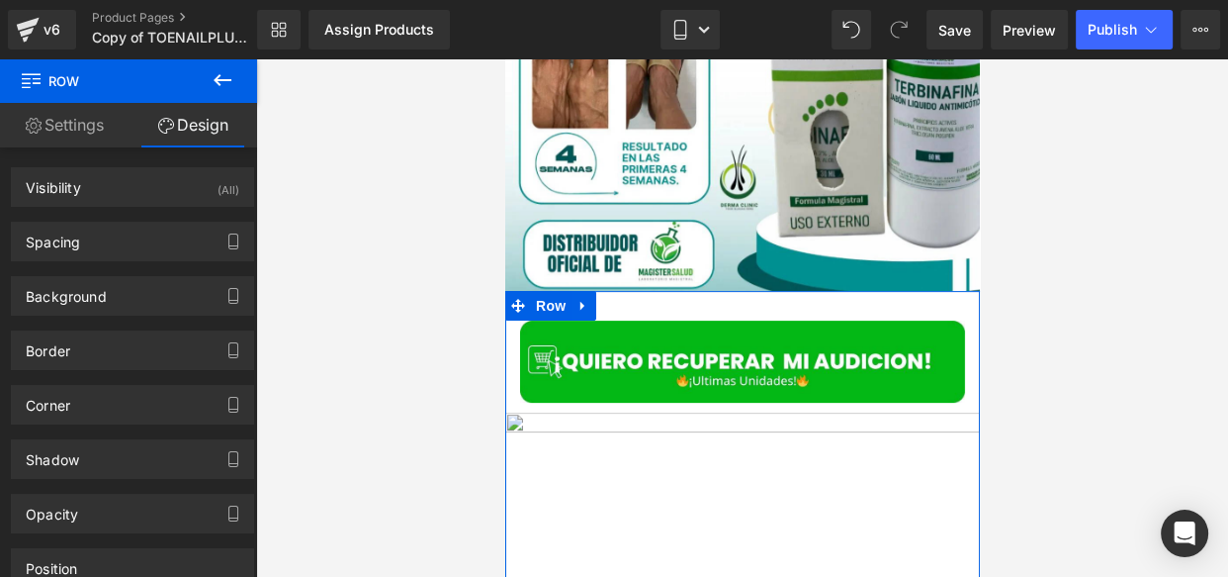
type input "0"
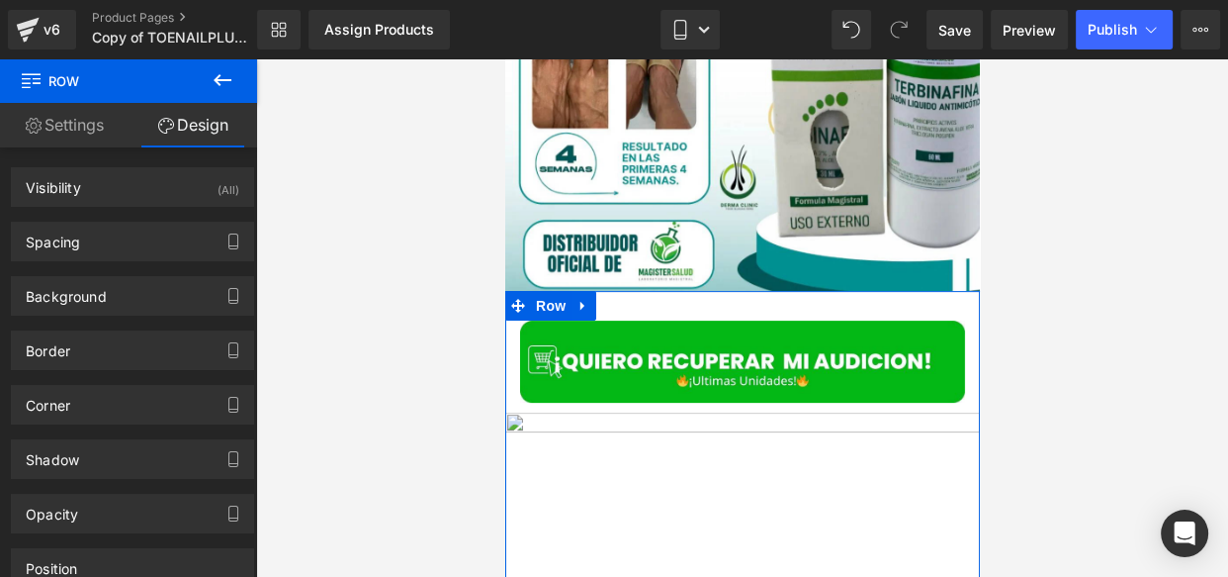
type input "0"
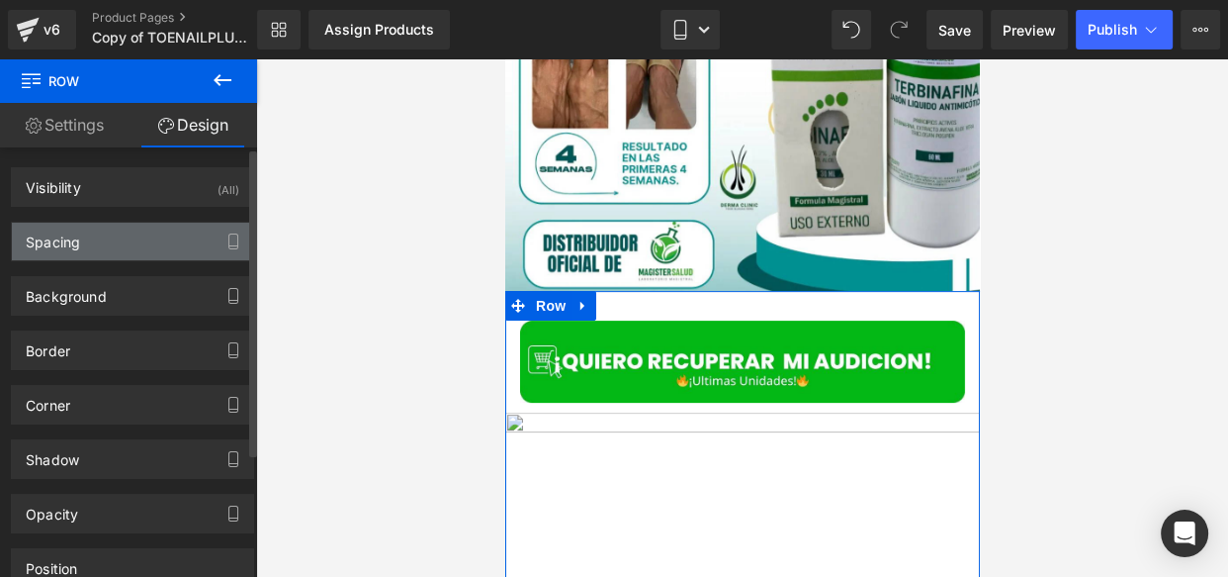
click at [167, 241] on div "Spacing" at bounding box center [132, 242] width 241 height 38
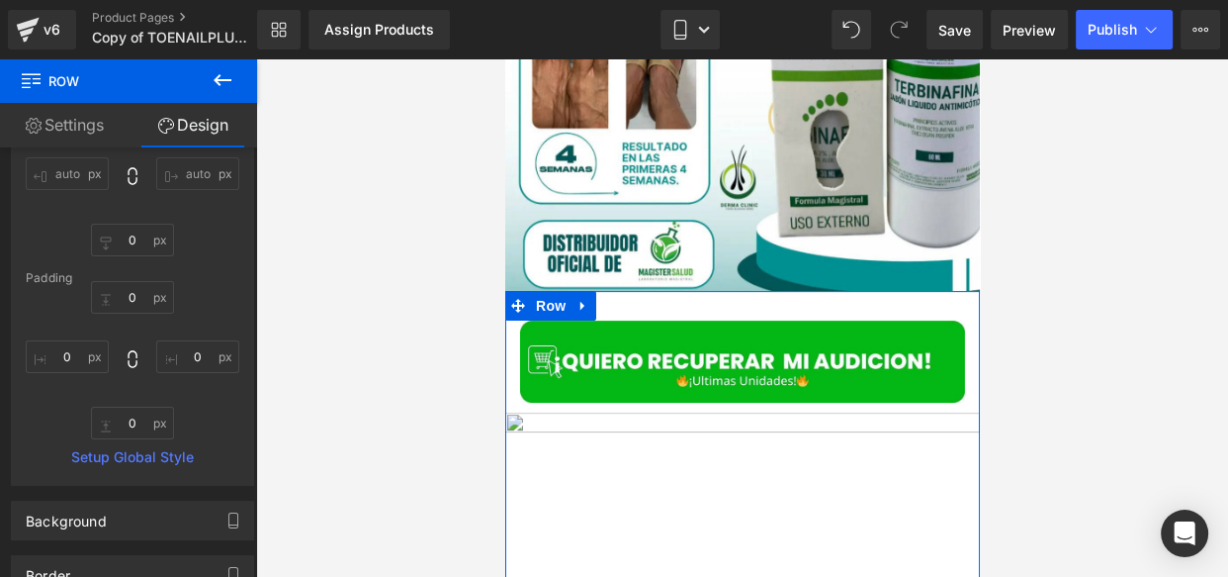
scroll to position [188, 0]
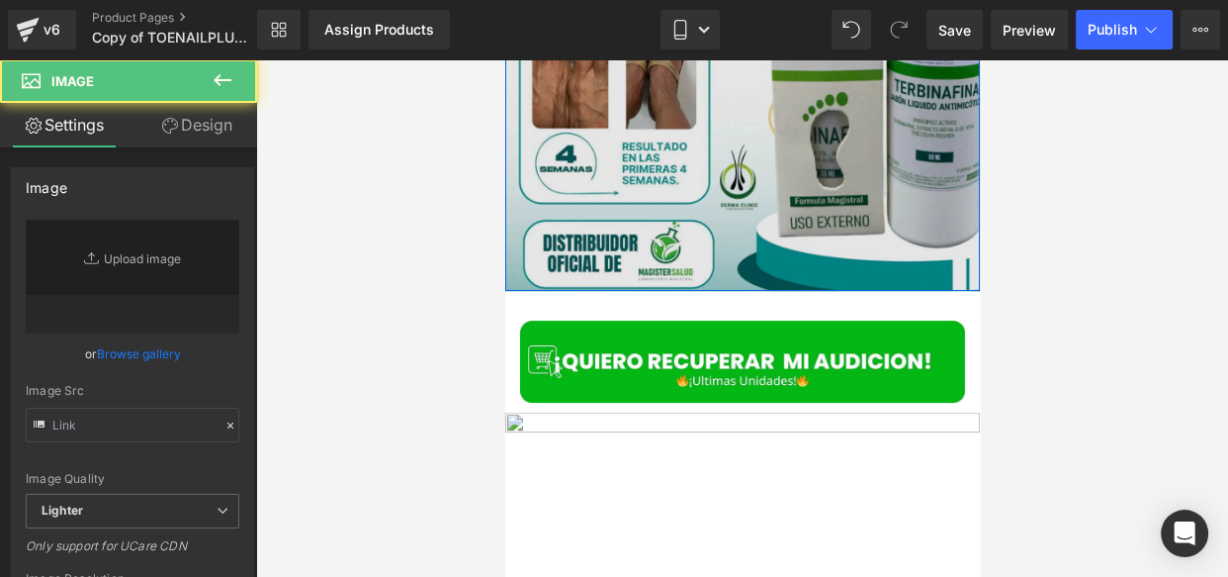
type input "[URL][DOMAIN_NAME]"
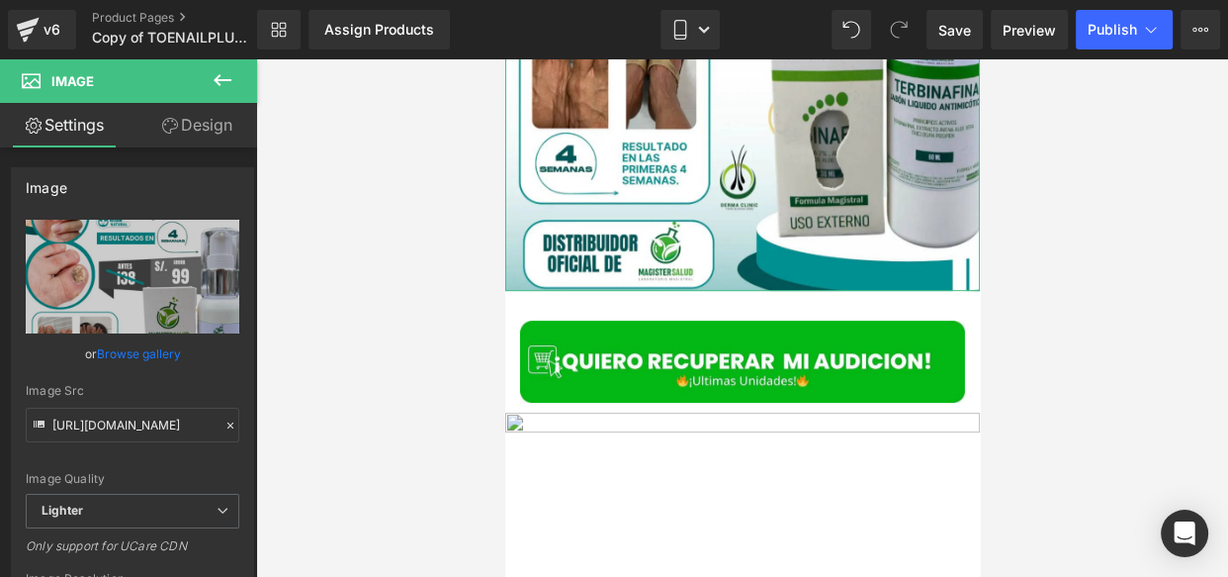
click at [174, 111] on link "Design" at bounding box center [197, 125] width 129 height 45
click at [0, 0] on div "Spacing" at bounding box center [0, 0] width 0 height 0
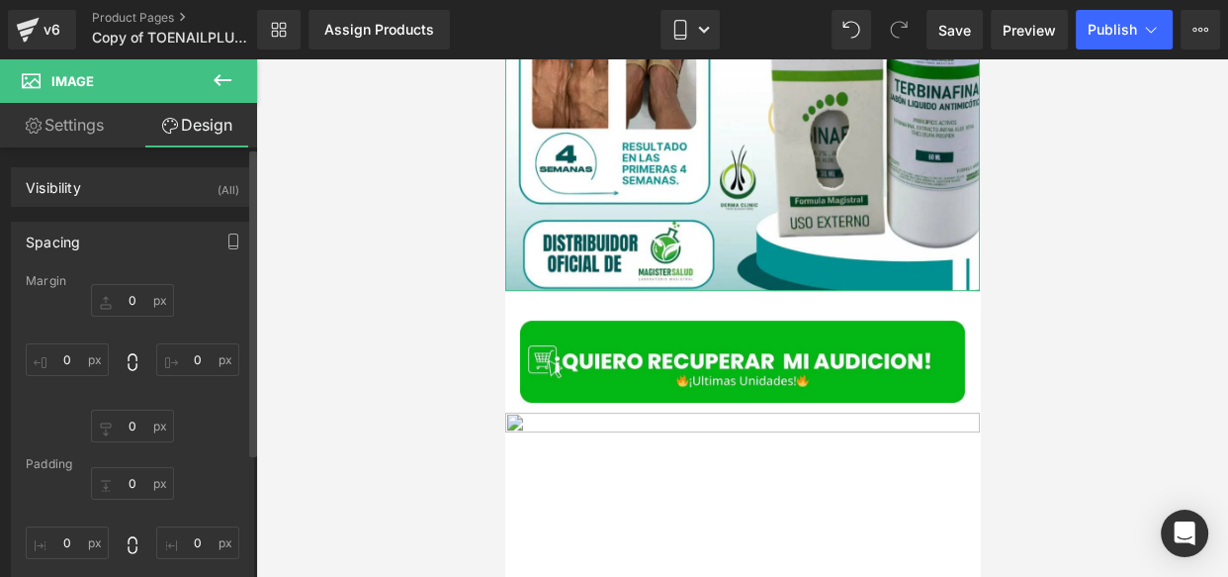
click at [58, 245] on div "Spacing" at bounding box center [53, 237] width 54 height 28
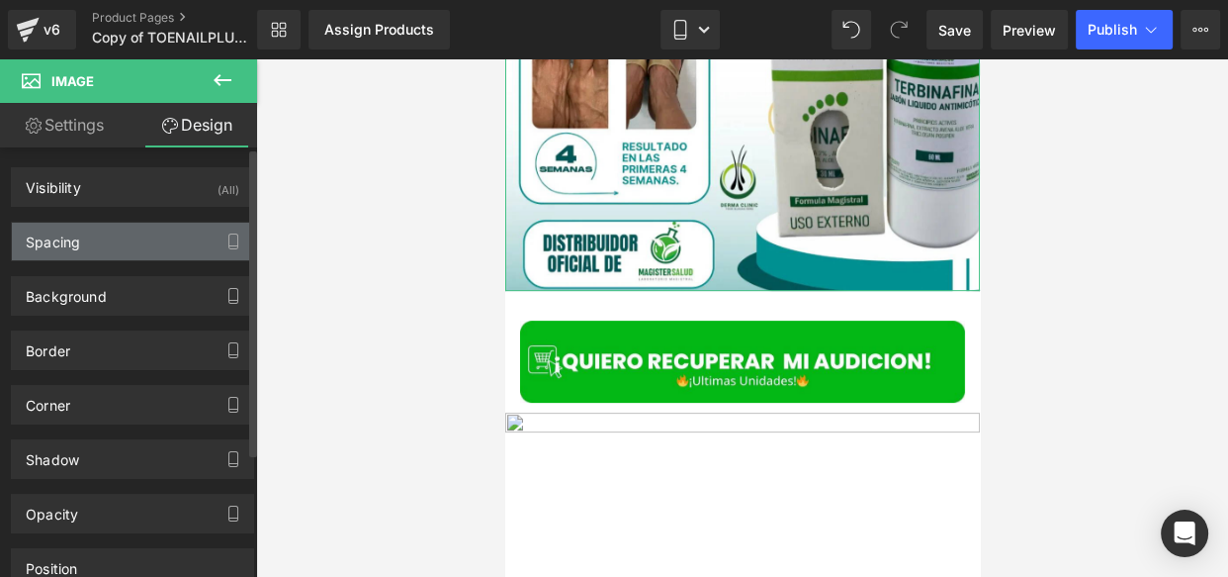
click at [58, 245] on div "Spacing" at bounding box center [53, 237] width 54 height 28
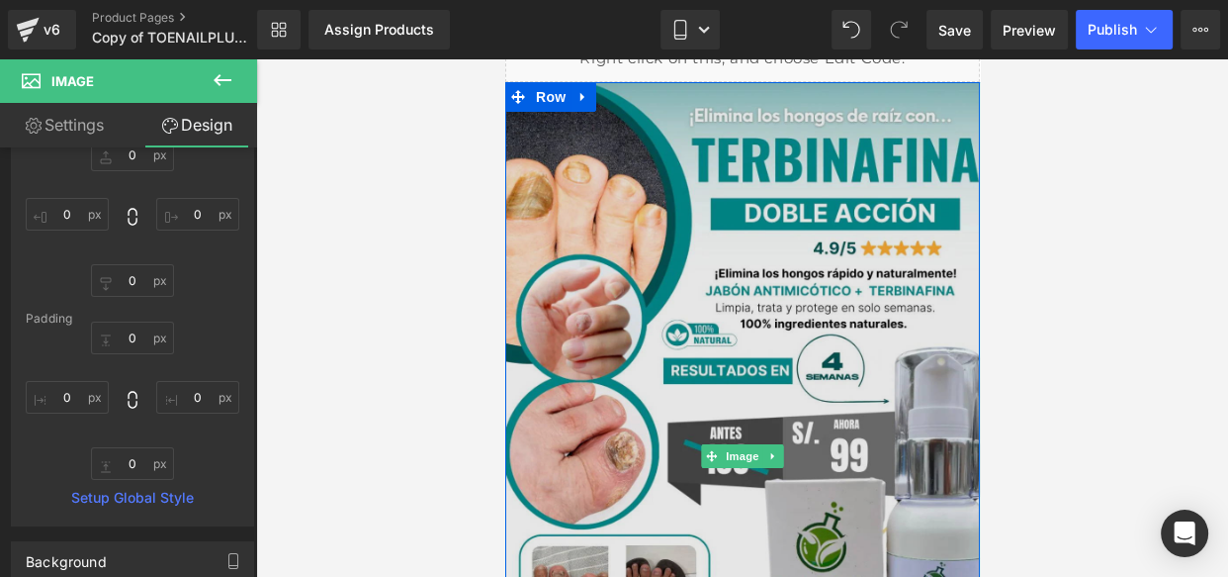
scroll to position [0, 0]
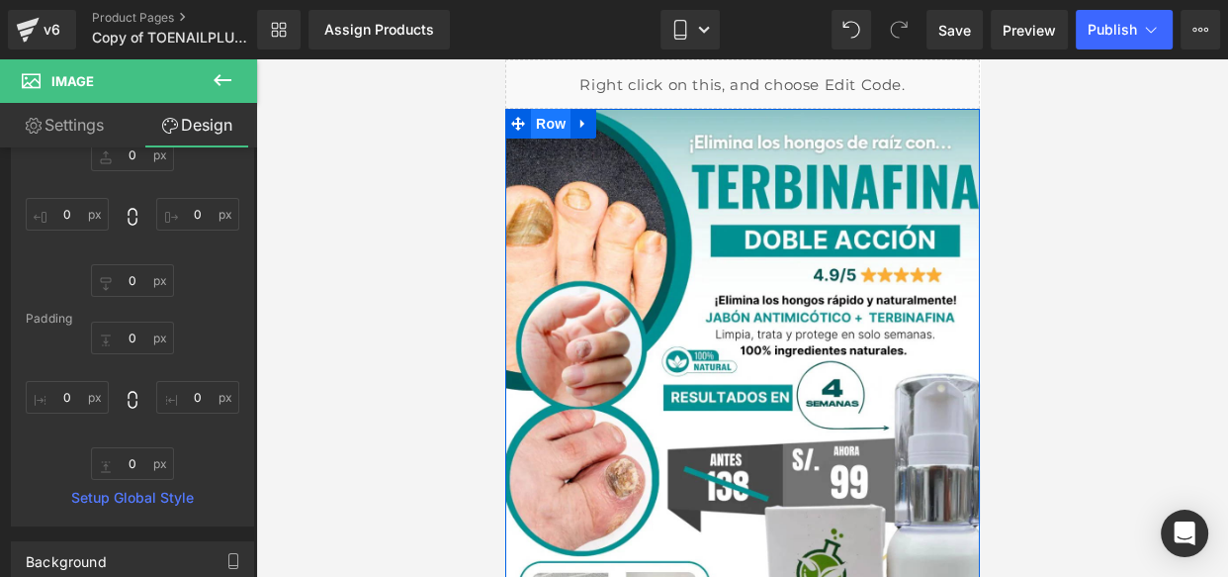
click at [549, 127] on span "Row" at bounding box center [550, 124] width 40 height 30
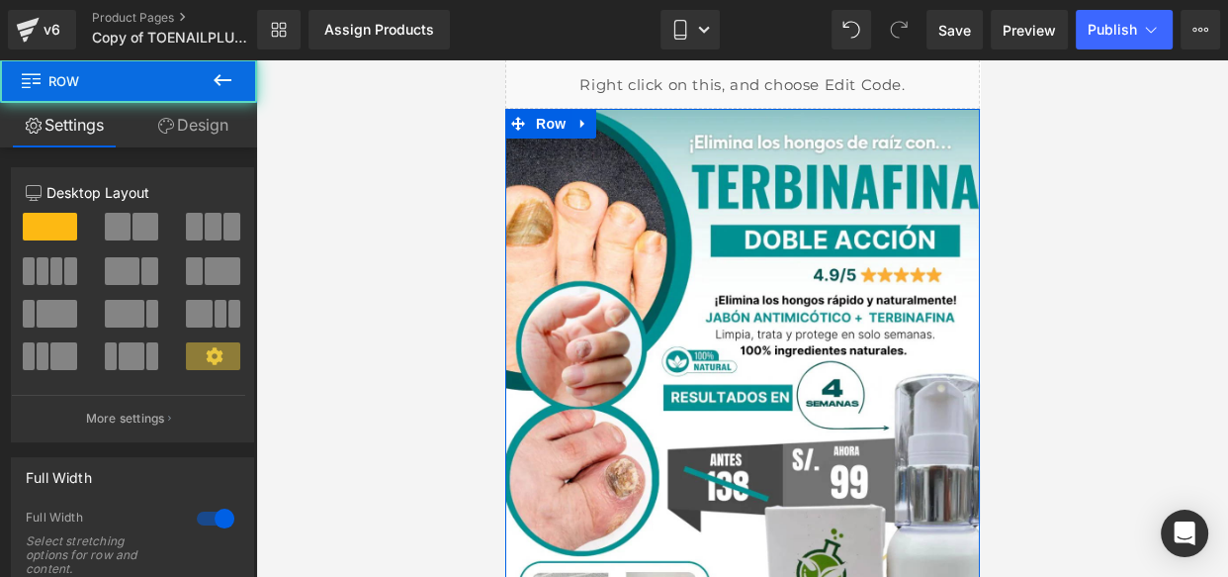
click at [211, 125] on link "Design" at bounding box center [193, 125] width 129 height 45
click at [0, 0] on div "Spacing" at bounding box center [0, 0] width 0 height 0
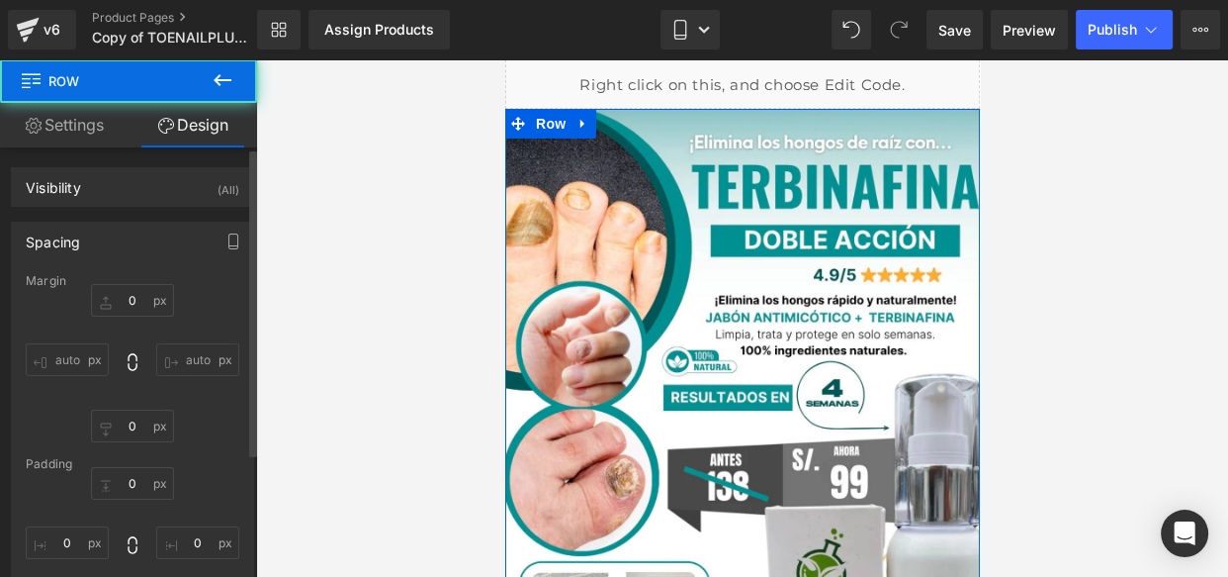
type input "0"
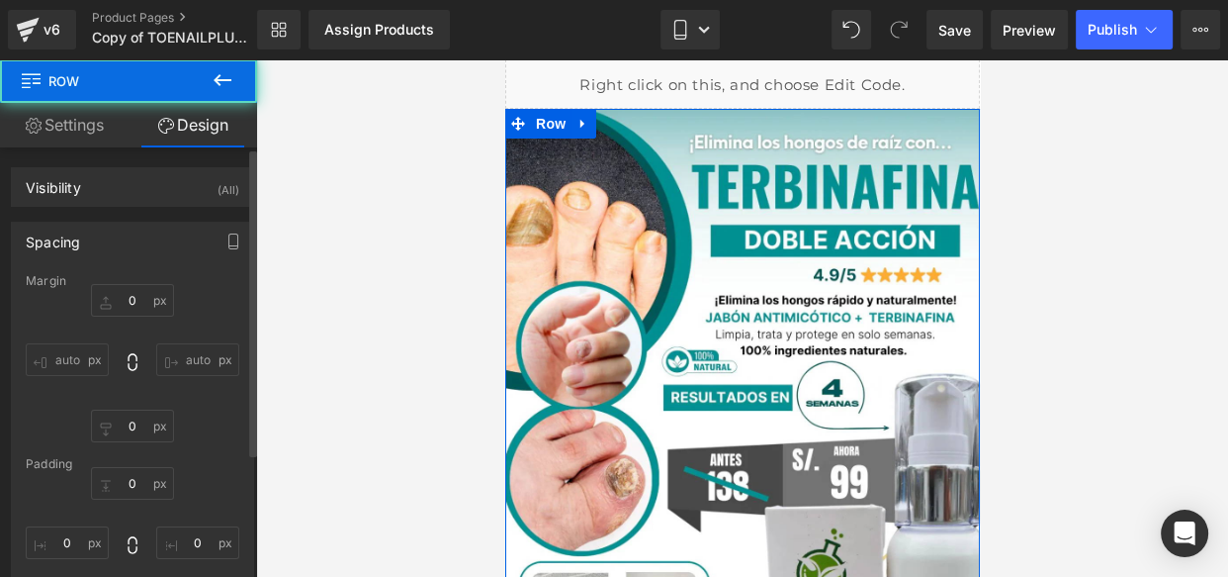
type input "0"
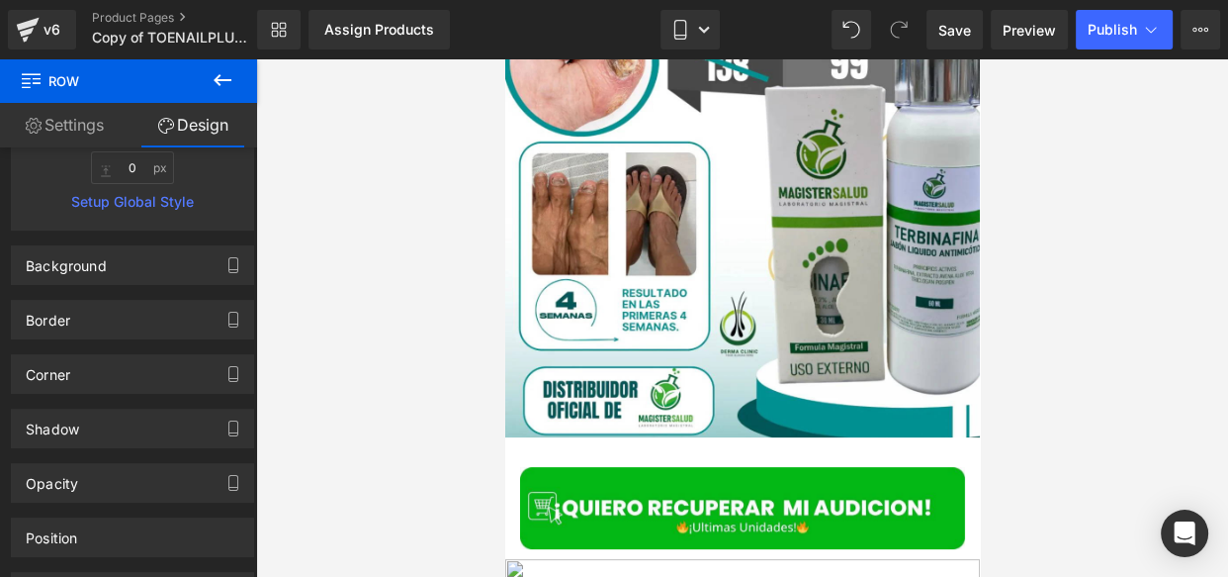
scroll to position [417, 0]
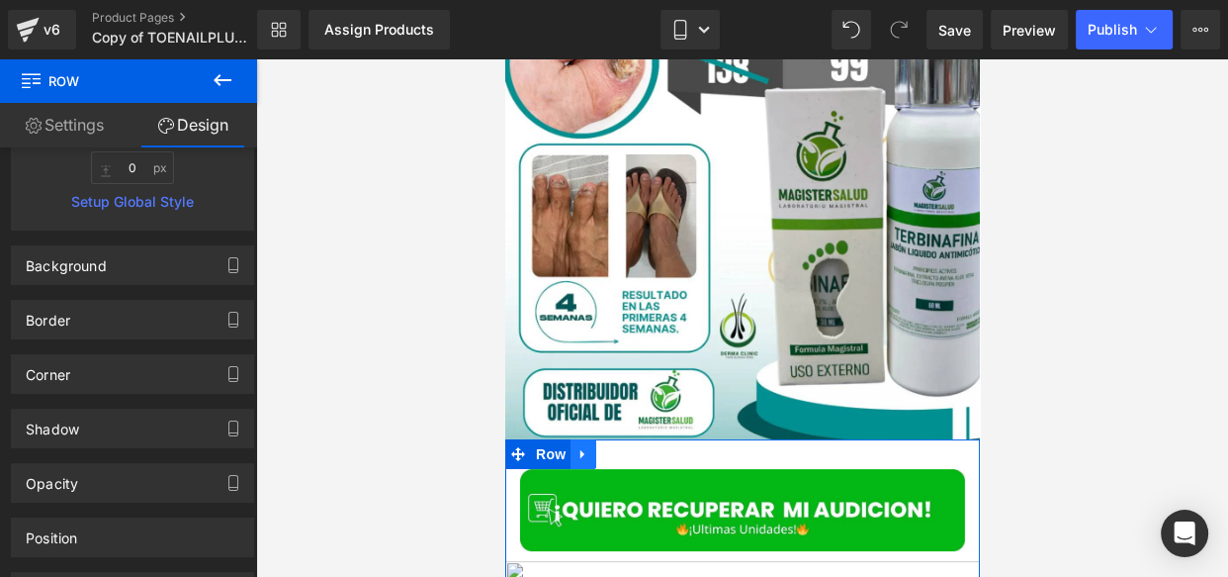
click at [576, 456] on icon at bounding box center [583, 453] width 14 height 15
click at [601, 452] on icon at bounding box center [608, 454] width 14 height 14
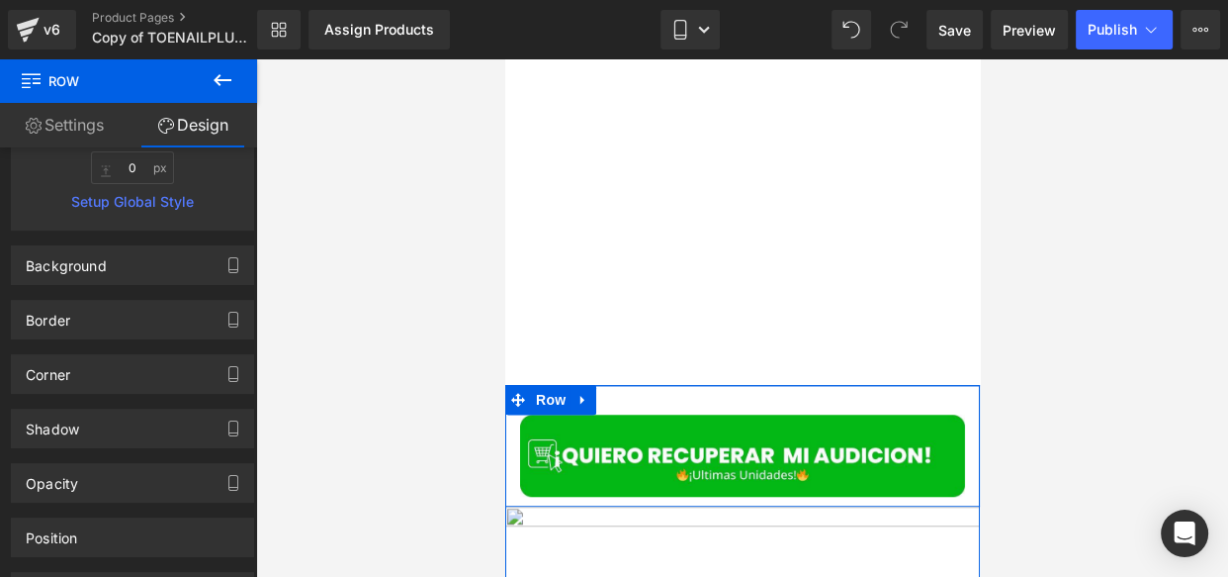
scroll to position [1436, 0]
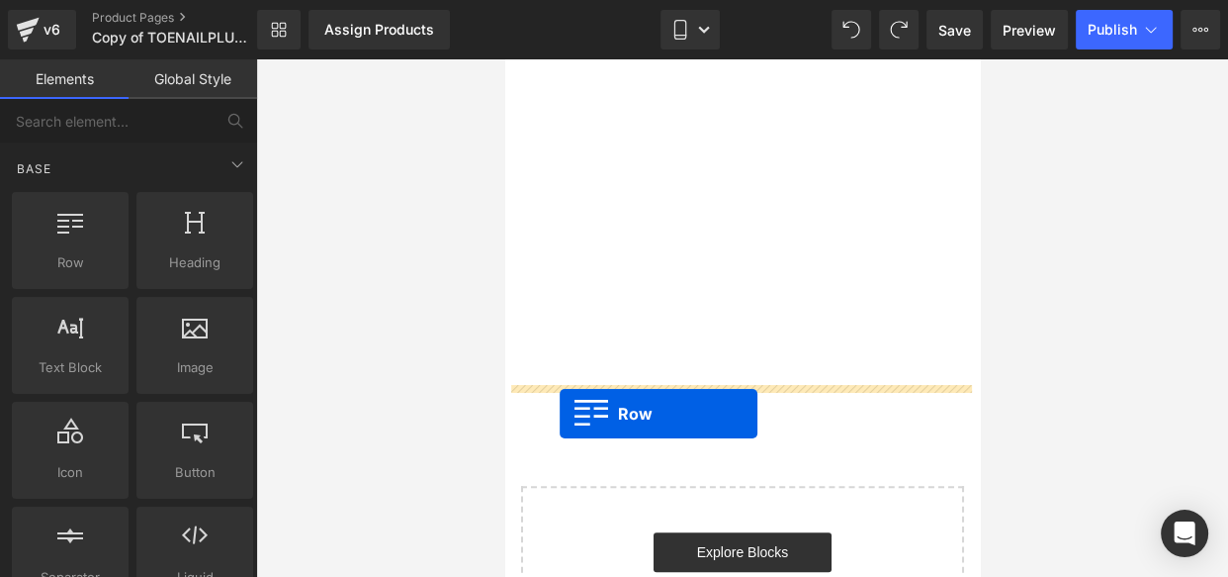
drag, startPoint x: 579, startPoint y: 332, endPoint x: 560, endPoint y: 414, distance: 84.4
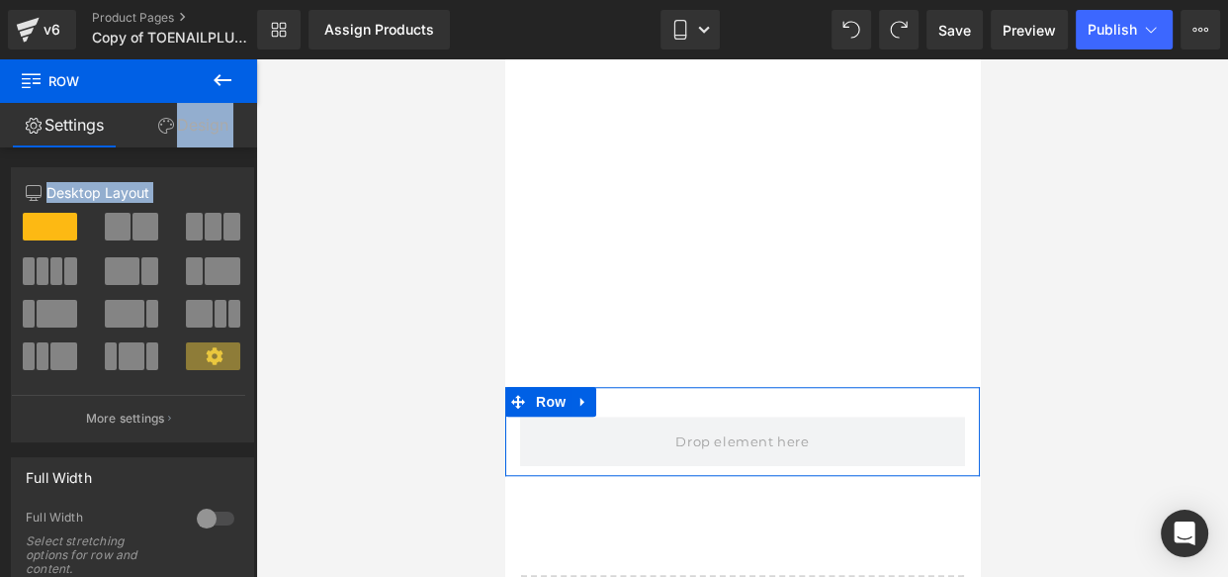
drag, startPoint x: 277, startPoint y: 338, endPoint x: 134, endPoint y: 108, distance: 271.4
click at [134, 108] on div "Settings Design 12 12 12 Column Size Customizer 12 Desktop Layout Laptop Layout…" at bounding box center [128, 366] width 257 height 527
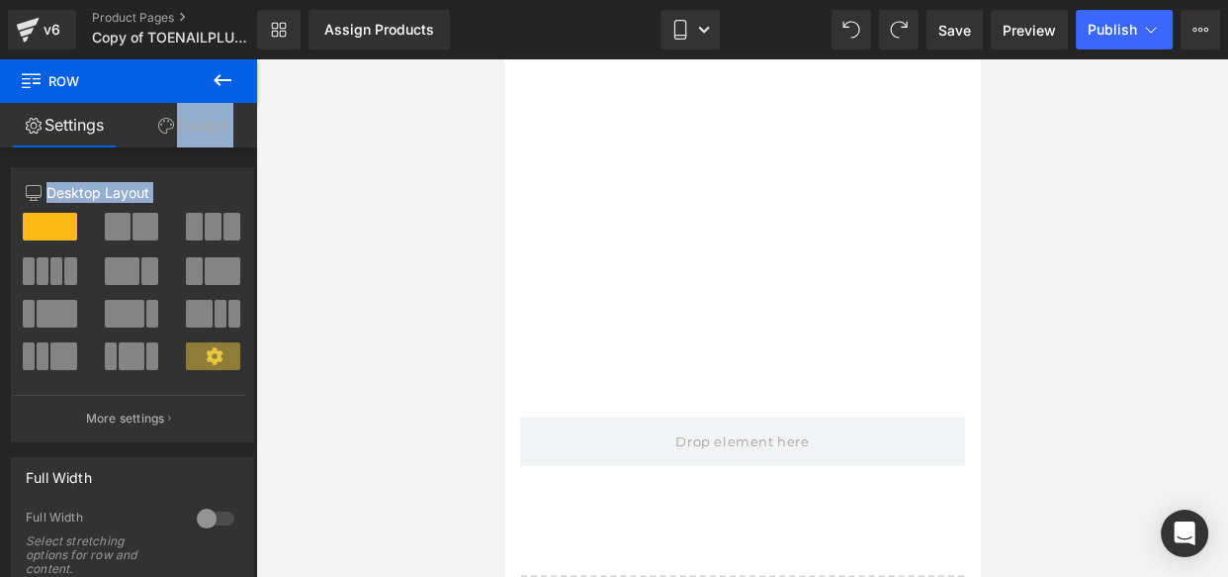
click at [223, 68] on icon at bounding box center [223, 80] width 24 height 24
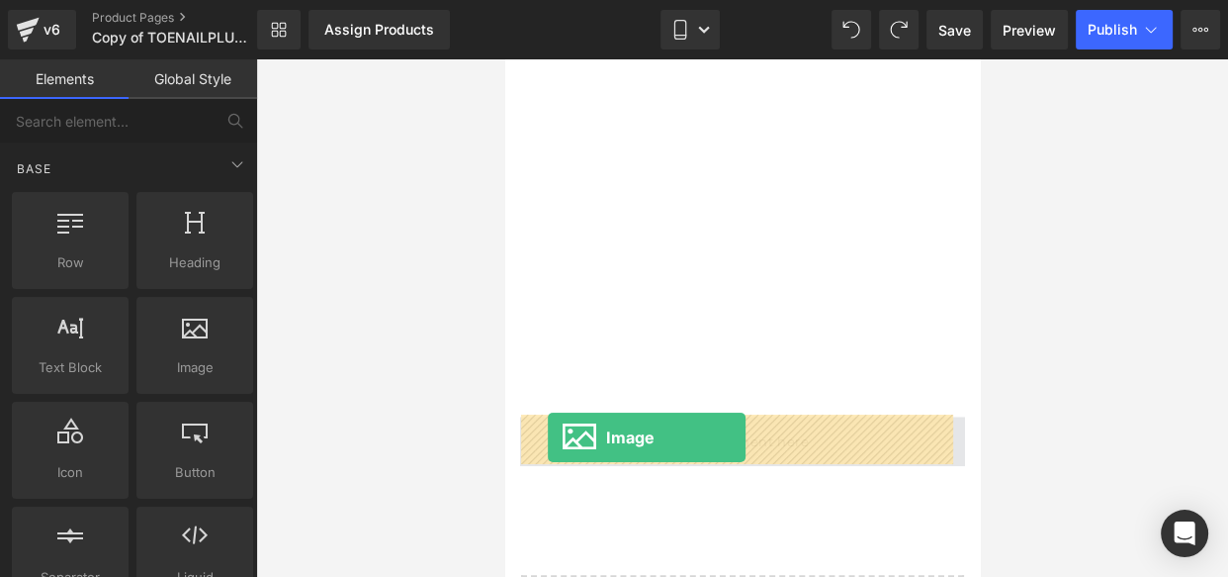
drag, startPoint x: 686, startPoint y: 401, endPoint x: 550, endPoint y: 439, distance: 141.8
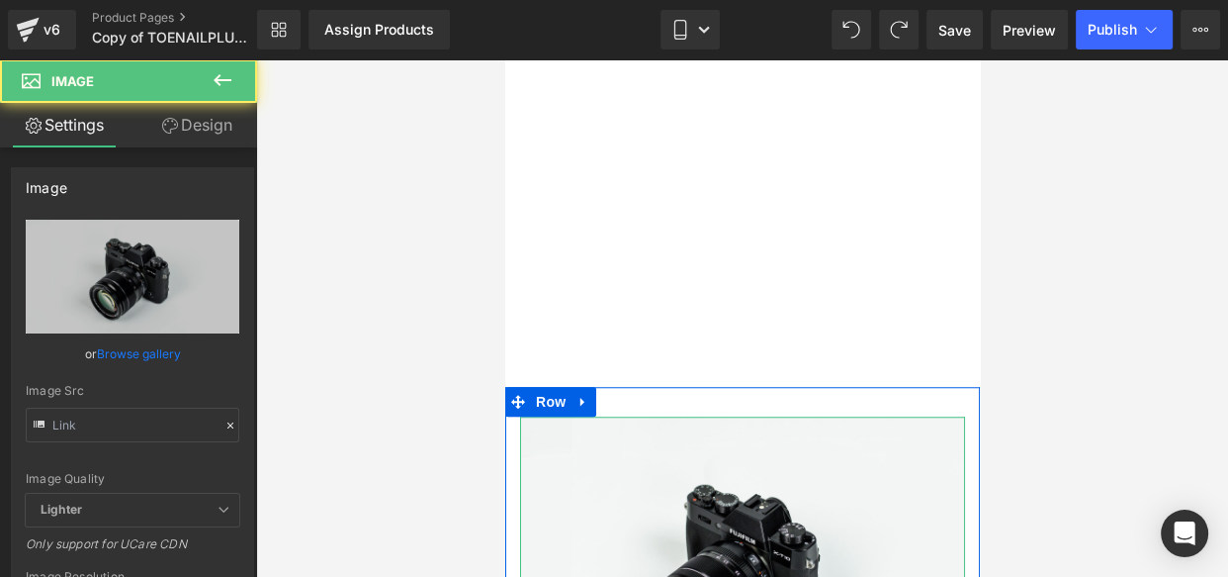
type input "//[DOMAIN_NAME][URL]"
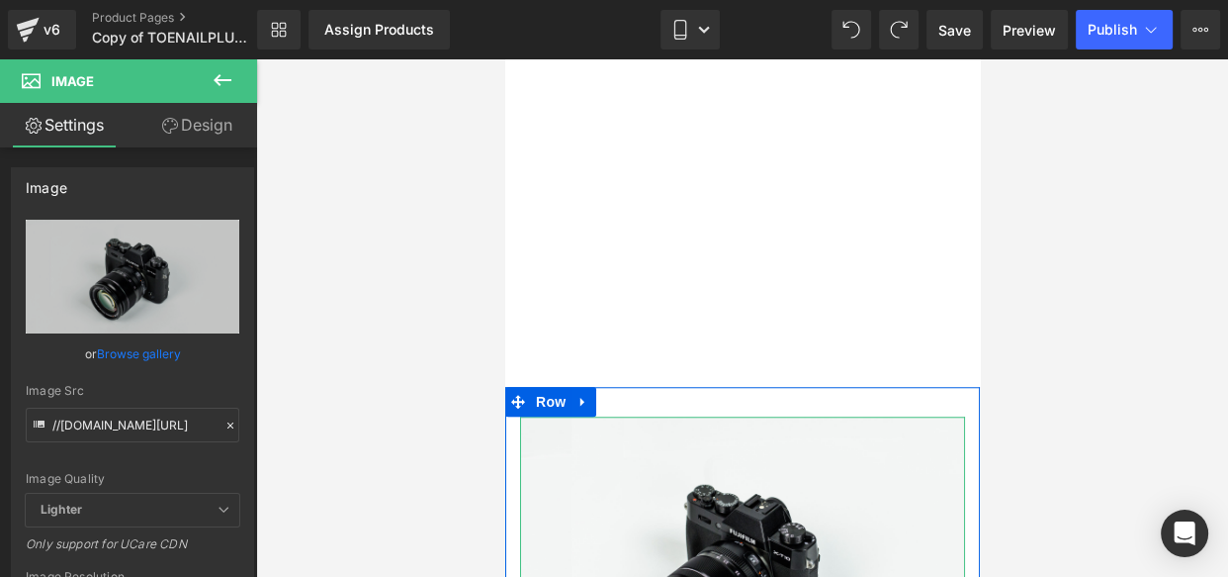
scroll to position [55, 0]
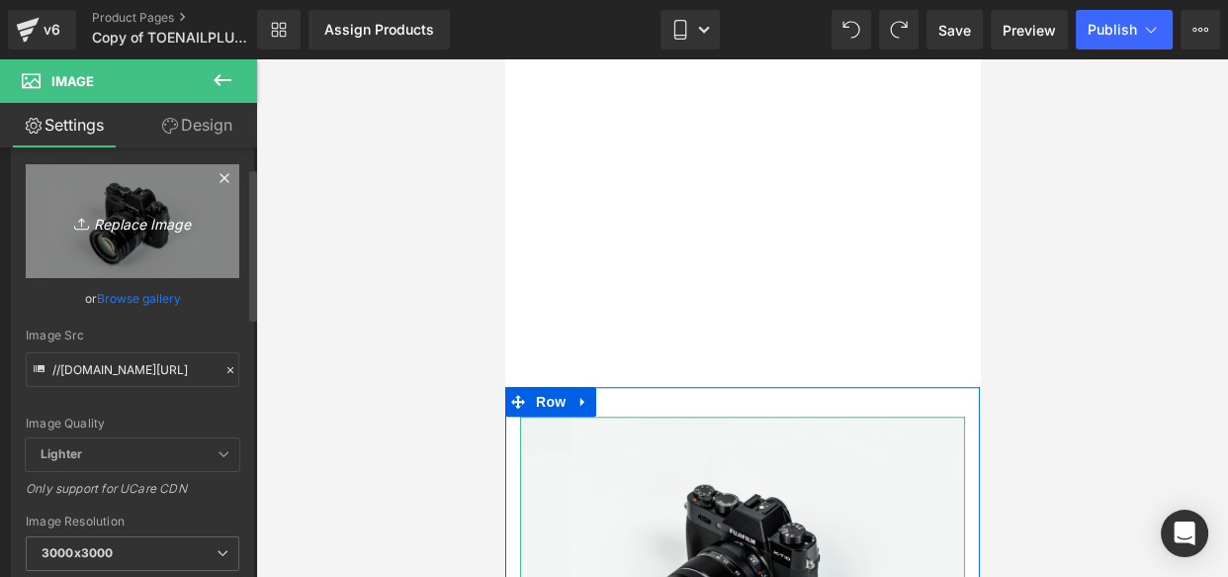
click at [162, 223] on icon "Replace Image" at bounding box center [132, 221] width 158 height 25
type input "C:\fakepath\QUIERO ELIMINAR EL HONGO (9).jpg"
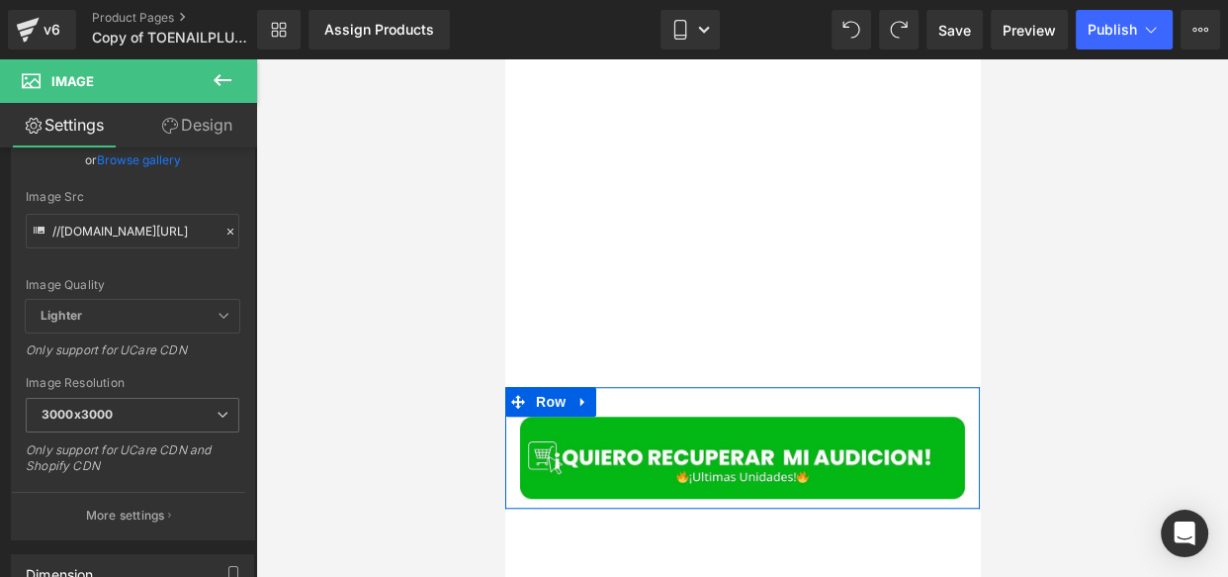
type input "[URL][DOMAIN_NAME]"
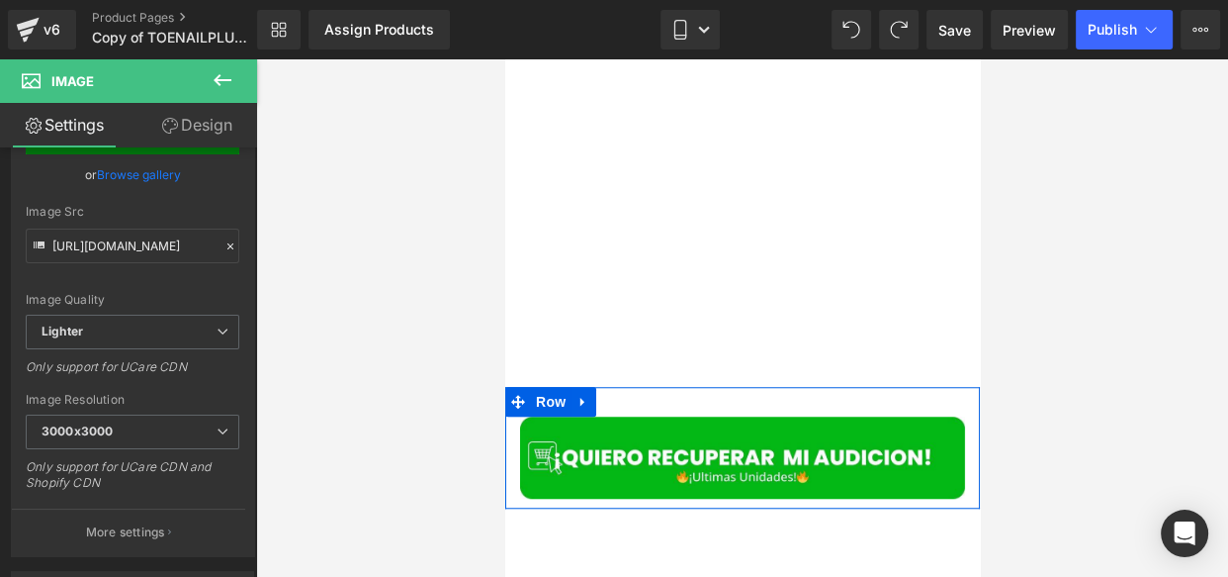
scroll to position [195, 0]
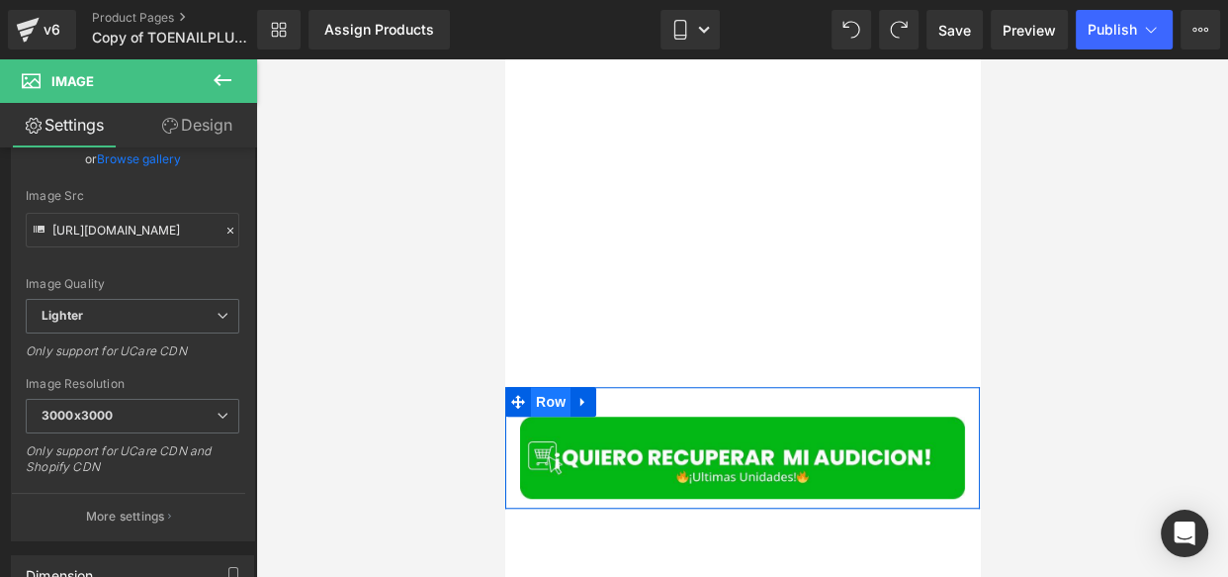
click at [550, 404] on span "Row" at bounding box center [550, 402] width 40 height 30
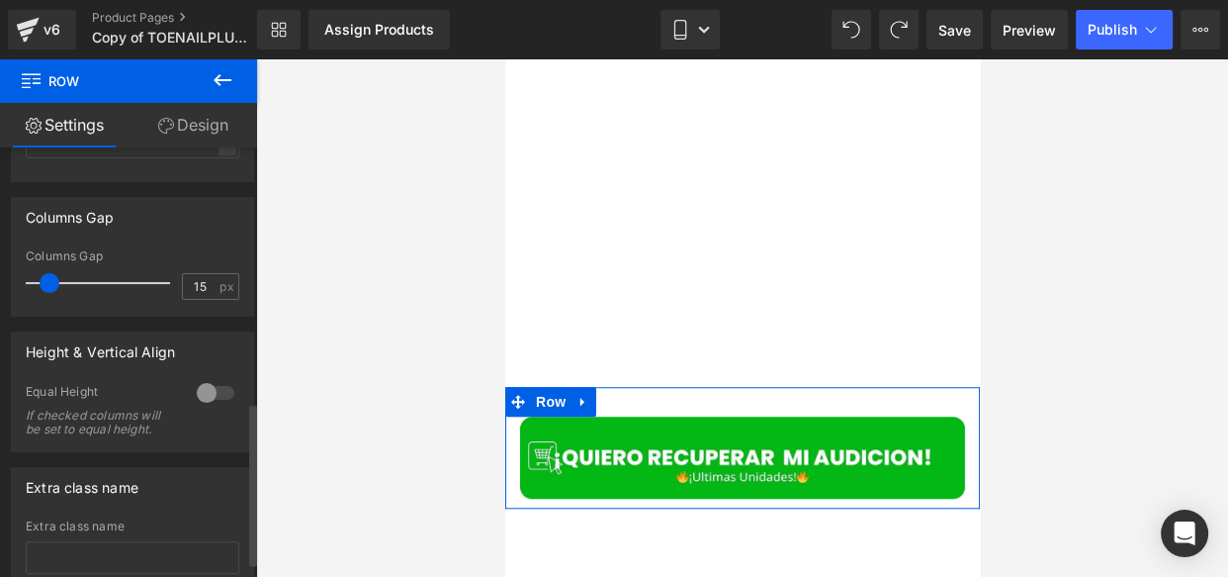
scroll to position [704, 0]
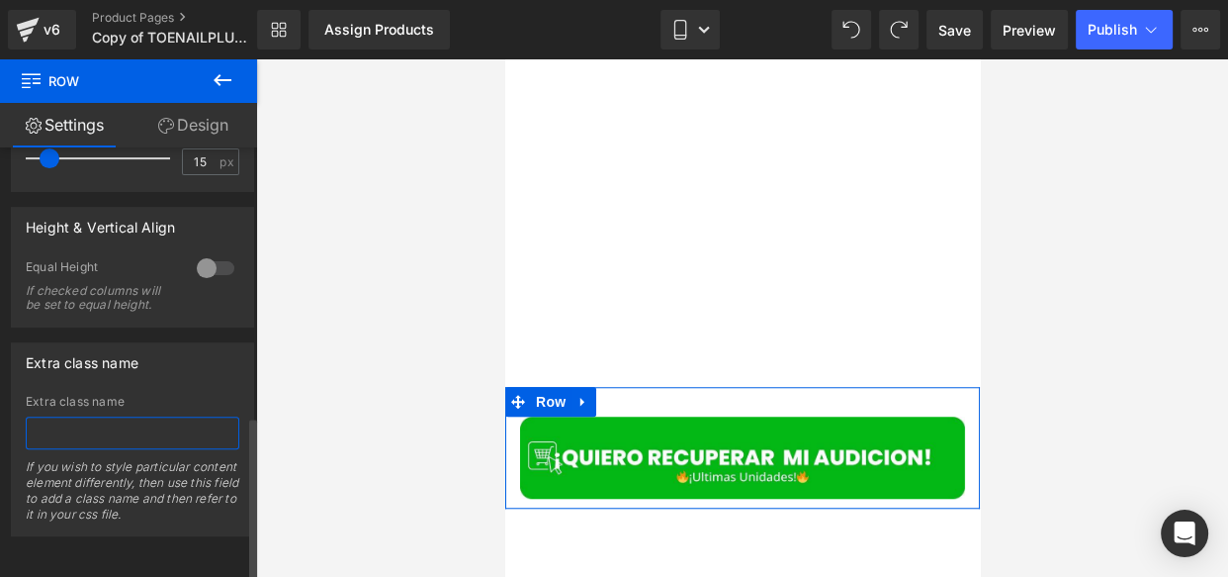
click at [114, 419] on input "text" at bounding box center [133, 432] width 214 height 33
paste input "_rsi-cod-form-is-gempage _rsi-cod-form-gempages-button-overwrite"
type input "_rsi-cod-form-is-gempage _rsi-cod-form-gempages-button-overwrite"
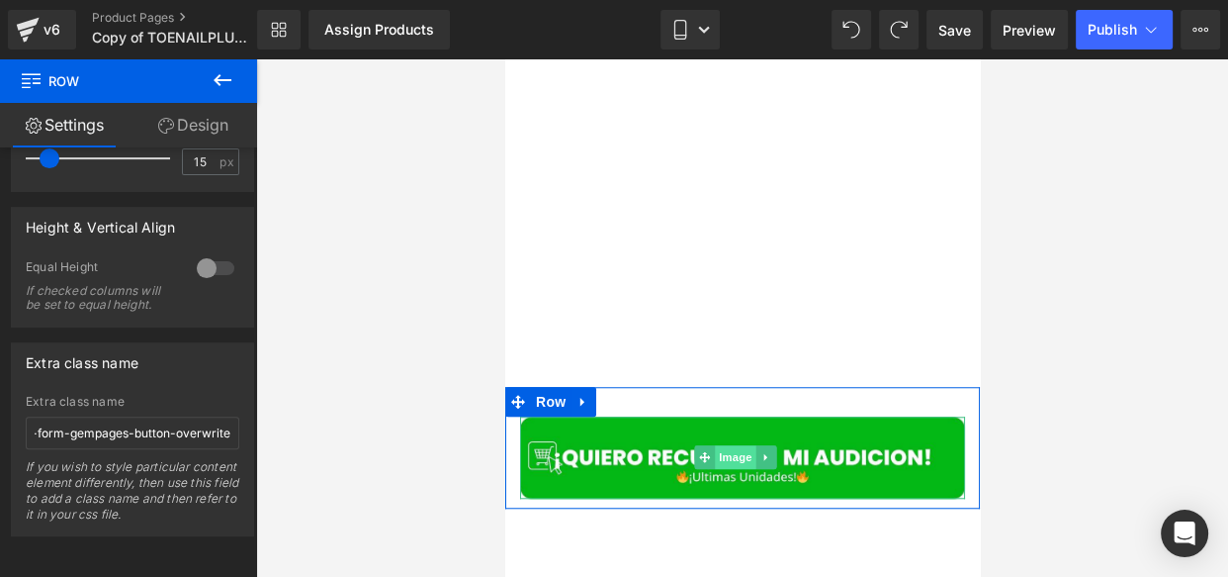
click at [754, 455] on span "Image" at bounding box center [735, 457] width 42 height 24
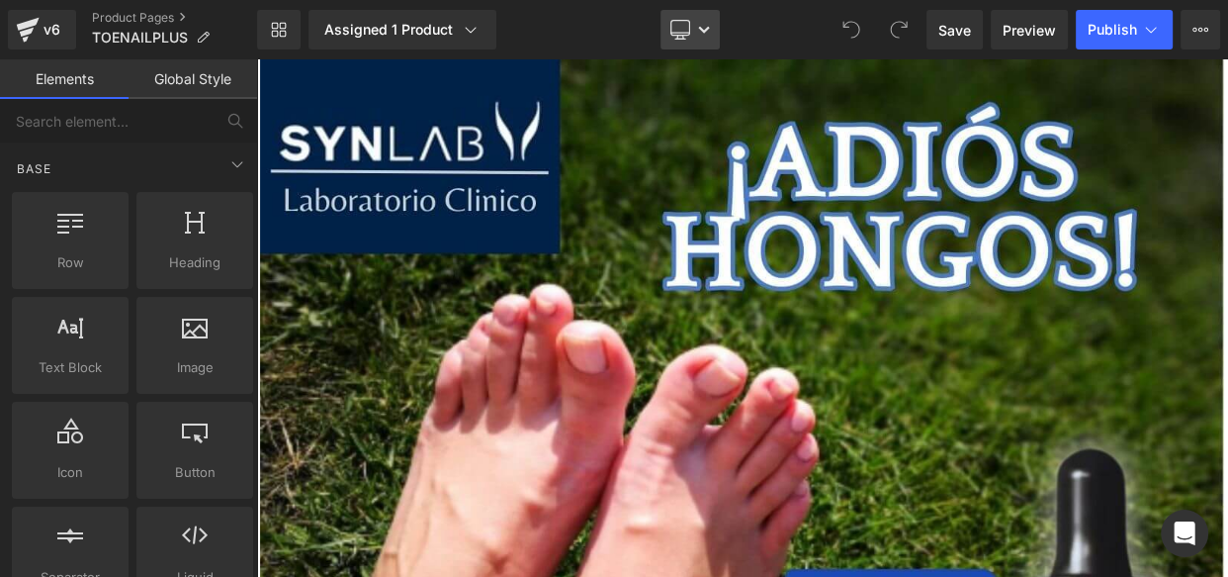
click at [695, 27] on link "Desktop" at bounding box center [690, 30] width 59 height 40
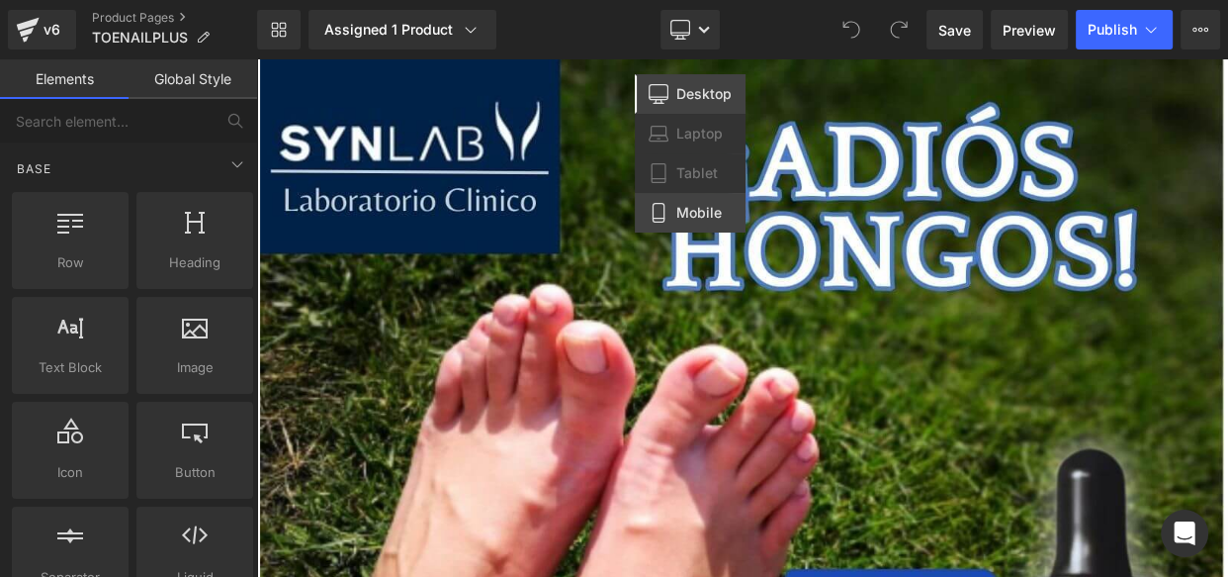
click at [707, 214] on span "Mobile" at bounding box center [698, 213] width 45 height 18
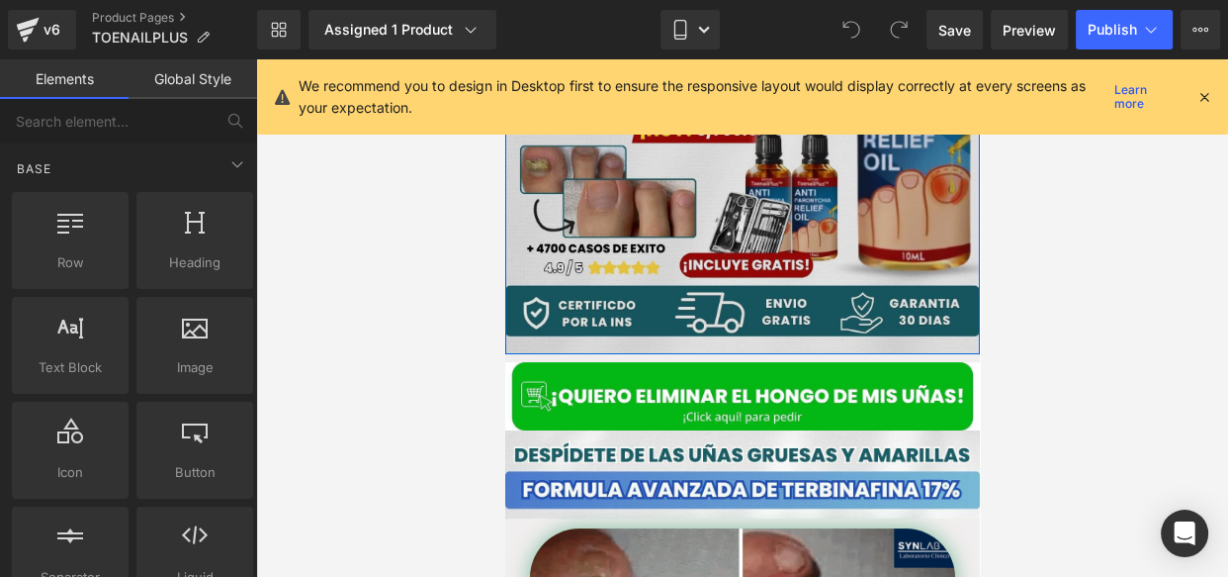
scroll to position [365, 0]
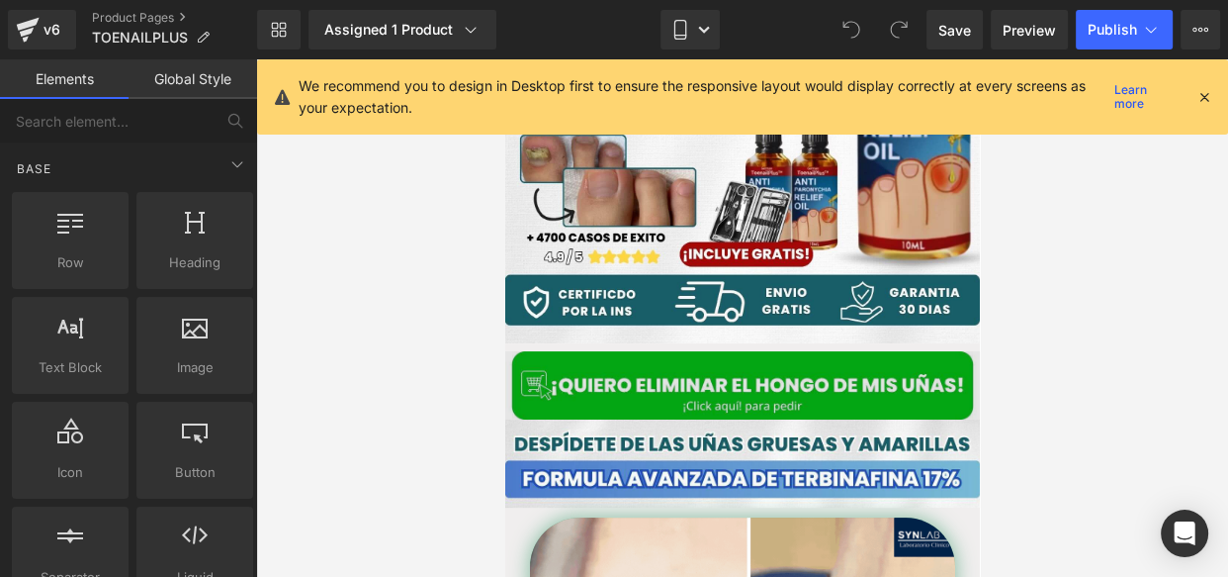
click at [599, 360] on img at bounding box center [741, 385] width 475 height 68
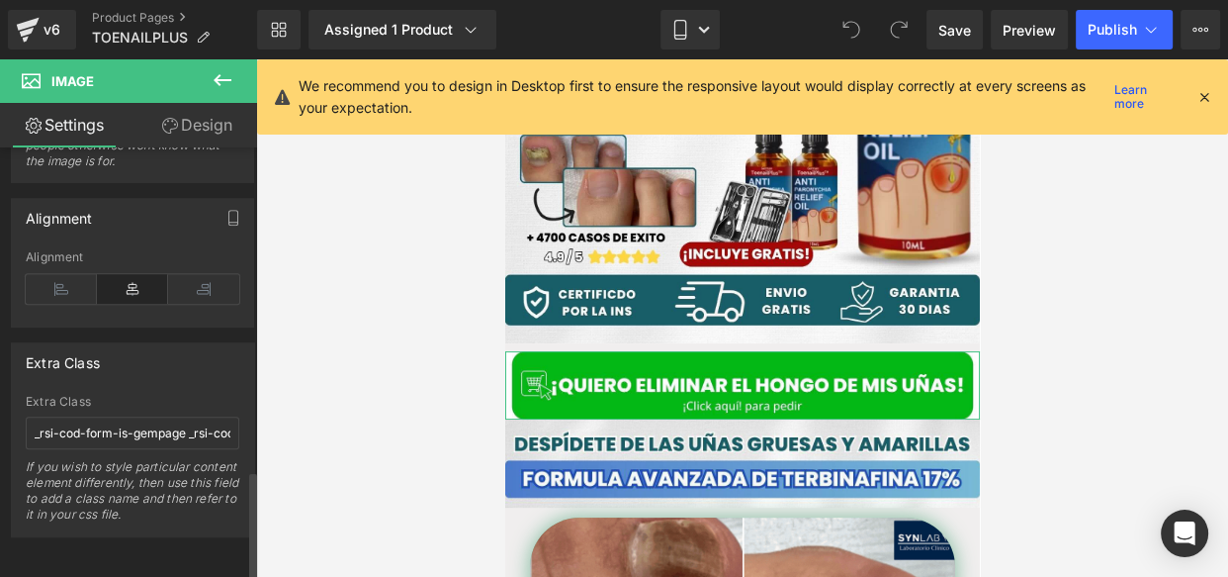
scroll to position [1321, 0]
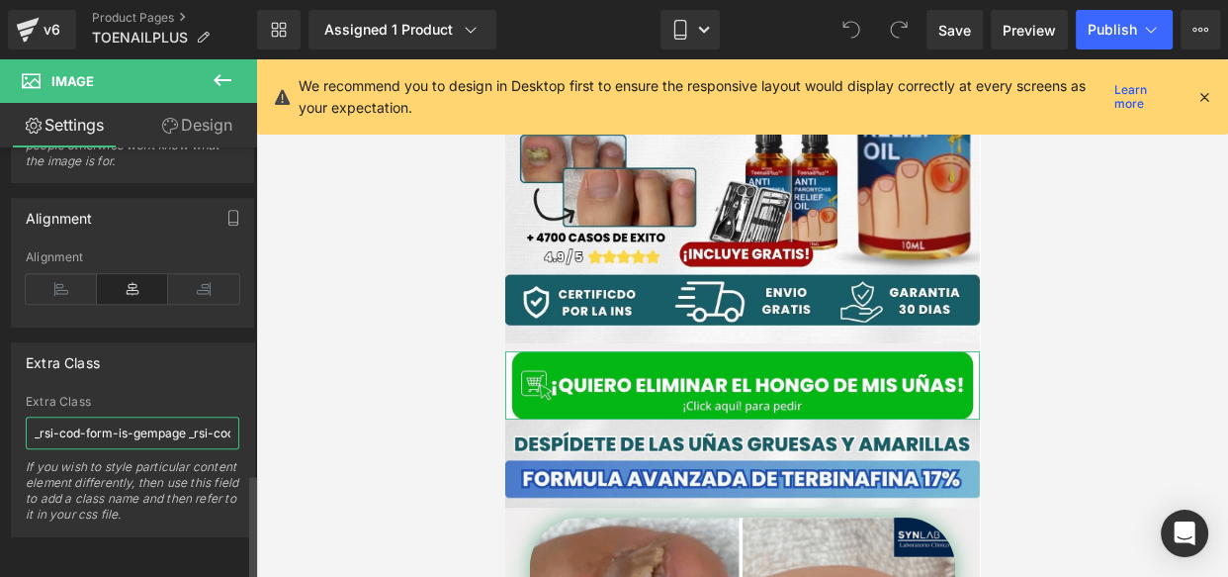
click at [148, 424] on input "_rsi-cod-form-is-gempage _rsi-cod-form-gempages-button-overwrite" at bounding box center [133, 432] width 214 height 33
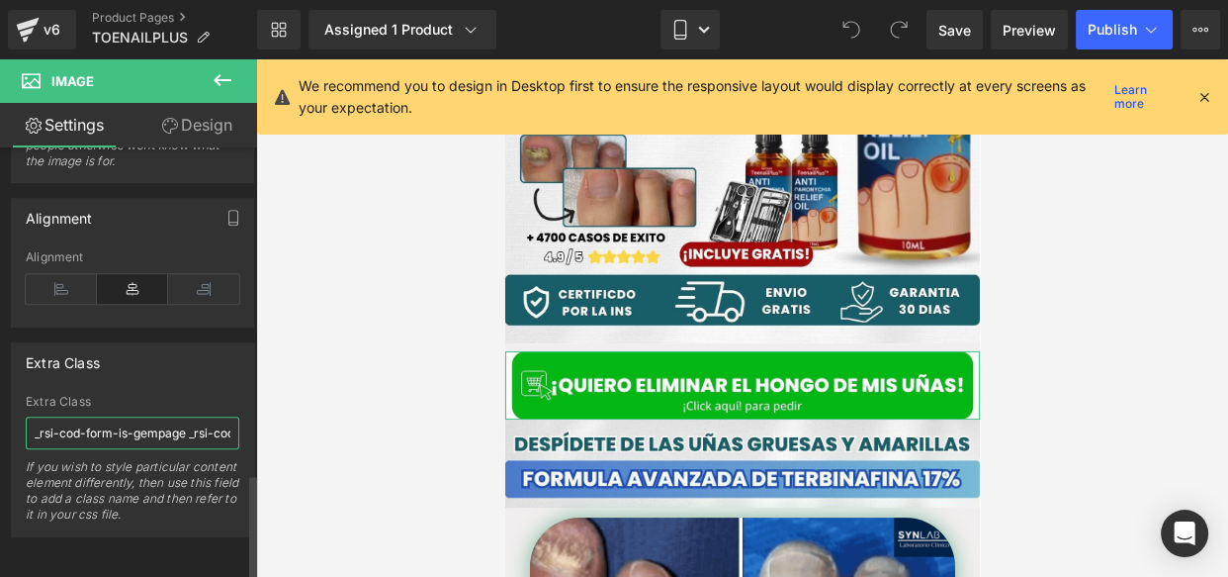
click at [148, 424] on input "_rsi-cod-form-is-gempage _rsi-cod-form-gempages-button-overwrite" at bounding box center [133, 432] width 214 height 33
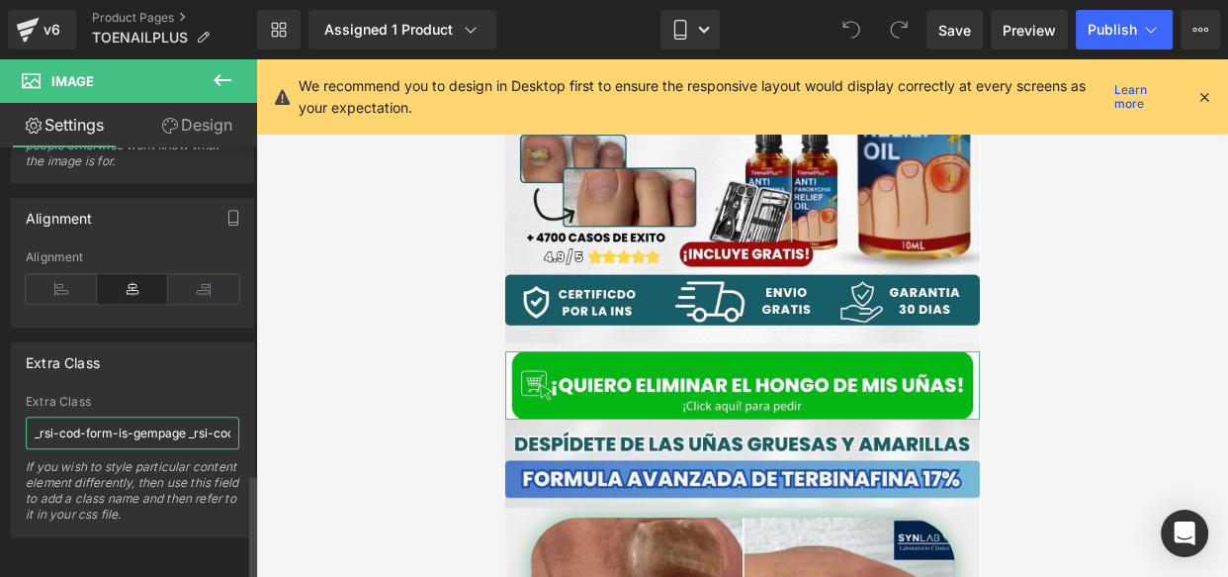
click at [148, 424] on input "_rsi-cod-form-is-gempage _rsi-cod-form-gempages-button-overwrite" at bounding box center [133, 432] width 214 height 33
